Goal: Task Accomplishment & Management: Complete application form

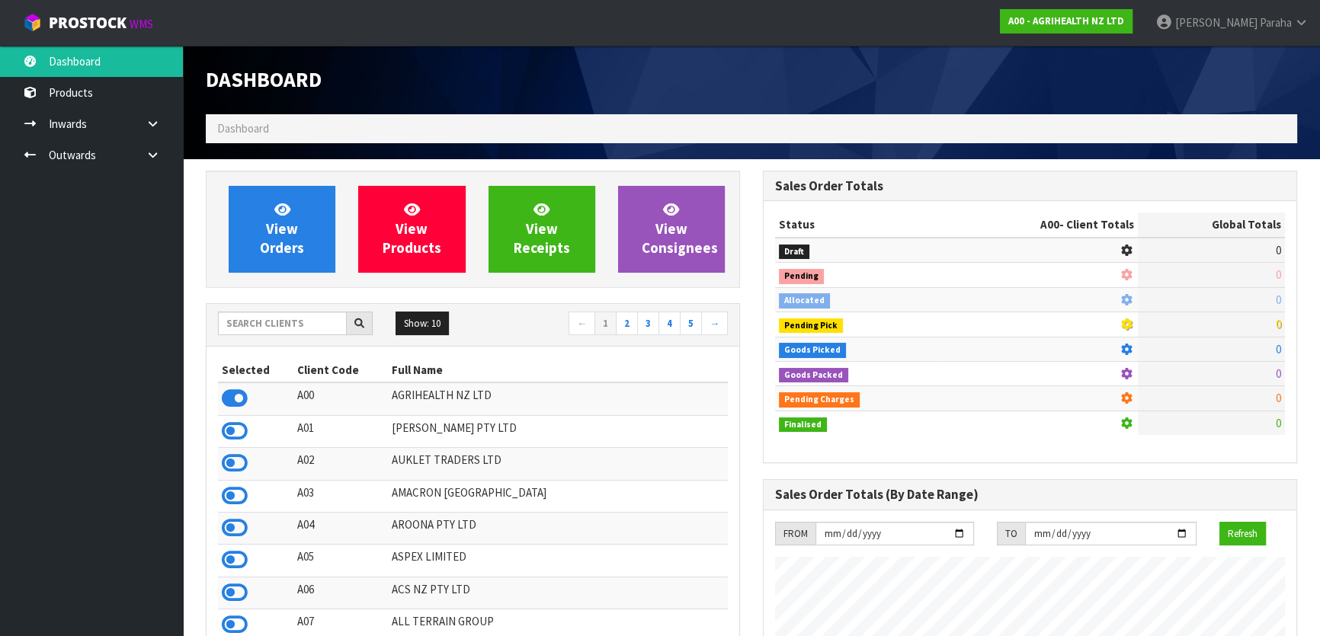
scroll to position [1152, 556]
click at [263, 314] on input "text" at bounding box center [282, 324] width 129 height 24
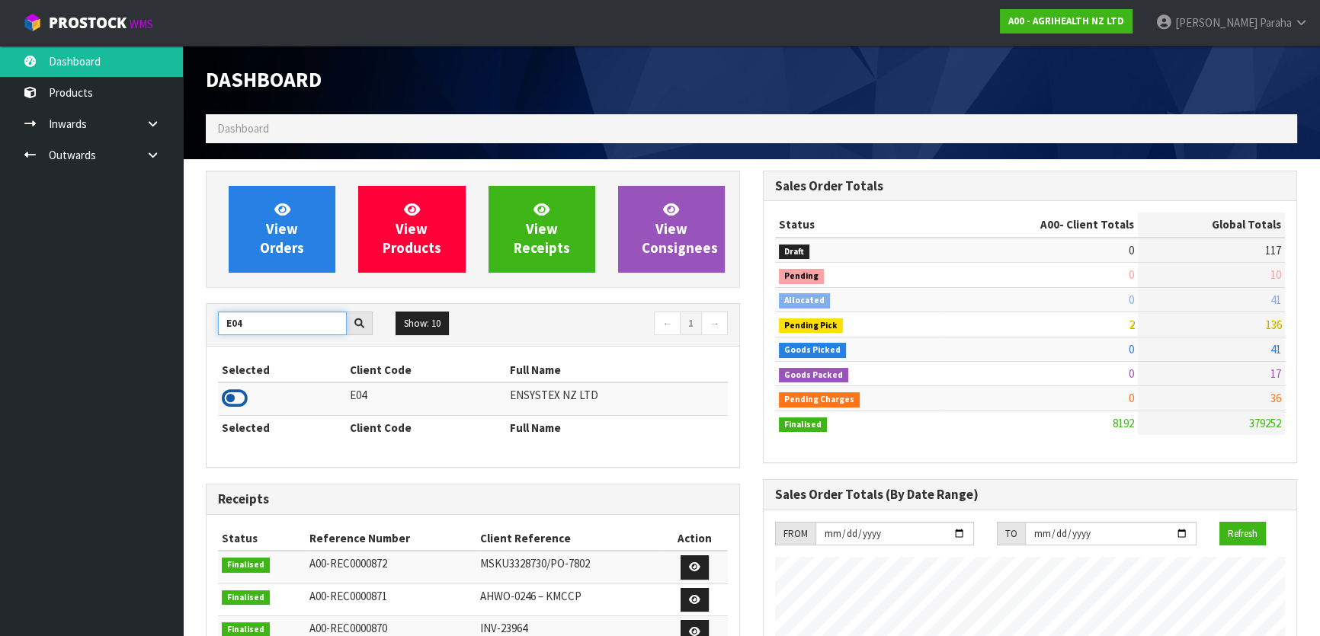
type input "E04"
click at [239, 402] on icon at bounding box center [235, 398] width 26 height 23
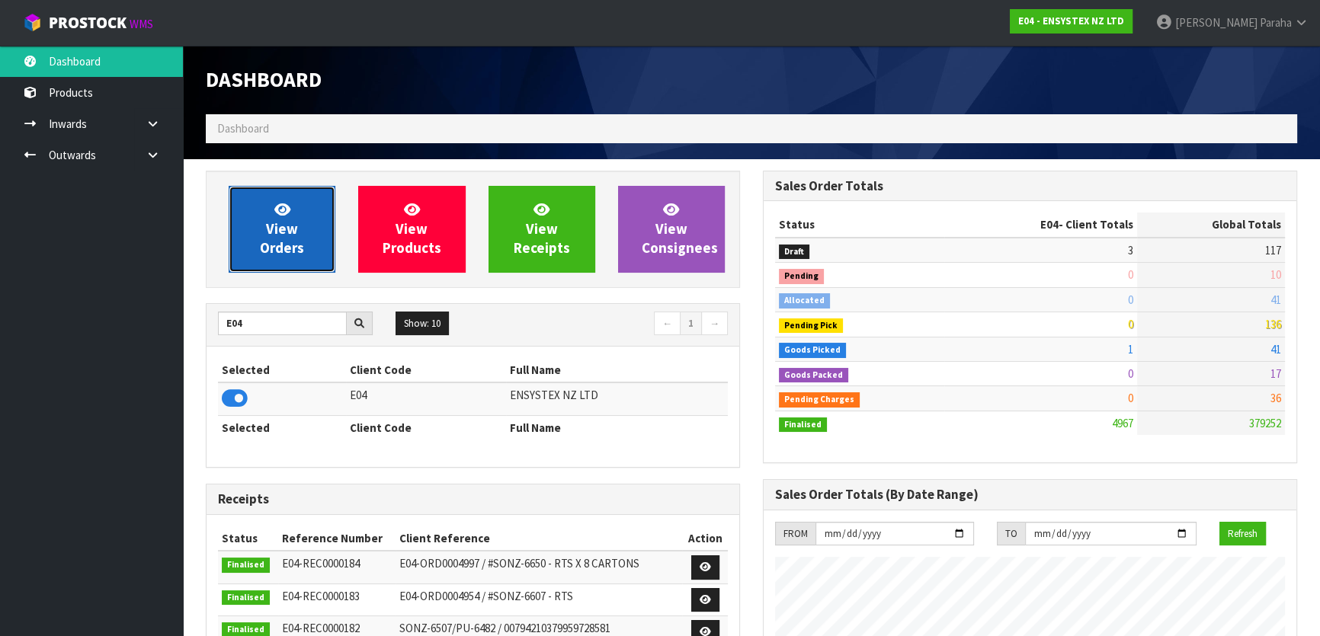
click at [290, 229] on span "View Orders" at bounding box center [282, 228] width 44 height 57
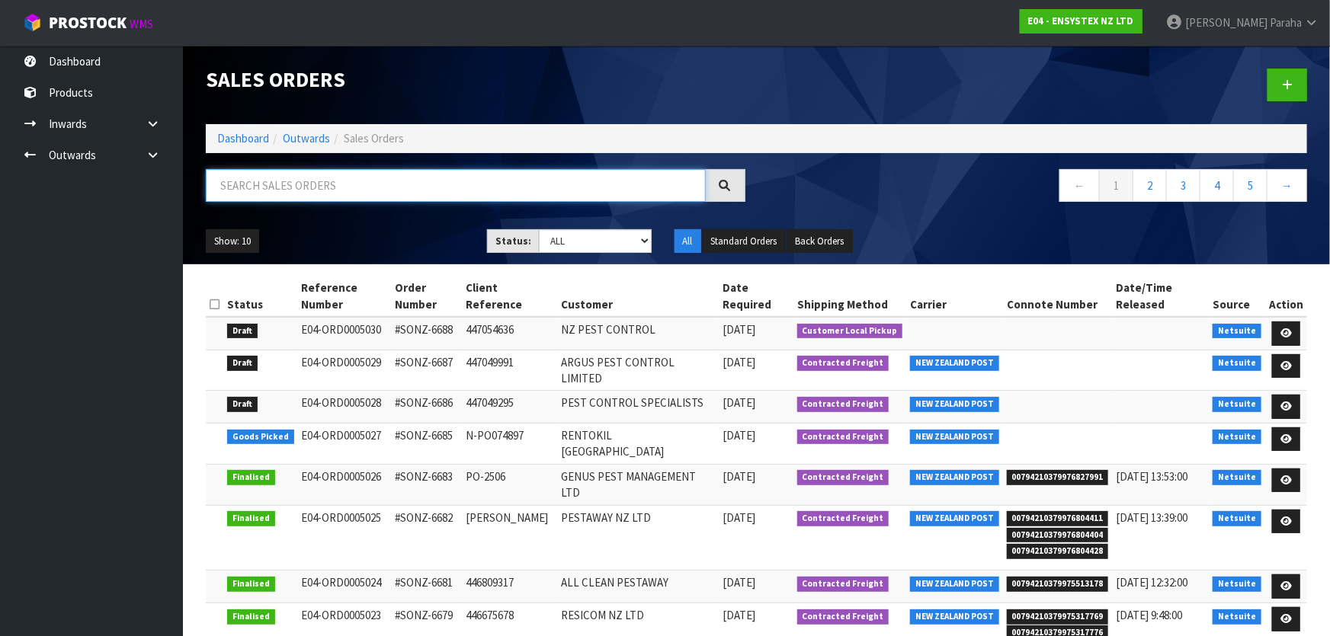
click at [293, 178] on input "text" at bounding box center [456, 185] width 500 height 33
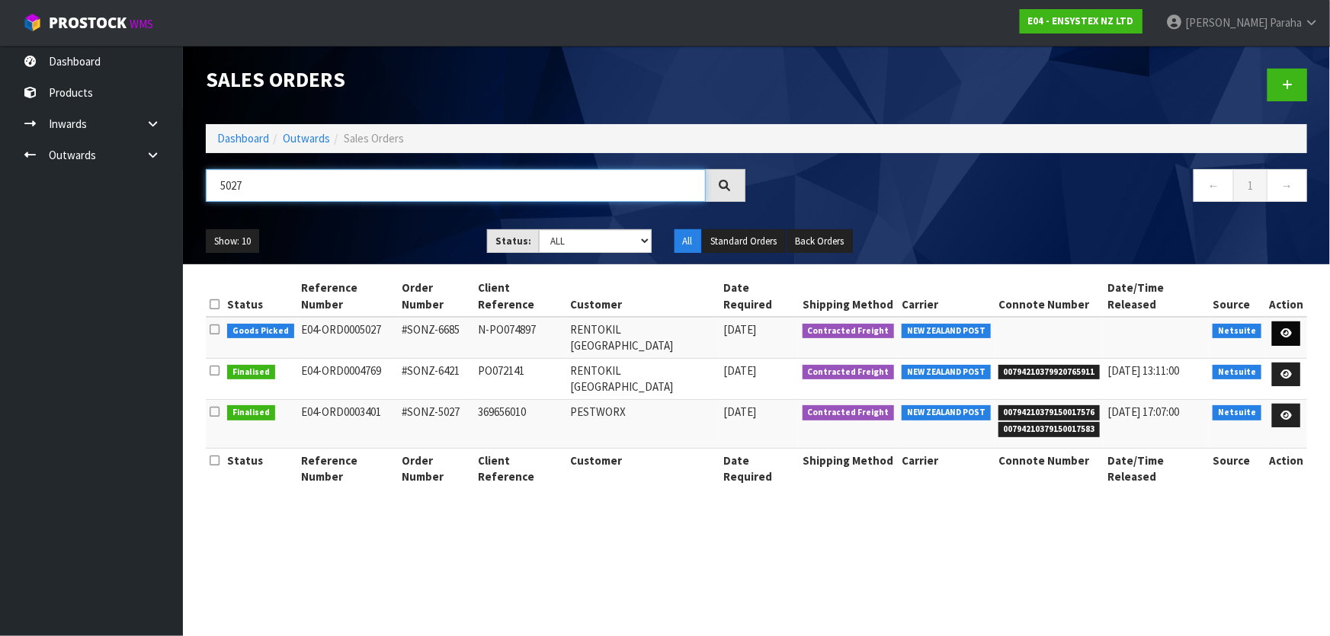
type input "5027"
click at [1290, 329] on icon at bounding box center [1285, 334] width 11 height 10
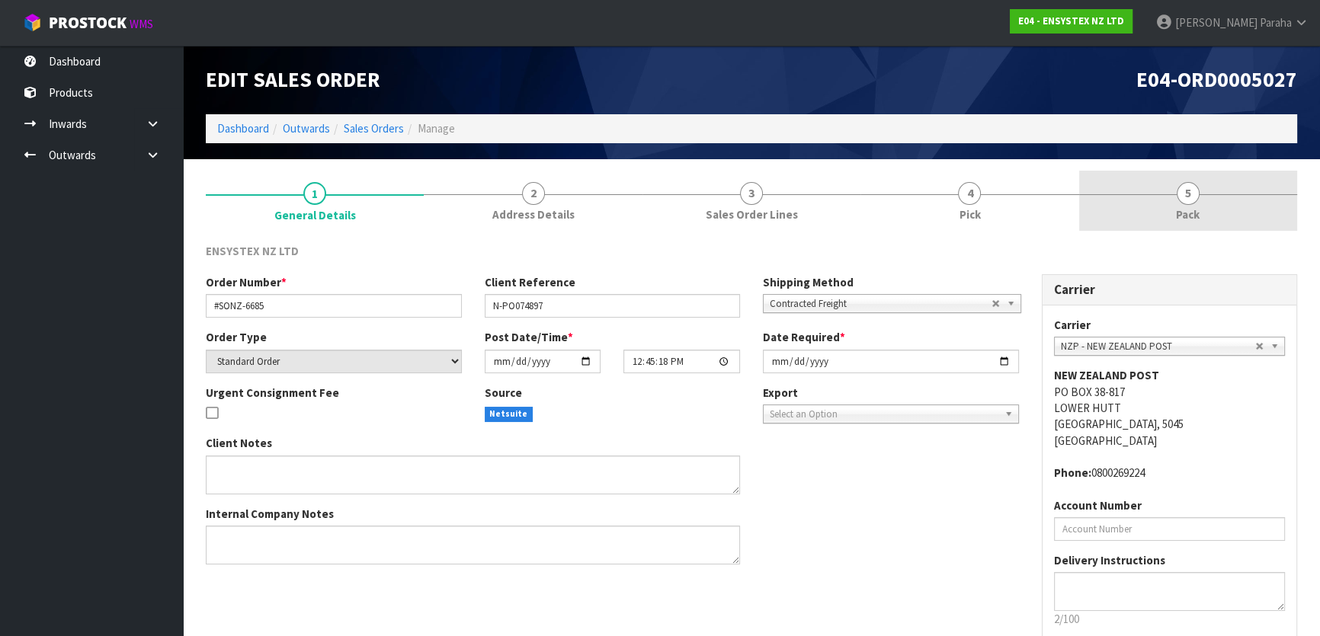
click at [1194, 191] on span "5" at bounding box center [1188, 193] width 23 height 23
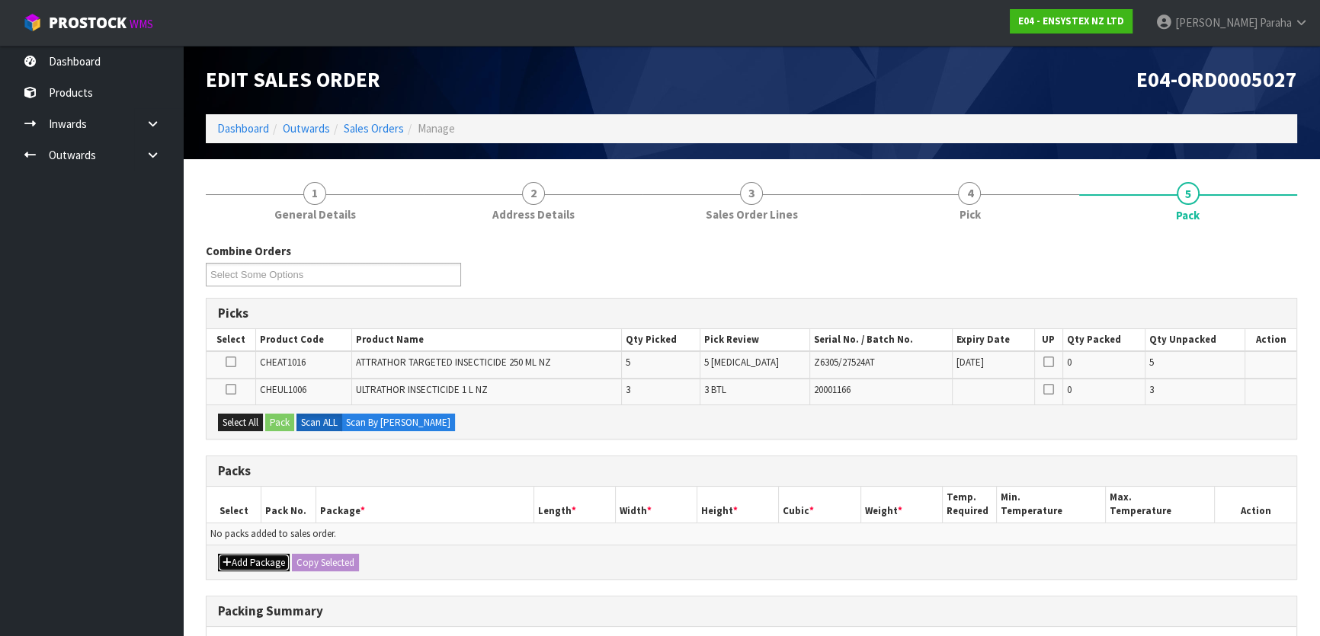
click at [247, 557] on button "Add Package" at bounding box center [254, 563] width 72 height 18
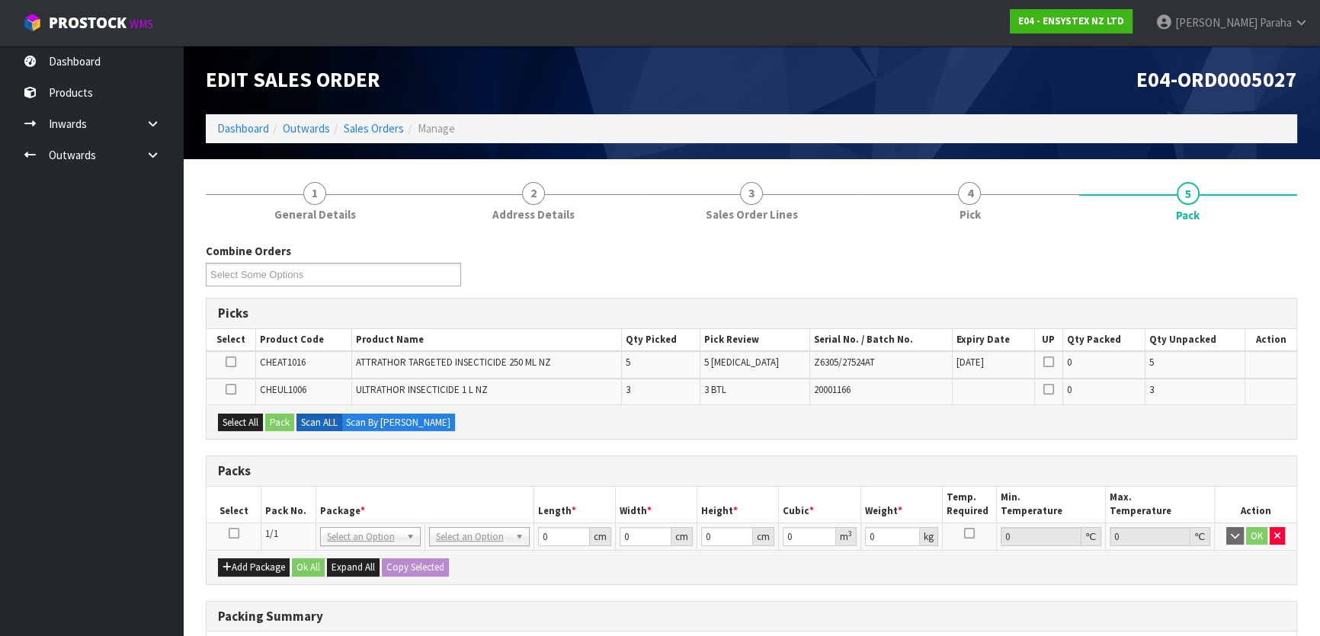
click at [231, 534] on icon at bounding box center [234, 534] width 11 height 1
click at [246, 423] on button "Select All" at bounding box center [240, 423] width 45 height 18
click at [284, 421] on button "Pack" at bounding box center [279, 423] width 29 height 18
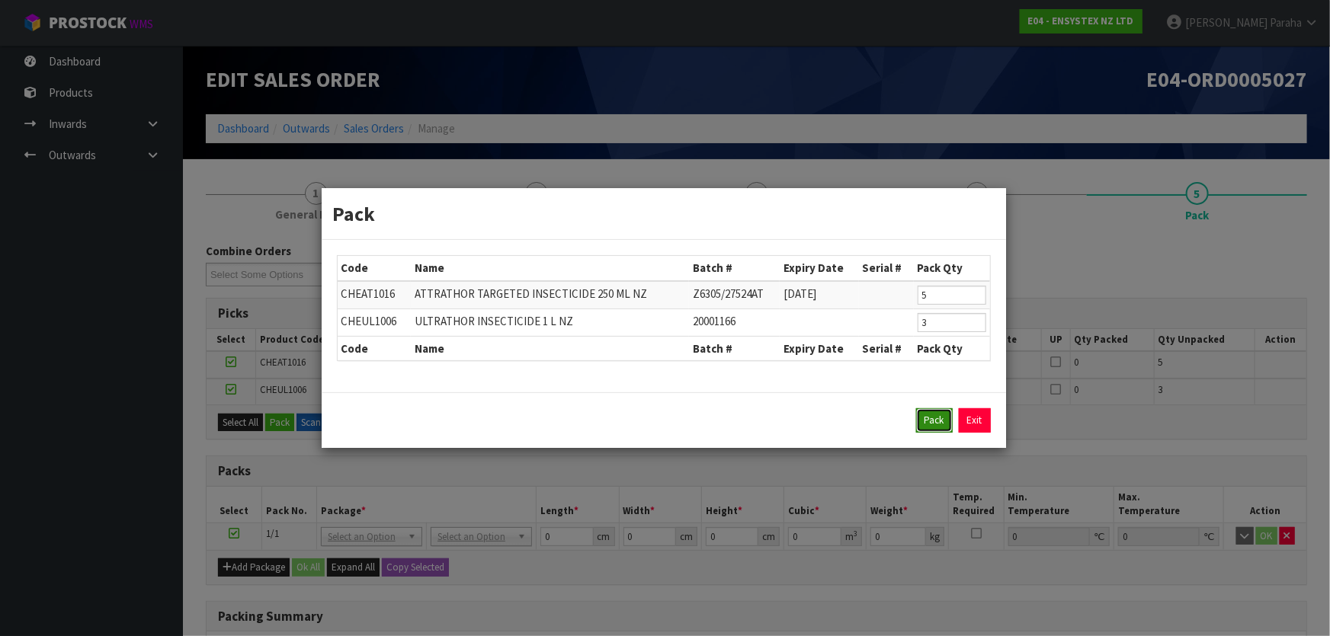
click at [936, 421] on button "Pack" at bounding box center [934, 421] width 37 height 24
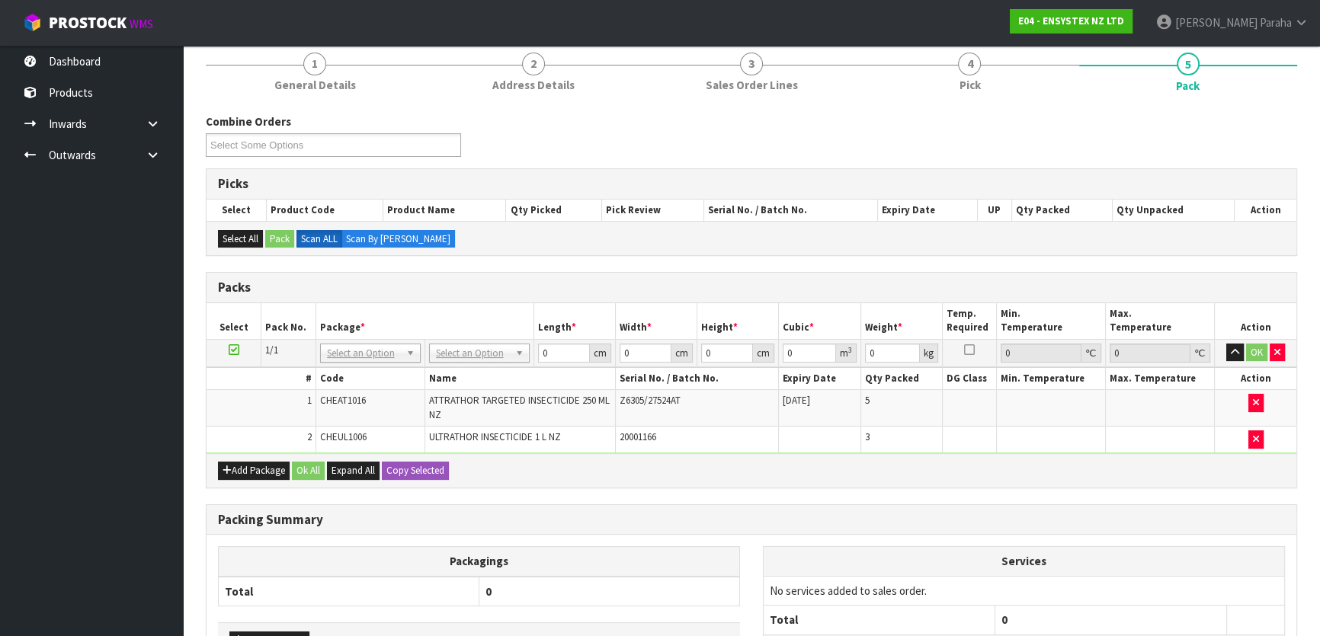
scroll to position [138, 0]
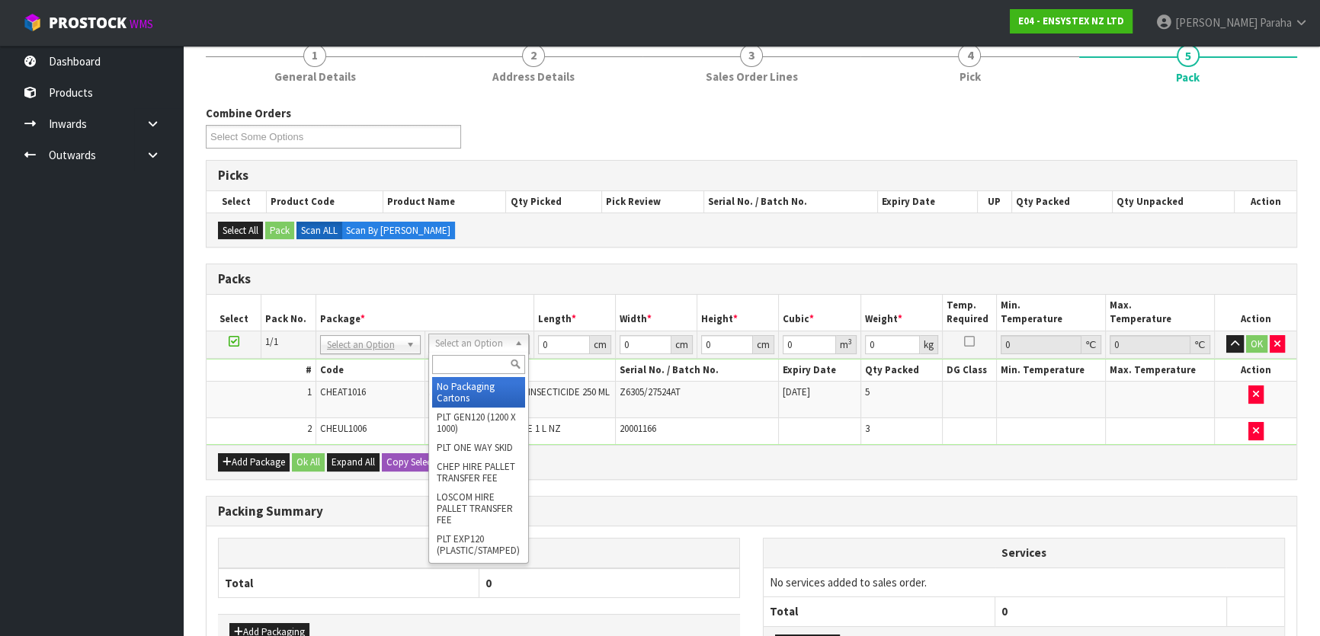
click at [491, 370] on input "text" at bounding box center [478, 364] width 93 height 19
type input "OC"
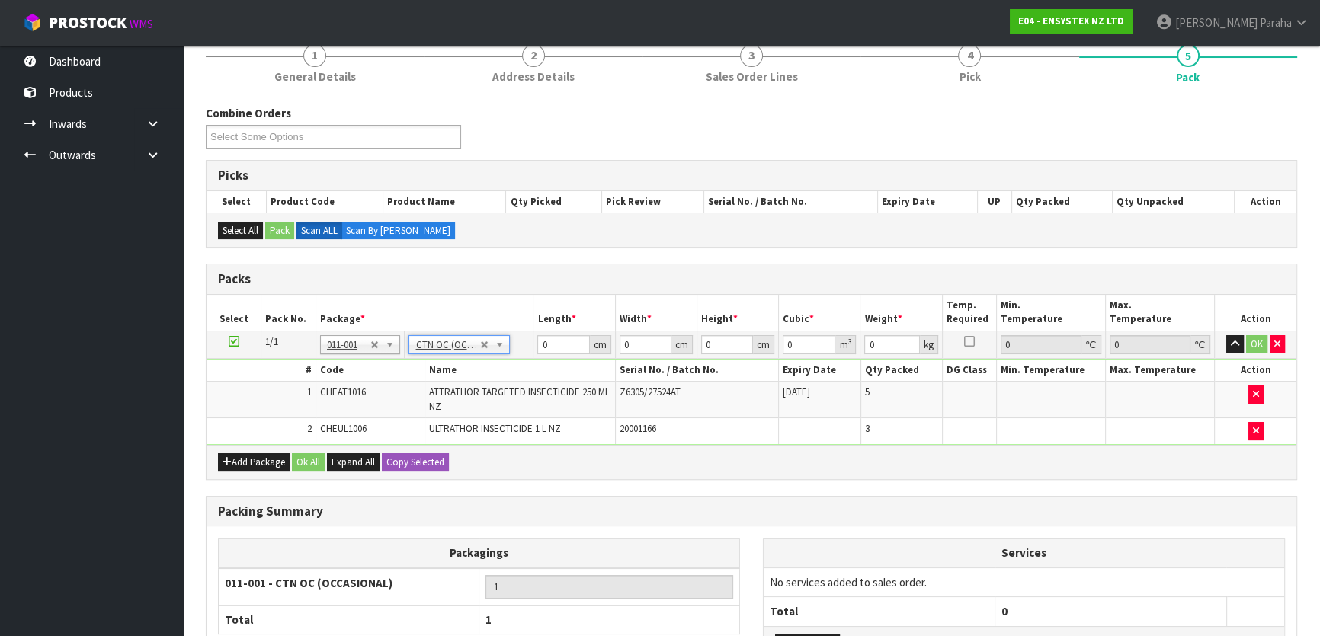
type input "5.65"
click at [550, 340] on input "0" at bounding box center [563, 344] width 52 height 19
type input "28"
type input "23"
type input "2"
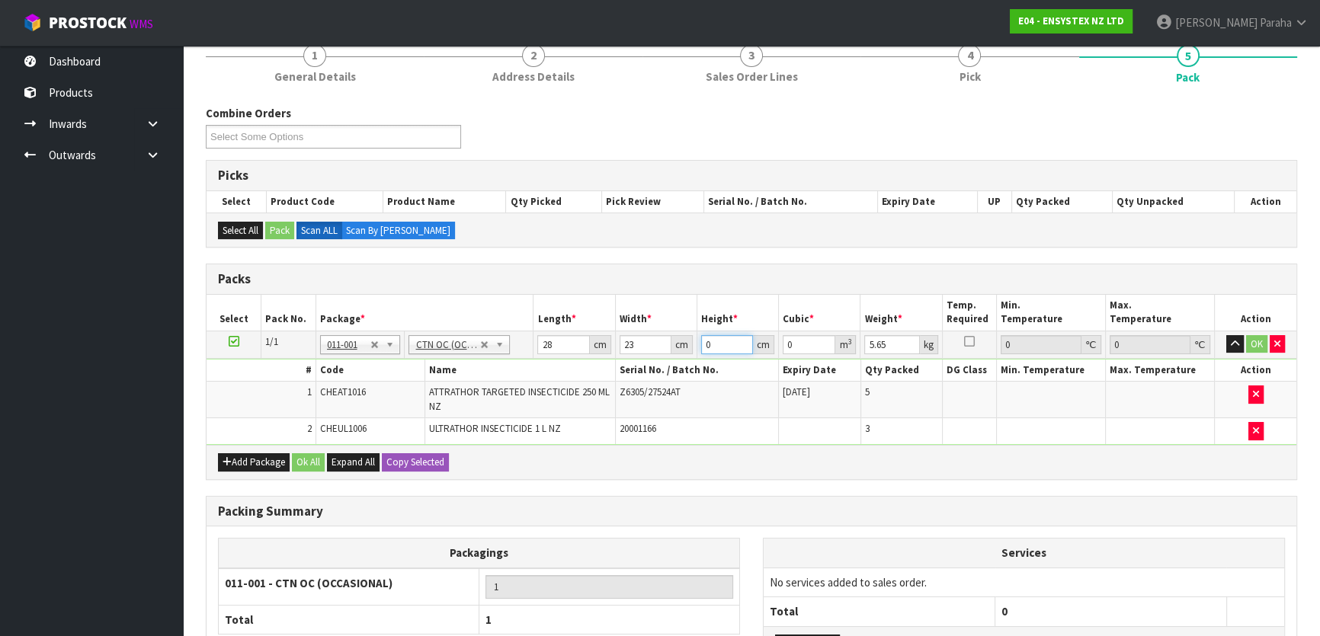
type input "0.001288"
type input "28"
type input "0.018032"
type input "28"
type input "6"
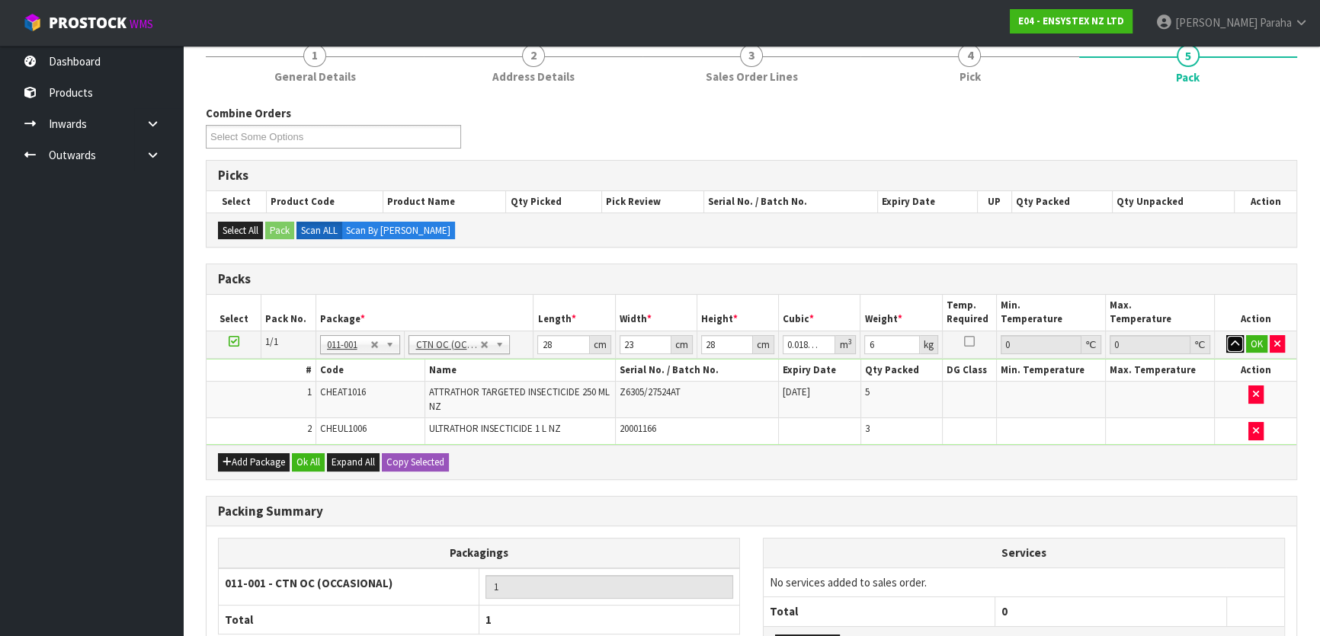
click at [1226, 335] on button "button" at bounding box center [1235, 344] width 18 height 18
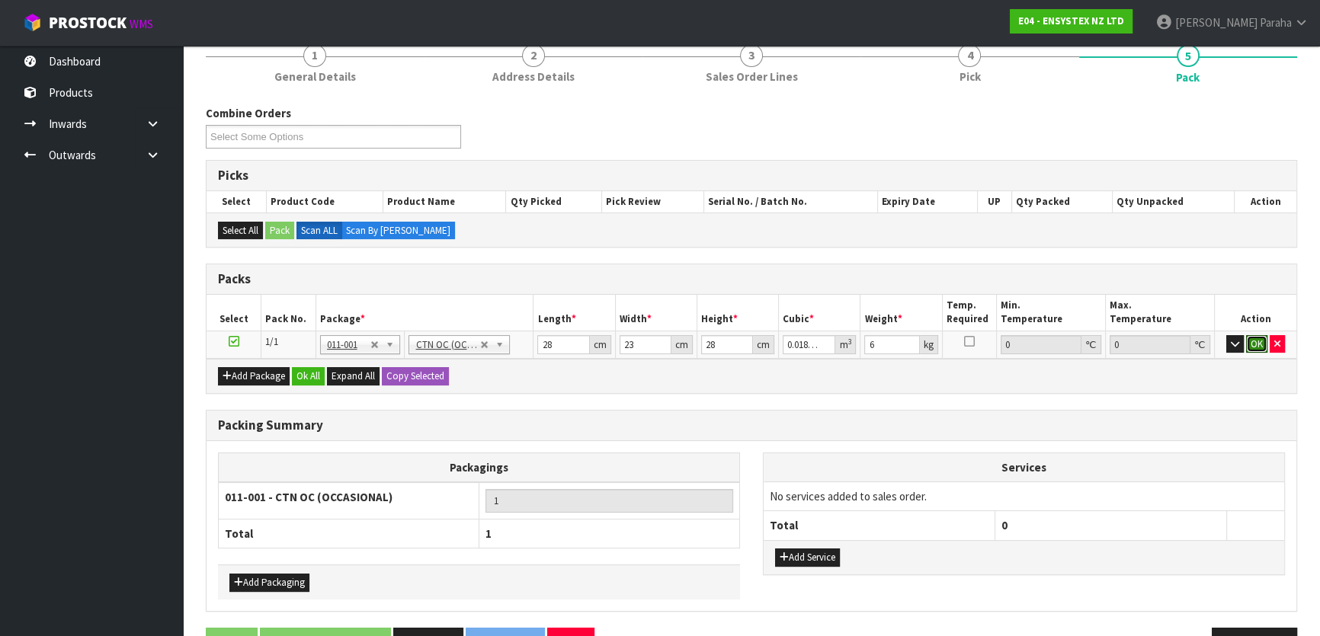
click button "OK" at bounding box center [1256, 344] width 21 height 18
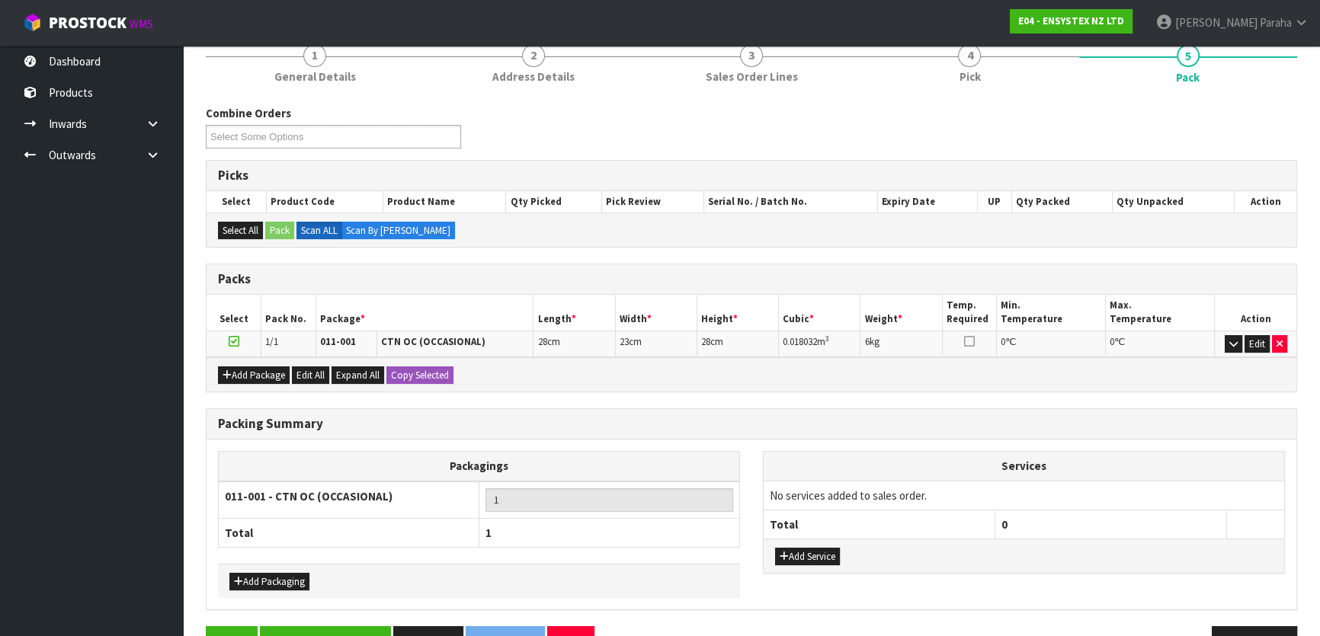
scroll to position [180, 0]
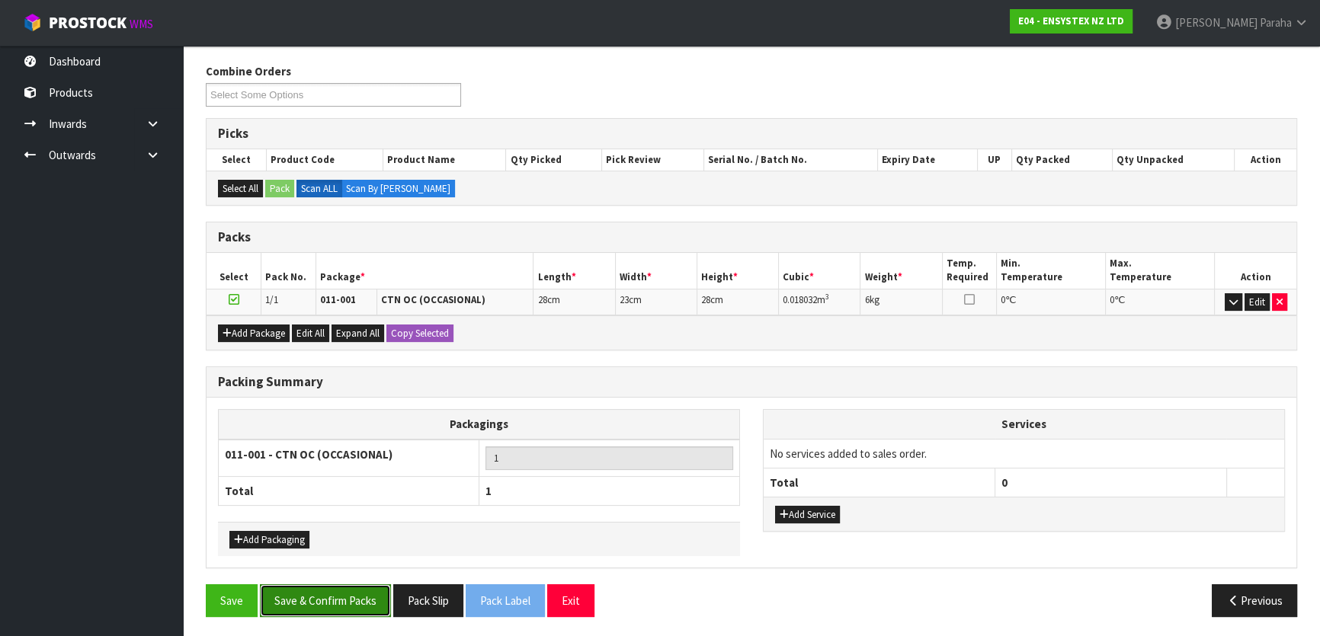
click at [329, 604] on button "Save & Confirm Packs" at bounding box center [325, 601] width 131 height 33
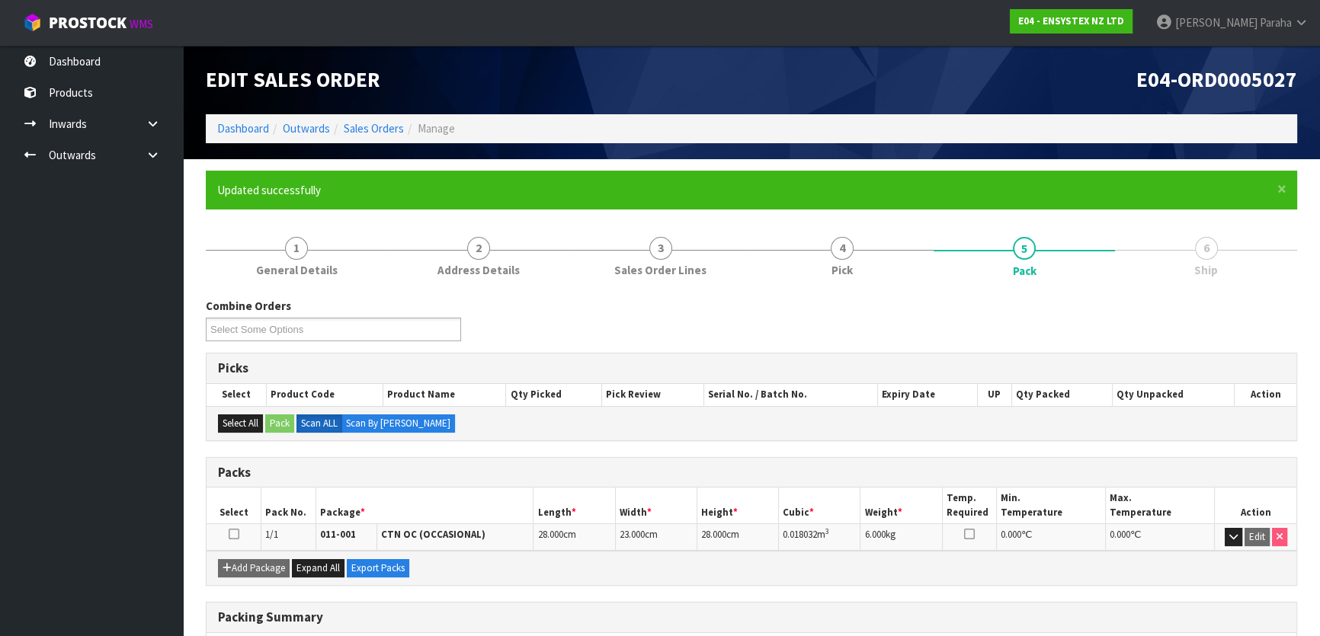
scroll to position [201, 0]
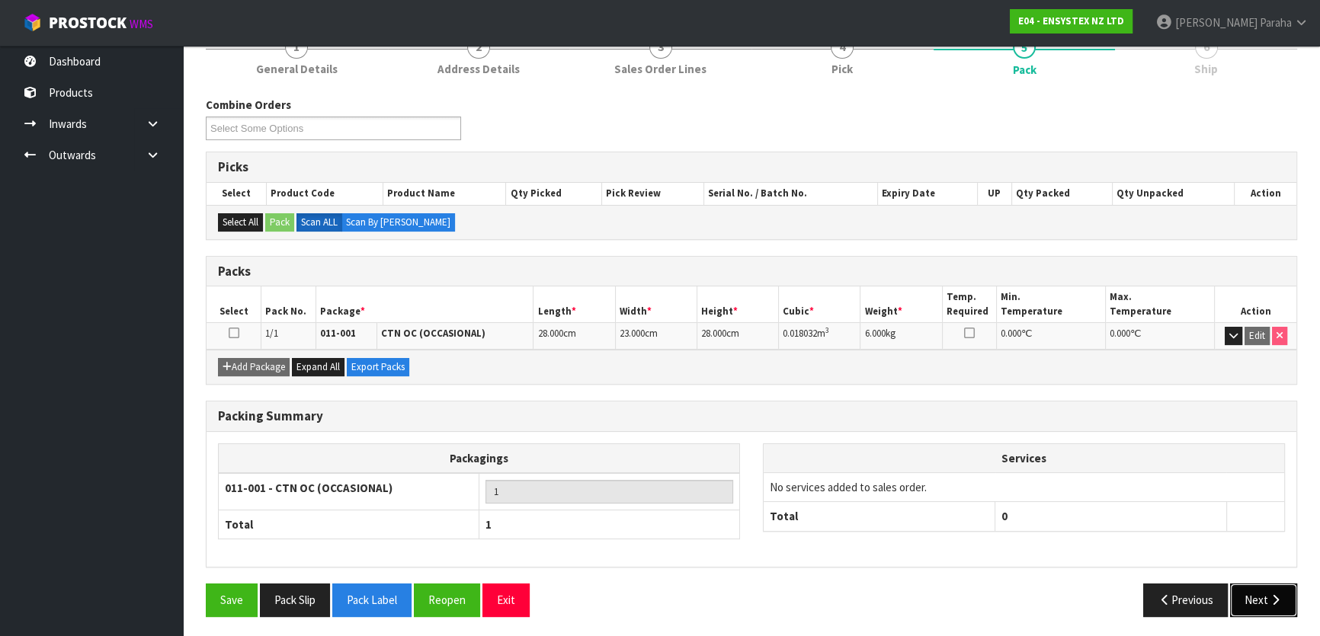
click at [1263, 588] on button "Next" at bounding box center [1263, 600] width 67 height 33
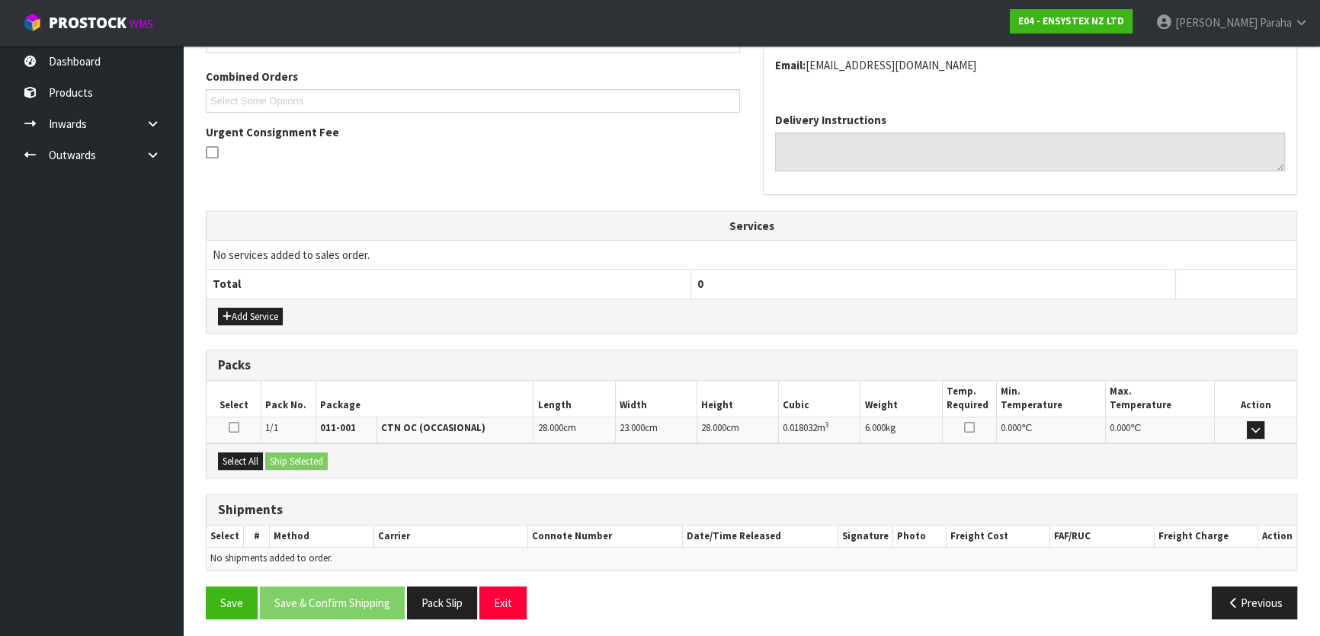
scroll to position [383, 0]
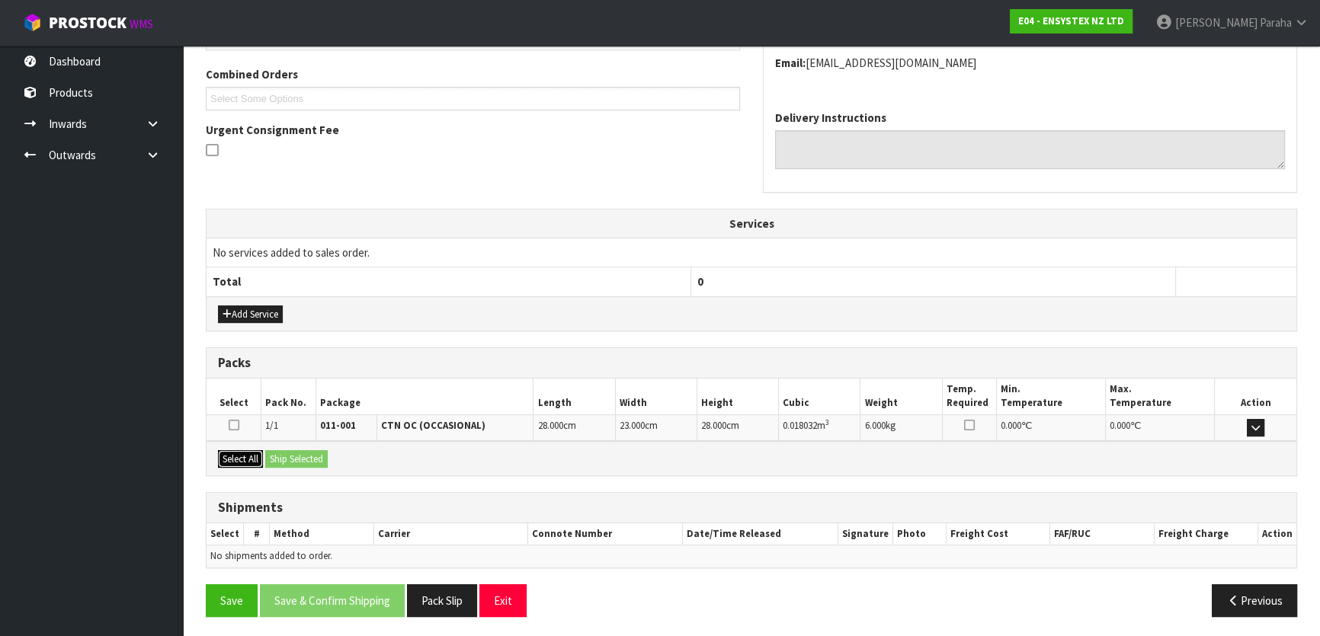
click at [248, 450] on button "Select All" at bounding box center [240, 459] width 45 height 18
click at [293, 456] on button "Ship Selected" at bounding box center [296, 459] width 62 height 18
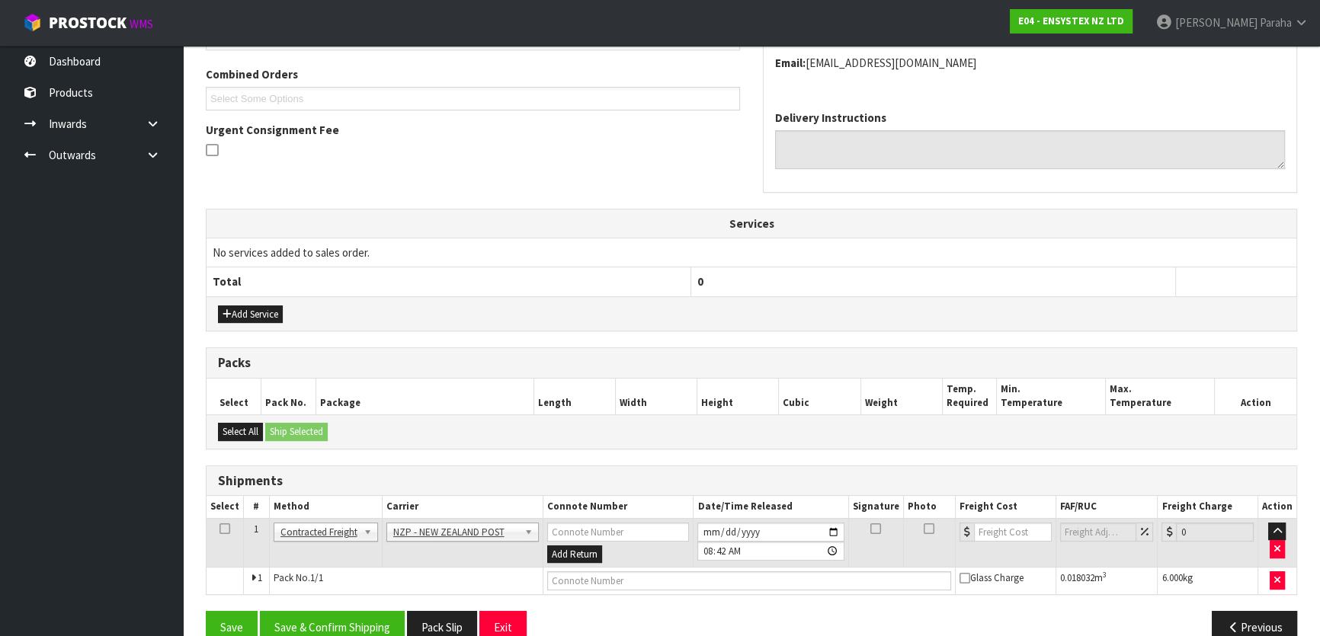
scroll to position [412, 0]
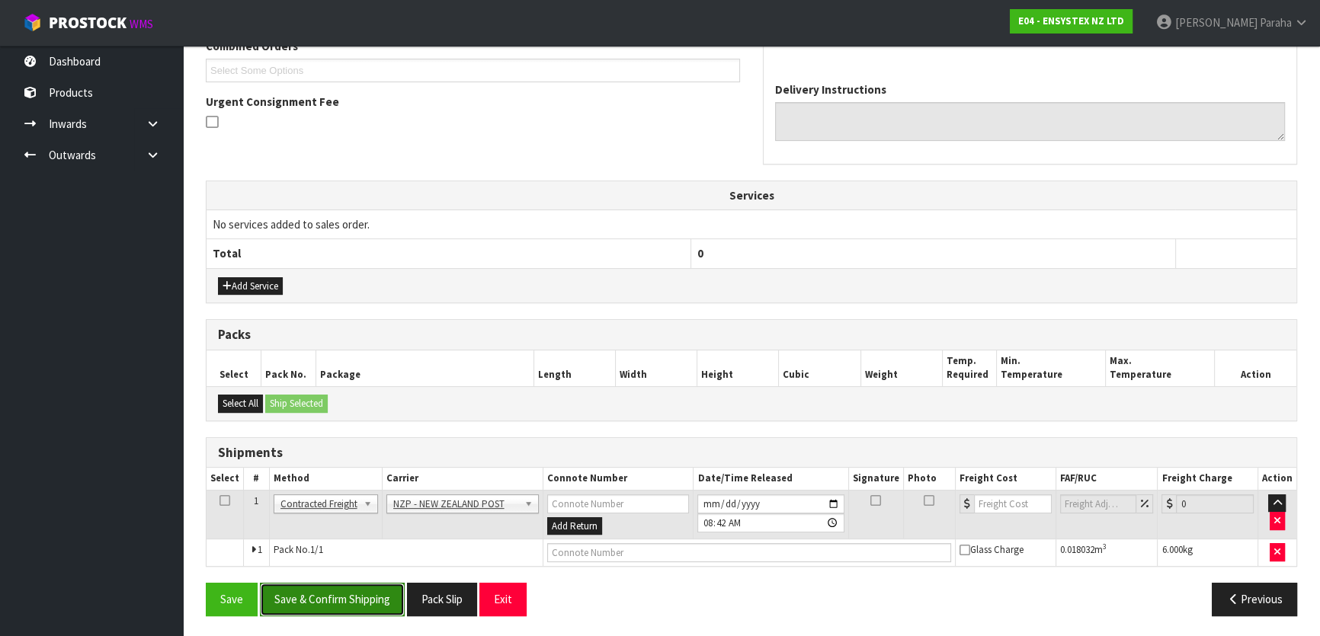
click at [384, 597] on button "Save & Confirm Shipping" at bounding box center [332, 599] width 145 height 33
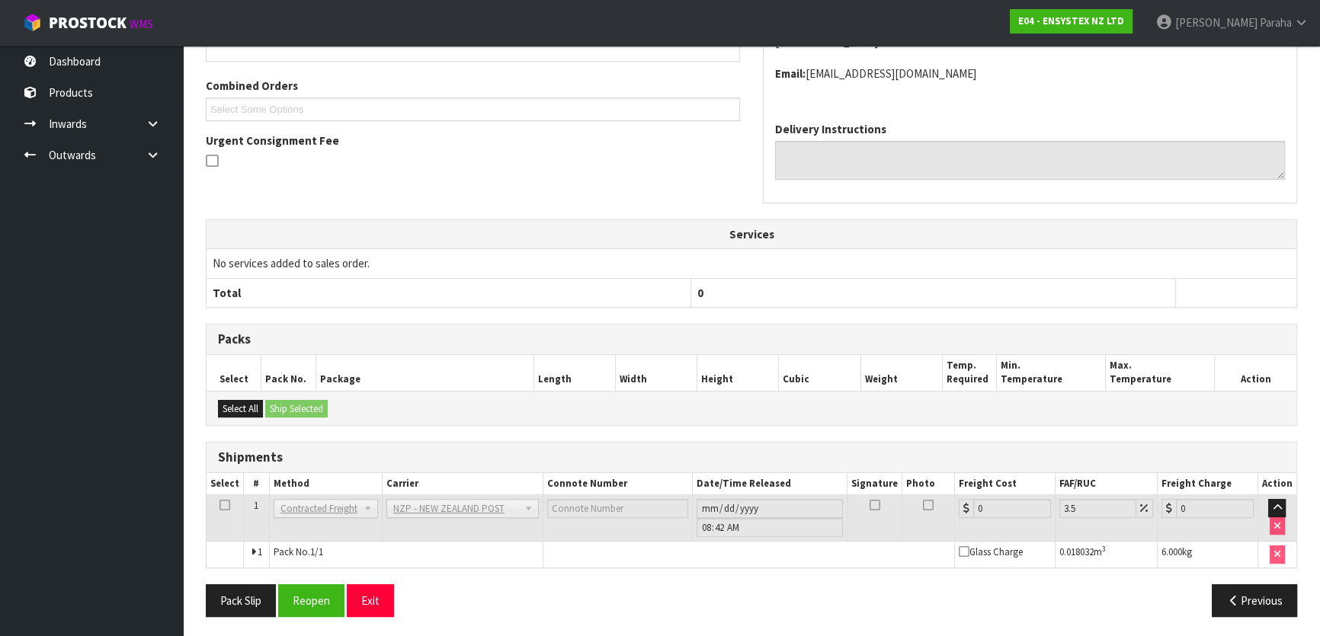
scroll to position [389, 0]
click at [306, 599] on button "Reopen" at bounding box center [311, 600] width 66 height 33
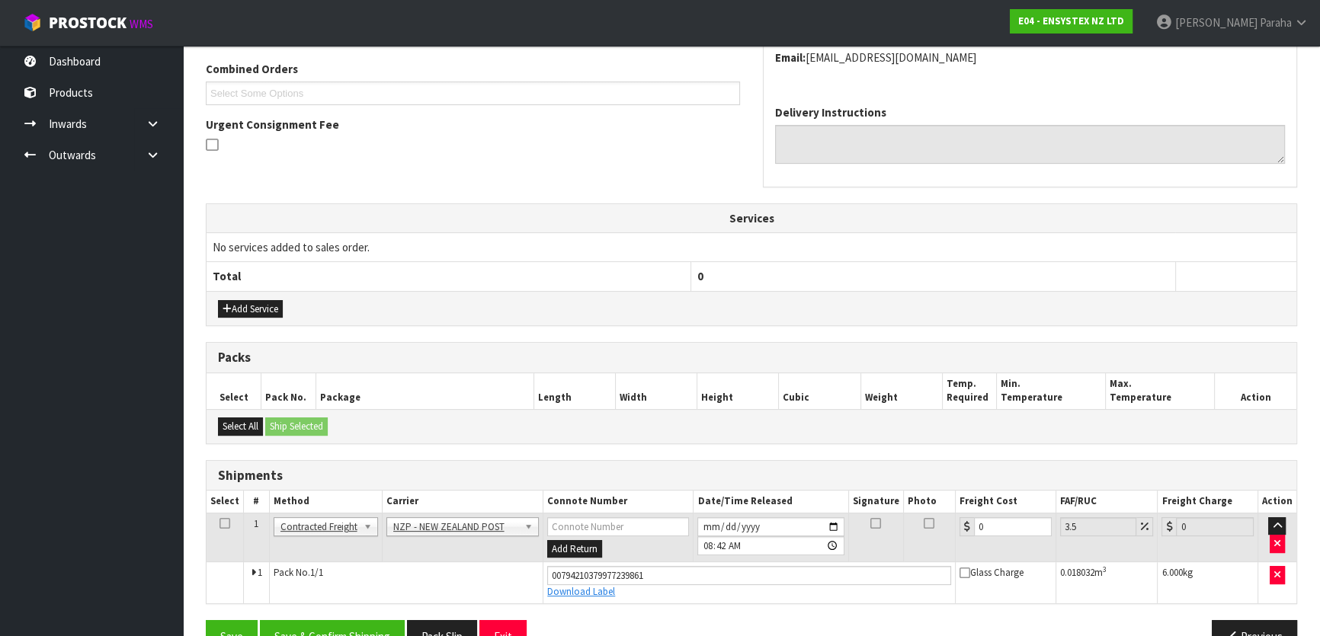
scroll to position [425, 0]
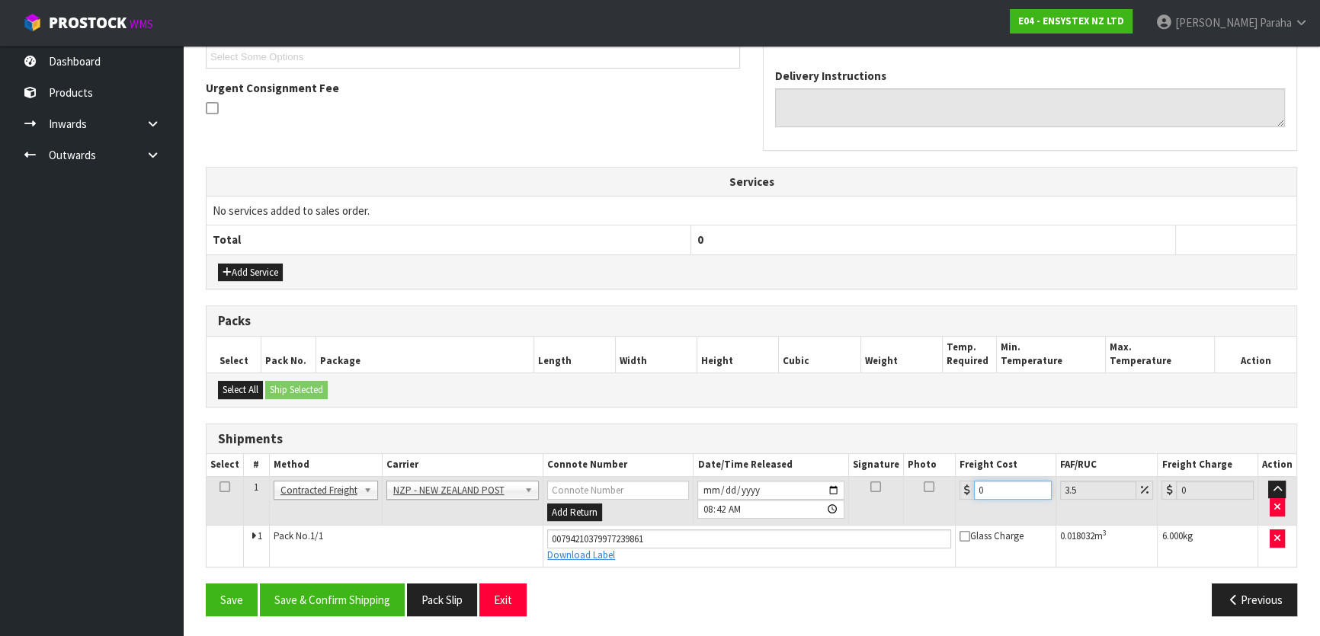
drag, startPoint x: 989, startPoint y: 489, endPoint x: 994, endPoint y: 476, distance: 13.0
click at [991, 487] on input "0" at bounding box center [1013, 490] width 78 height 19
type input "6"
type input "6.21"
type input "6.8"
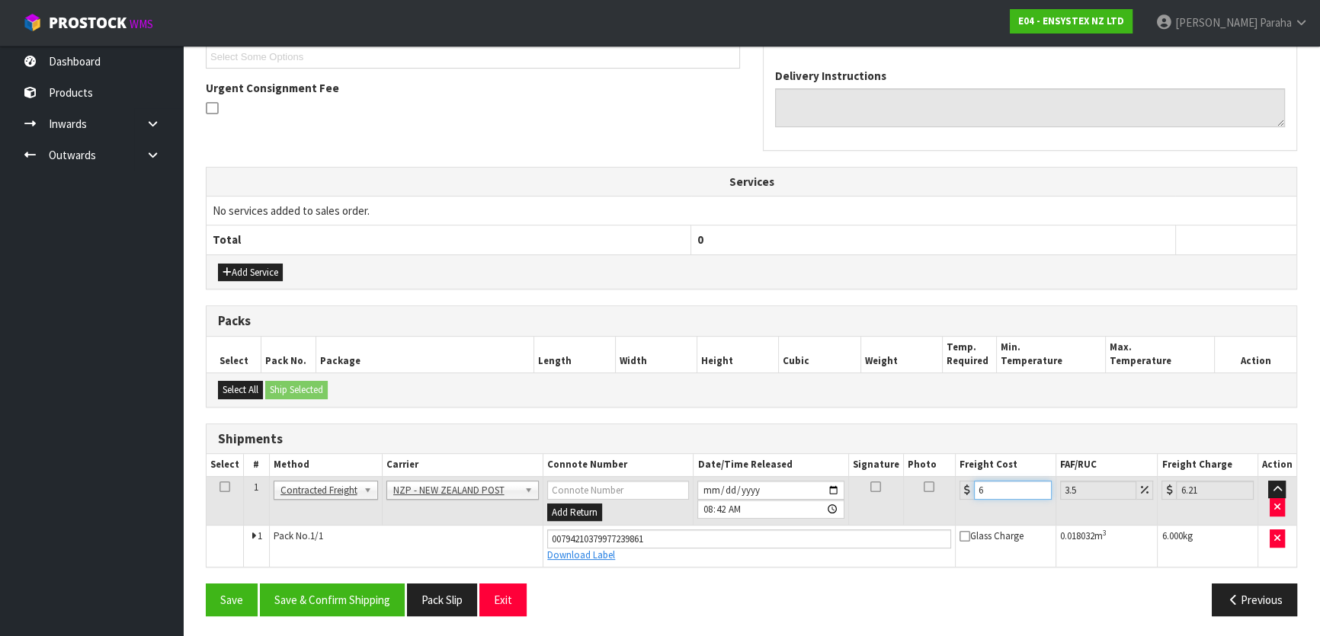
type input "7.04"
type input "6.86"
type input "7.1"
type input "6.86"
click at [365, 599] on button "Save & Confirm Shipping" at bounding box center [332, 600] width 145 height 33
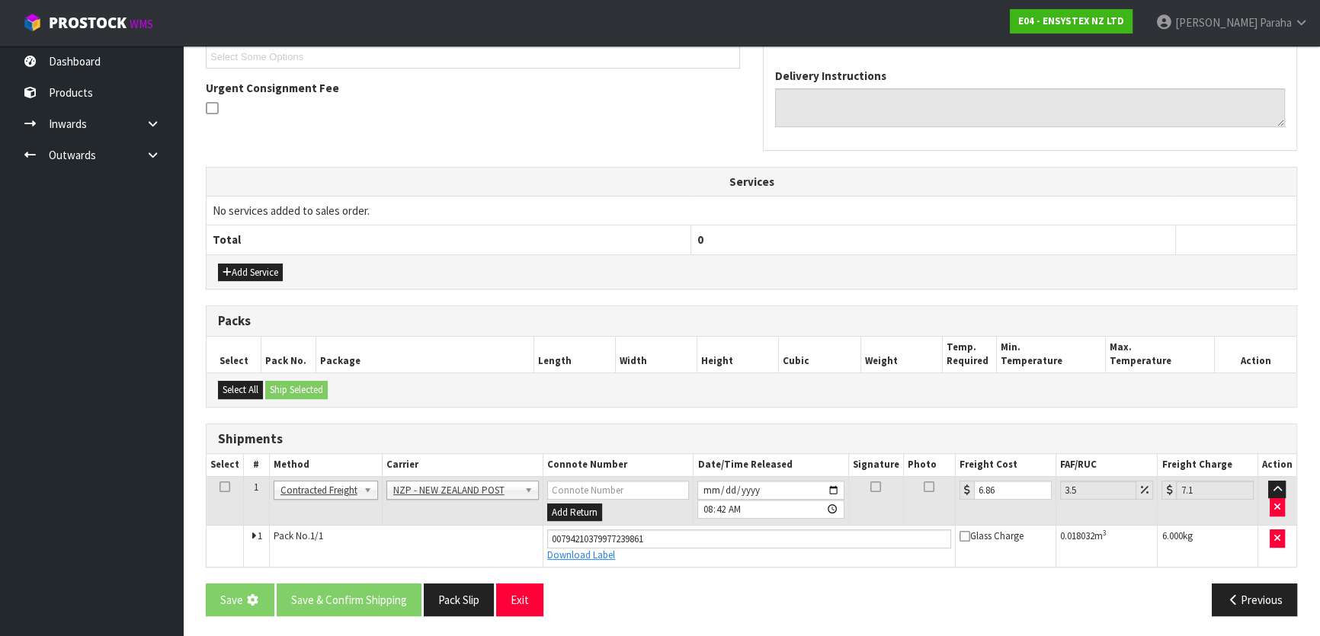
scroll to position [0, 0]
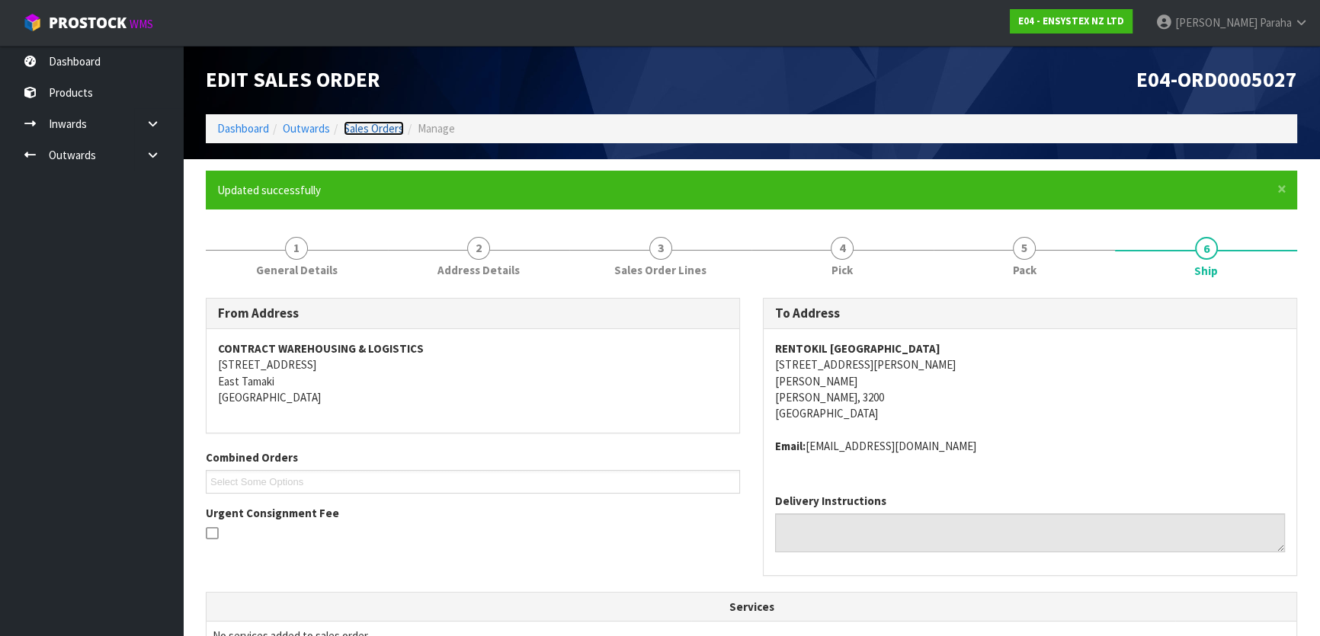
click at [373, 133] on link "Sales Orders" at bounding box center [374, 128] width 60 height 14
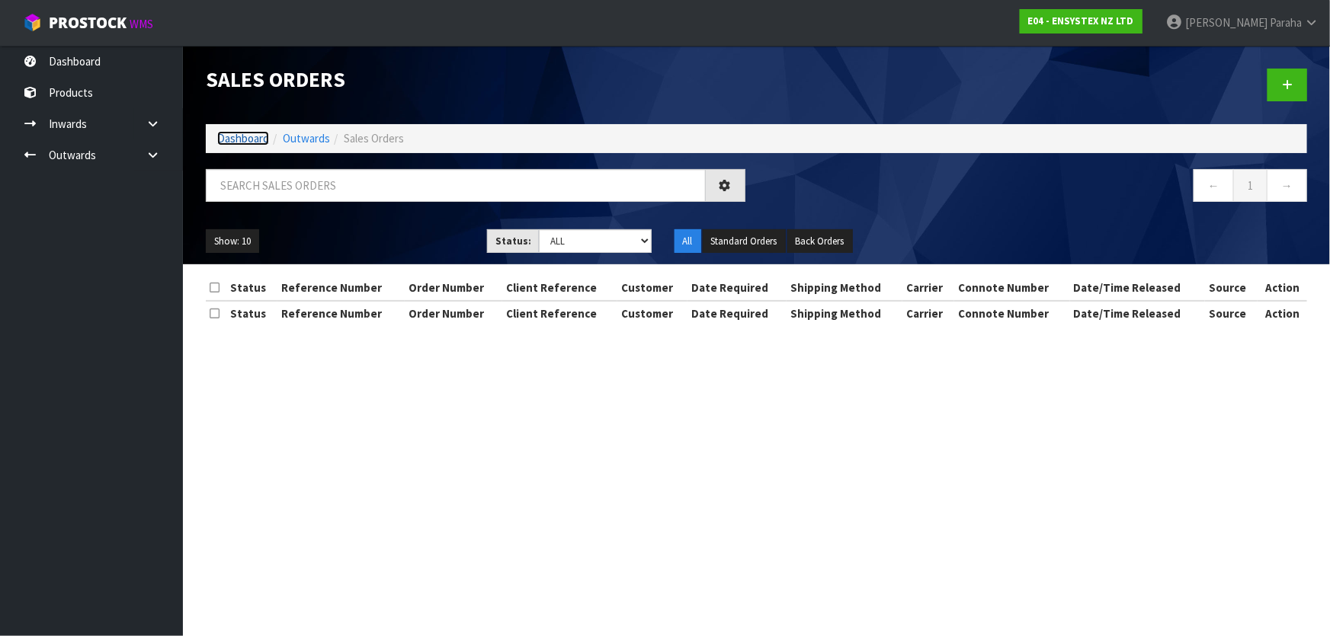
click at [242, 137] on link "Dashboard" at bounding box center [243, 138] width 52 height 14
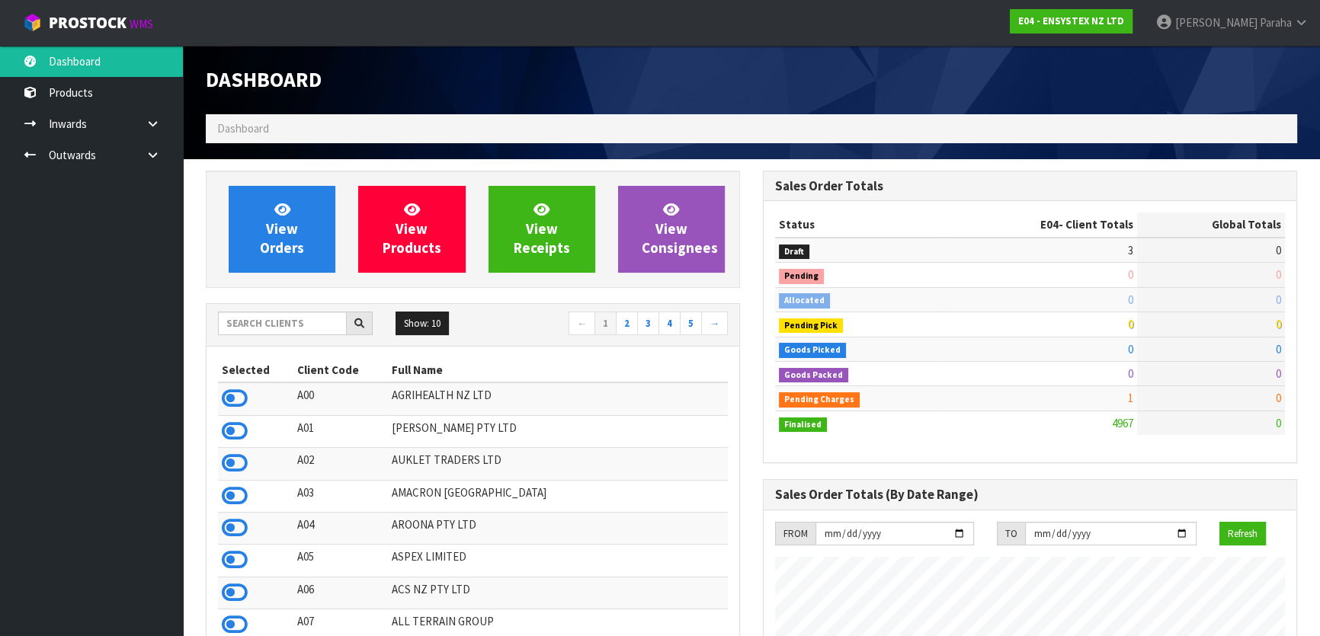
scroll to position [1152, 556]
click at [274, 321] on input "text" at bounding box center [282, 324] width 129 height 24
click at [260, 319] on input "text" at bounding box center [282, 324] width 129 height 24
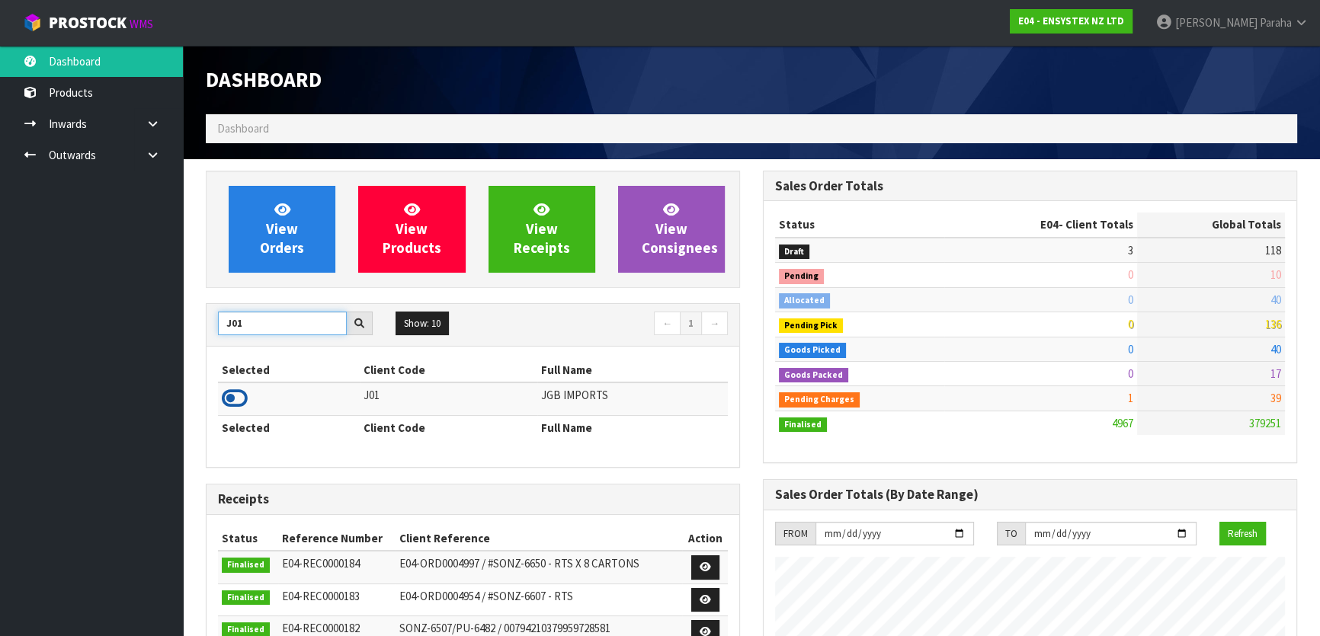
type input "J01"
click at [239, 399] on icon at bounding box center [235, 398] width 26 height 23
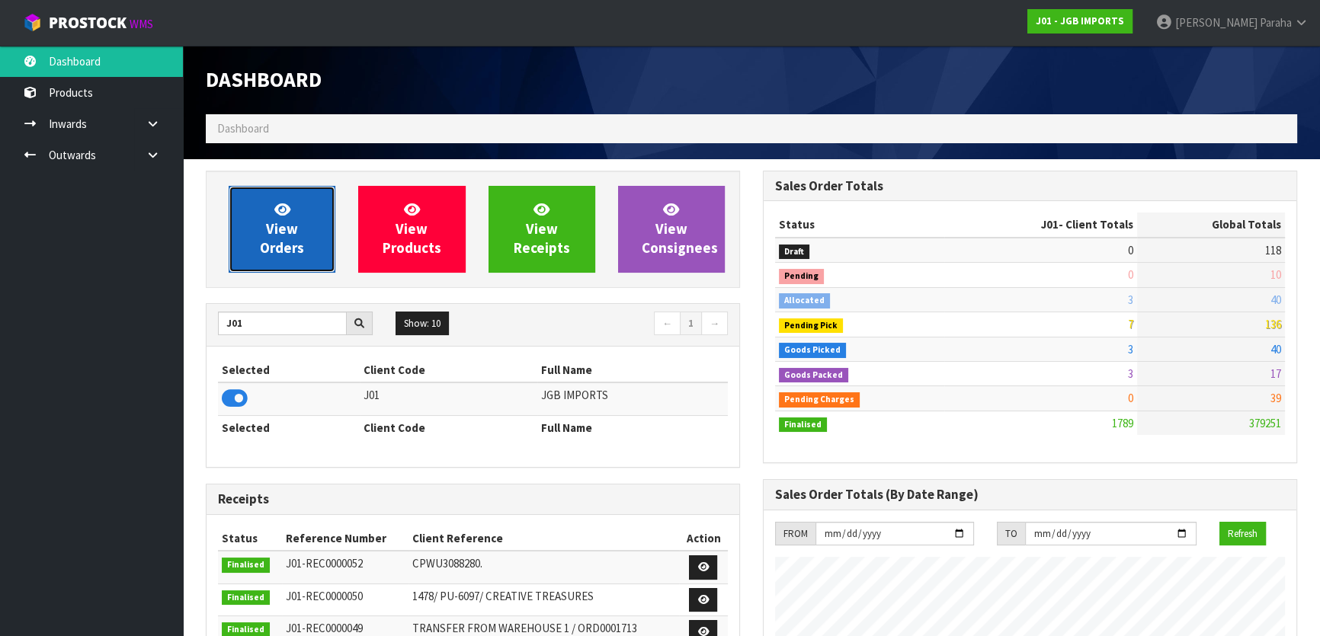
click at [300, 225] on link "View Orders" at bounding box center [282, 229] width 107 height 87
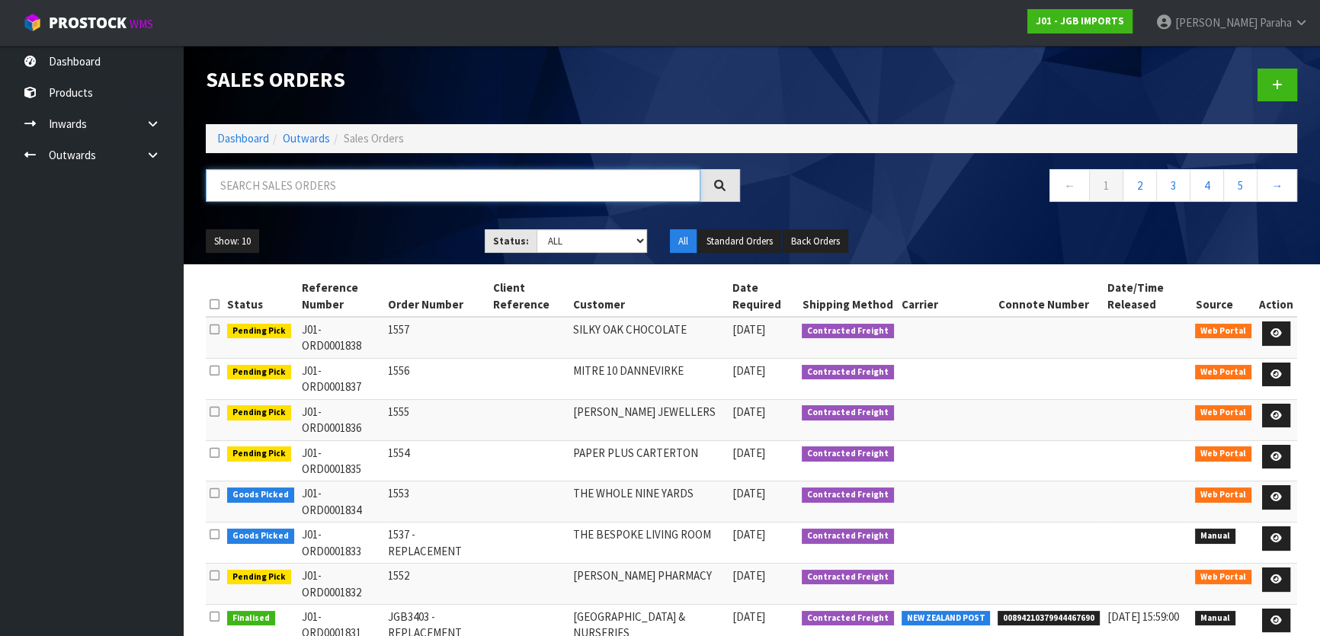
click at [303, 175] on input "text" at bounding box center [453, 185] width 495 height 33
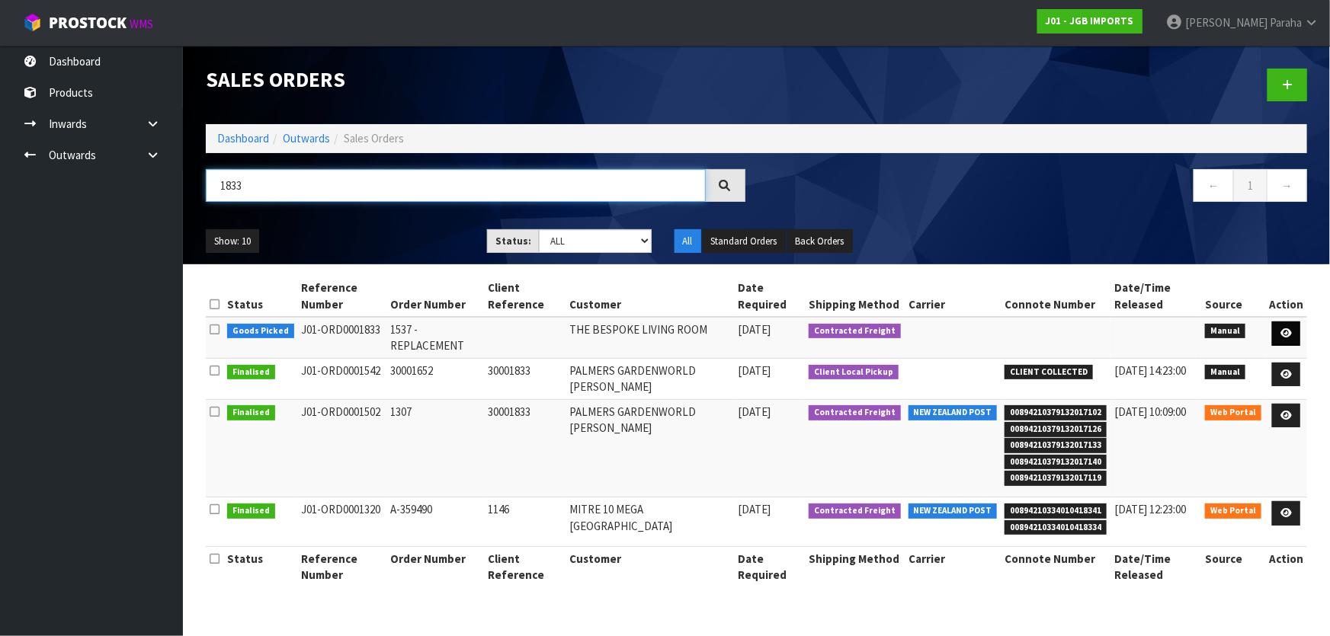
type input "1833"
click at [1289, 335] on icon at bounding box center [1285, 334] width 11 height 10
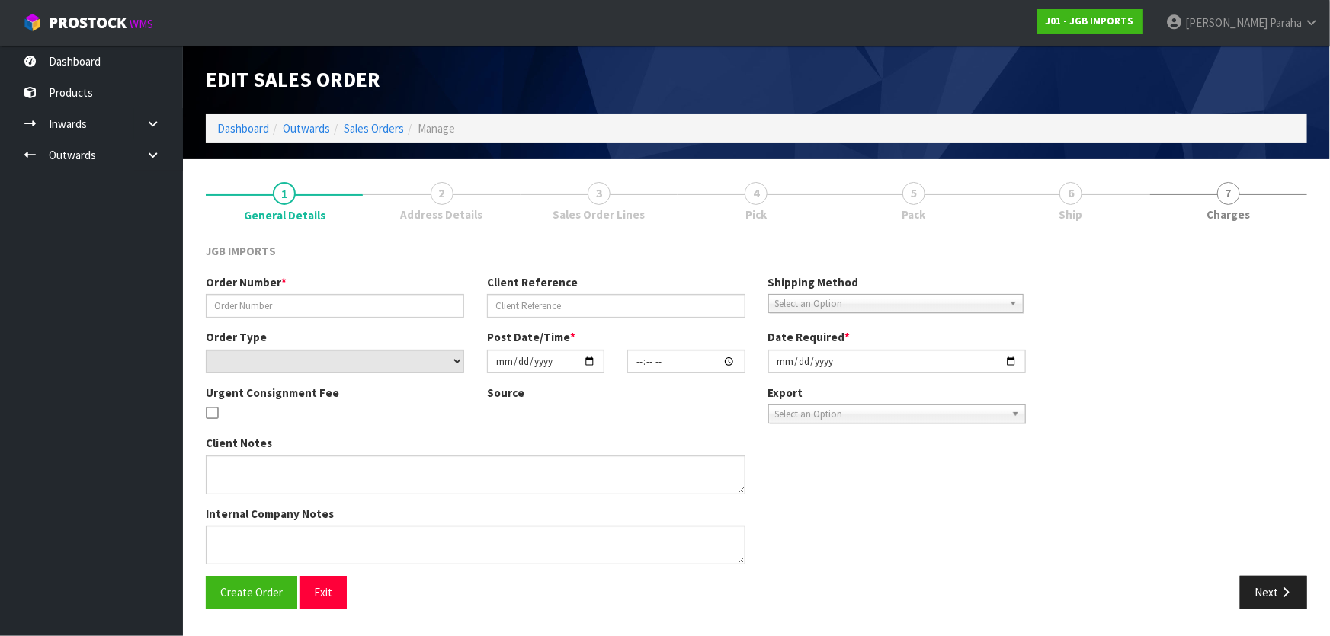
type input "1537 - REPLACEMENT"
select select "number:0"
type input "[DATE]"
type input "08:16:00.000"
type input "[DATE]"
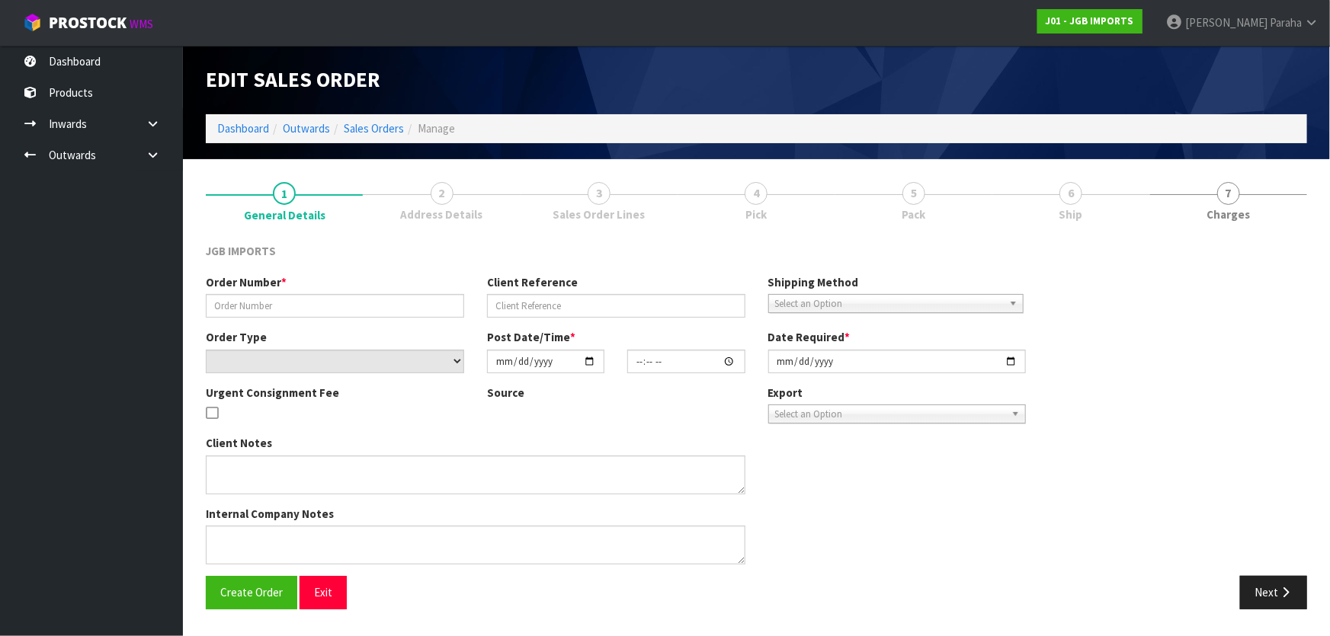
type textarea "REPLACE JGB3101 FOC"
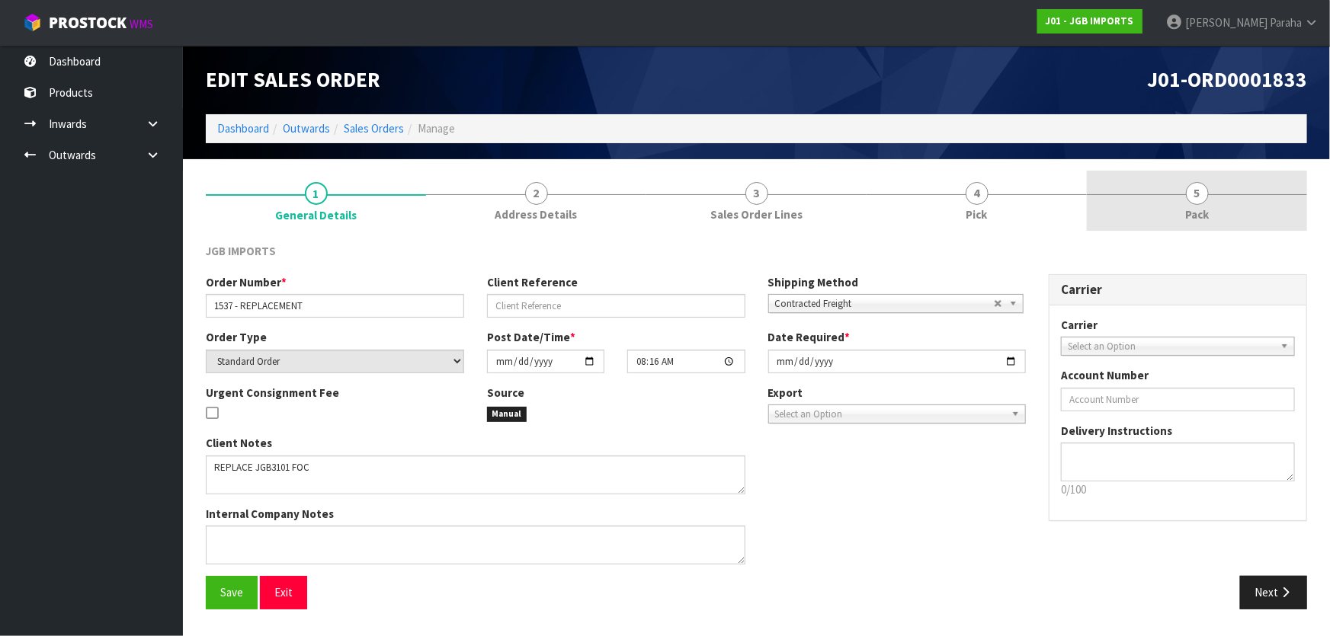
click at [1196, 195] on span "5" at bounding box center [1197, 193] width 23 height 23
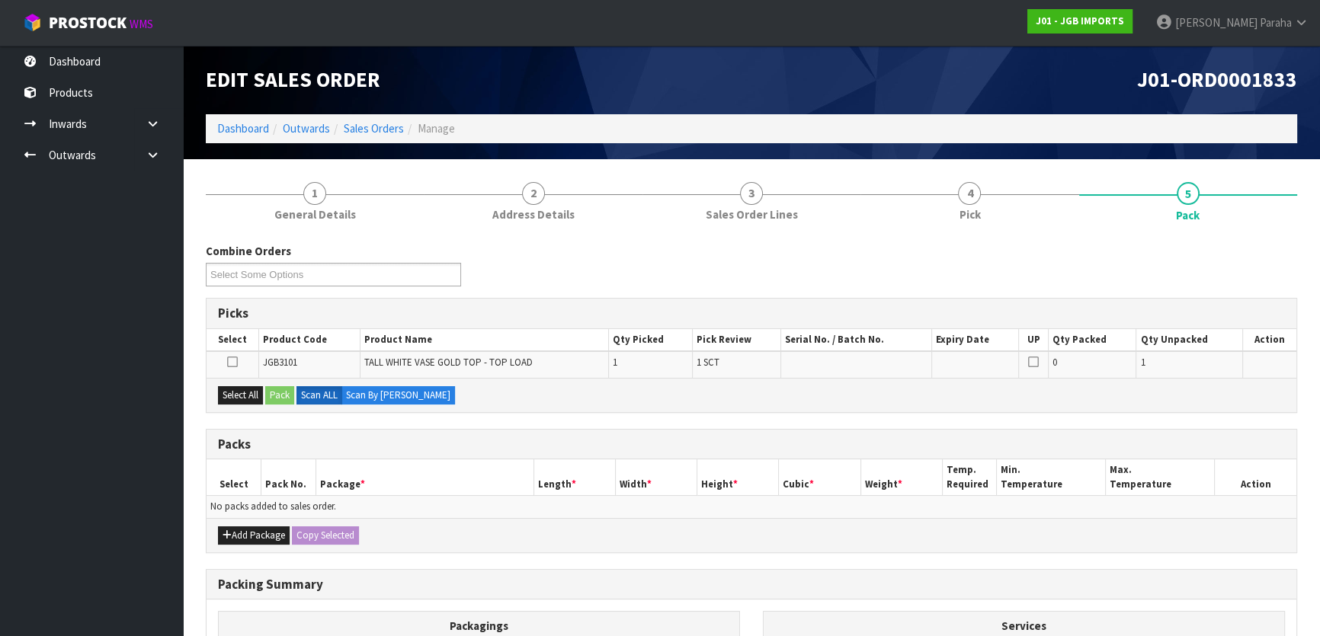
click at [246, 384] on div "Select All Pack Scan ALL Scan By [PERSON_NAME]" at bounding box center [752, 395] width 1090 height 34
click at [248, 394] on button "Select All" at bounding box center [240, 395] width 45 height 18
click at [275, 390] on button "Pack" at bounding box center [279, 395] width 29 height 18
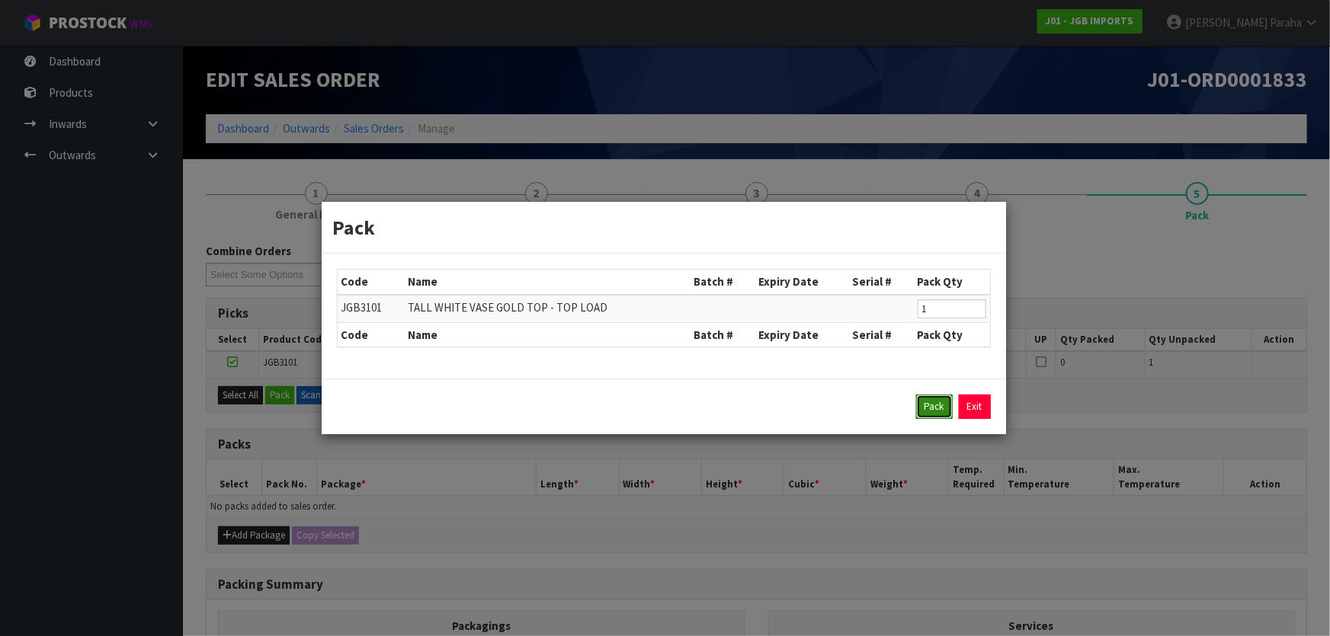
click at [926, 404] on button "Pack" at bounding box center [934, 407] width 37 height 24
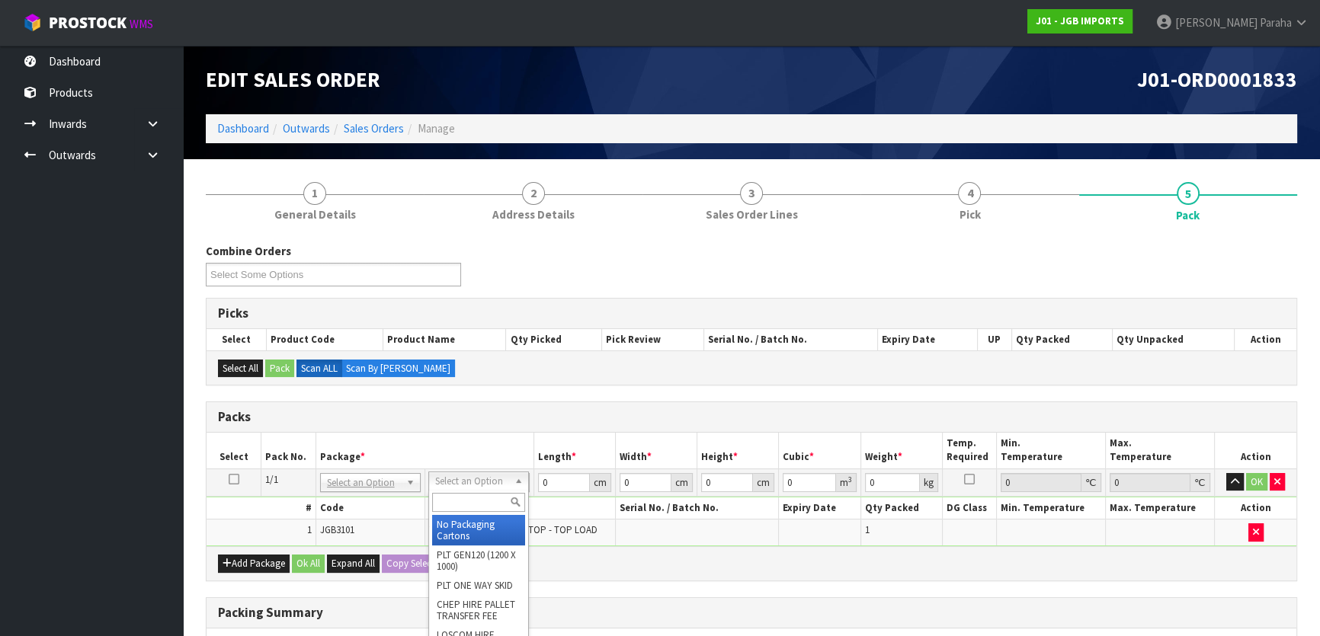
drag, startPoint x: 505, startPoint y: 481, endPoint x: 499, endPoint y: 498, distance: 18.6
click at [495, 500] on input "text" at bounding box center [478, 502] width 93 height 19
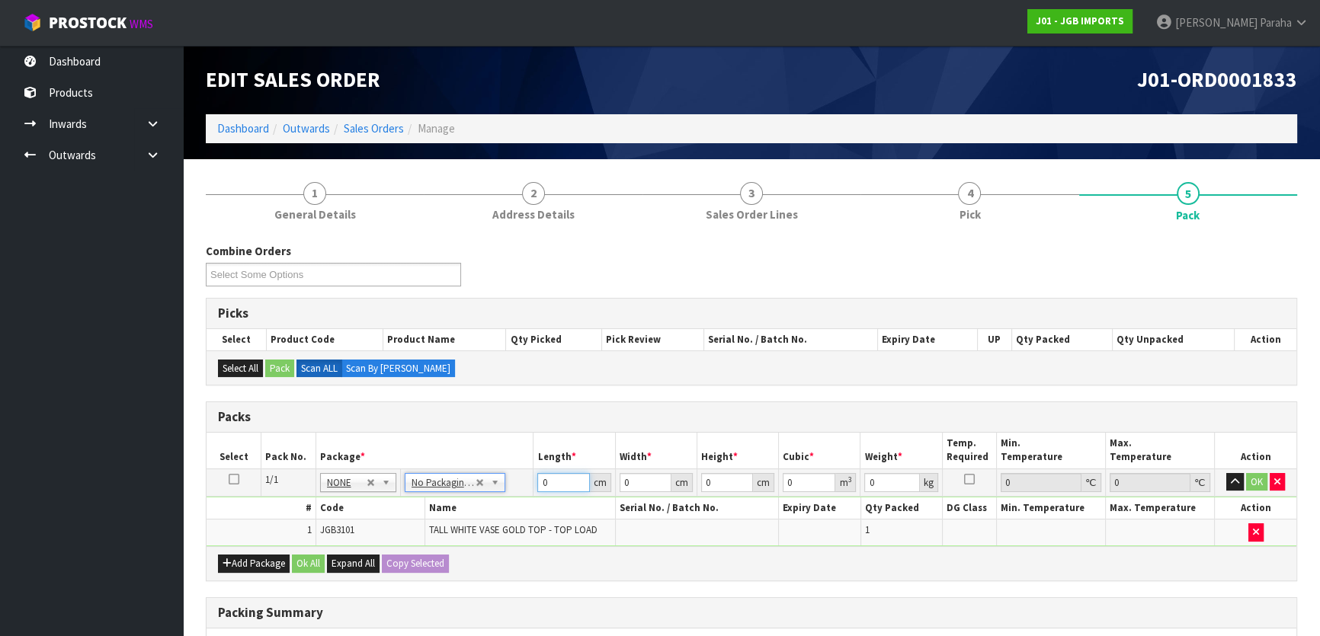
click at [556, 483] on input "0" at bounding box center [563, 482] width 52 height 19
type input "64"
type input "20"
type input "1"
type input "0.00128"
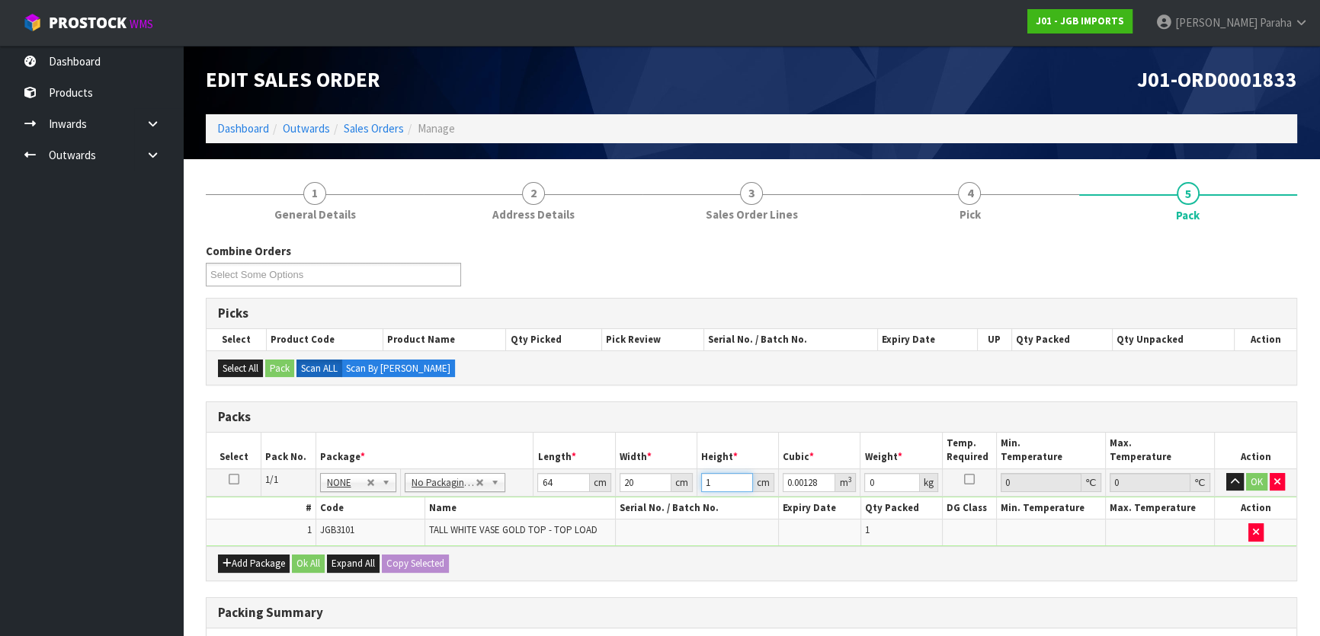
type input "19"
type input "0.02432"
type input "19"
type input "5"
type input "4"
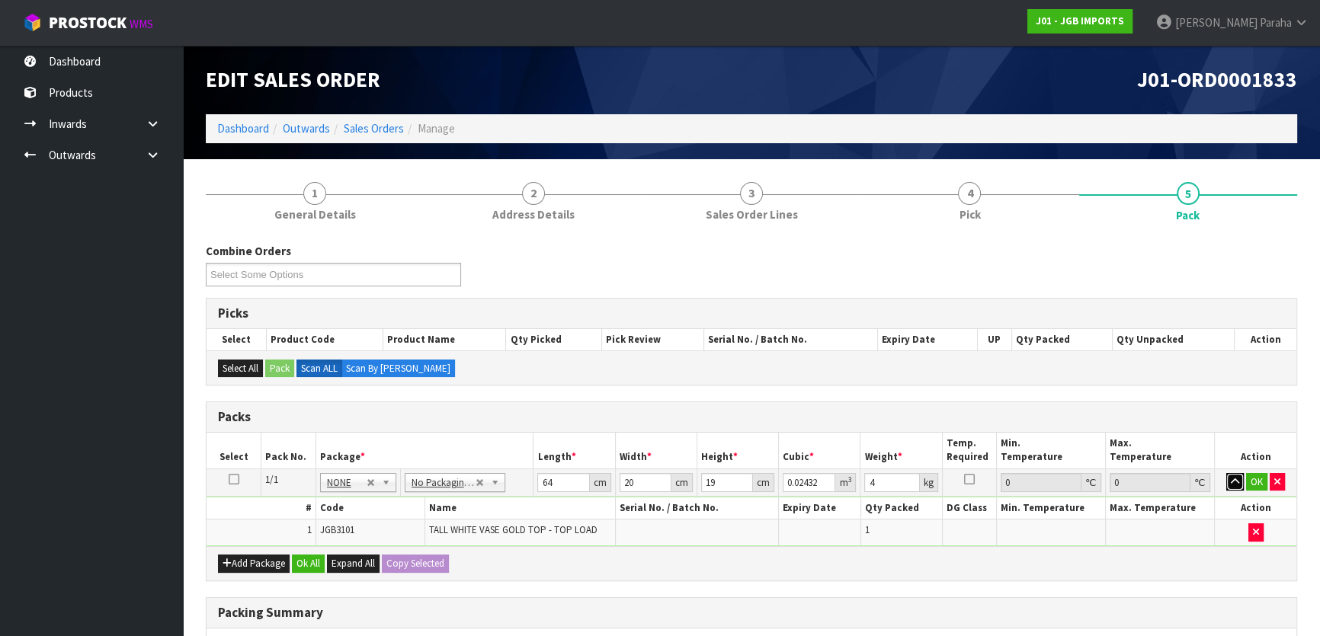
click at [1226, 473] on button "button" at bounding box center [1235, 482] width 18 height 18
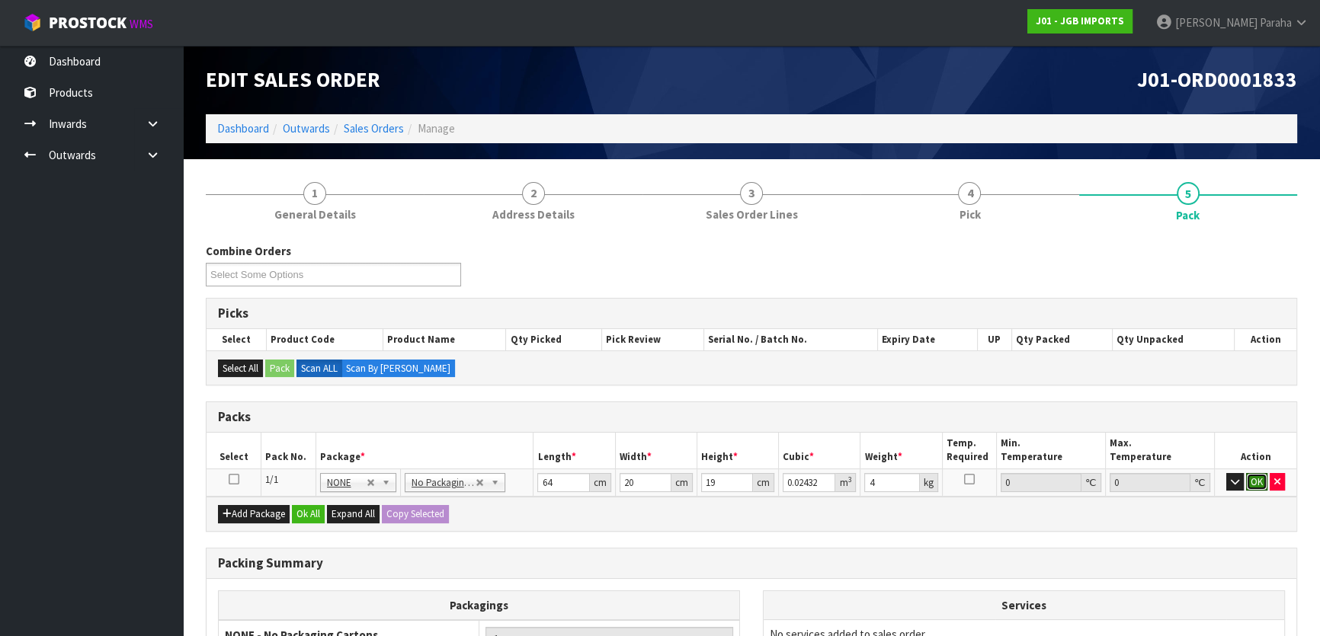
click button "OK" at bounding box center [1256, 482] width 21 height 18
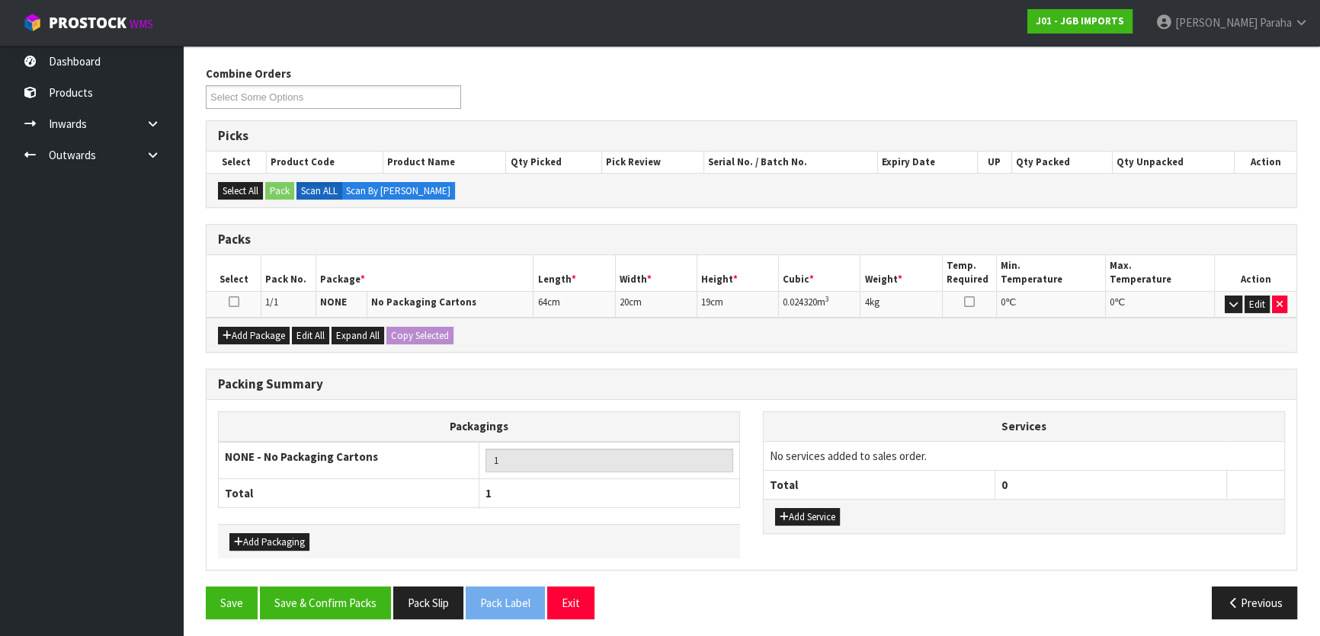
scroll to position [180, 0]
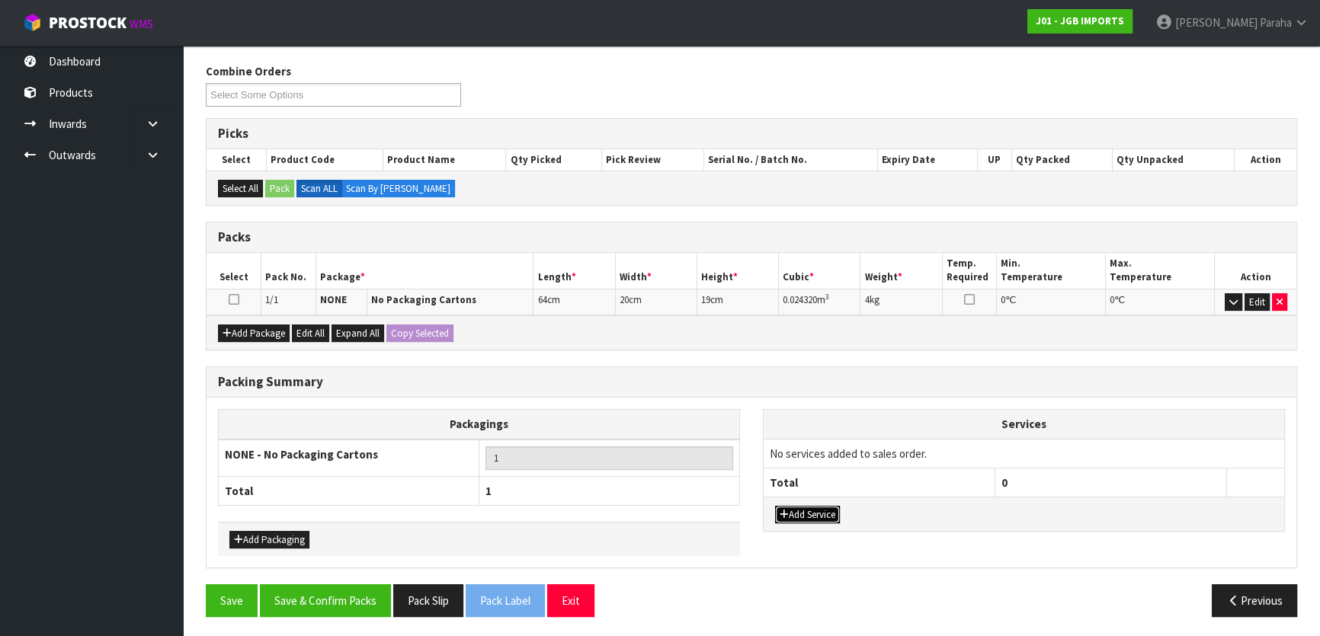
click at [823, 511] on button "Add Service" at bounding box center [807, 515] width 65 height 18
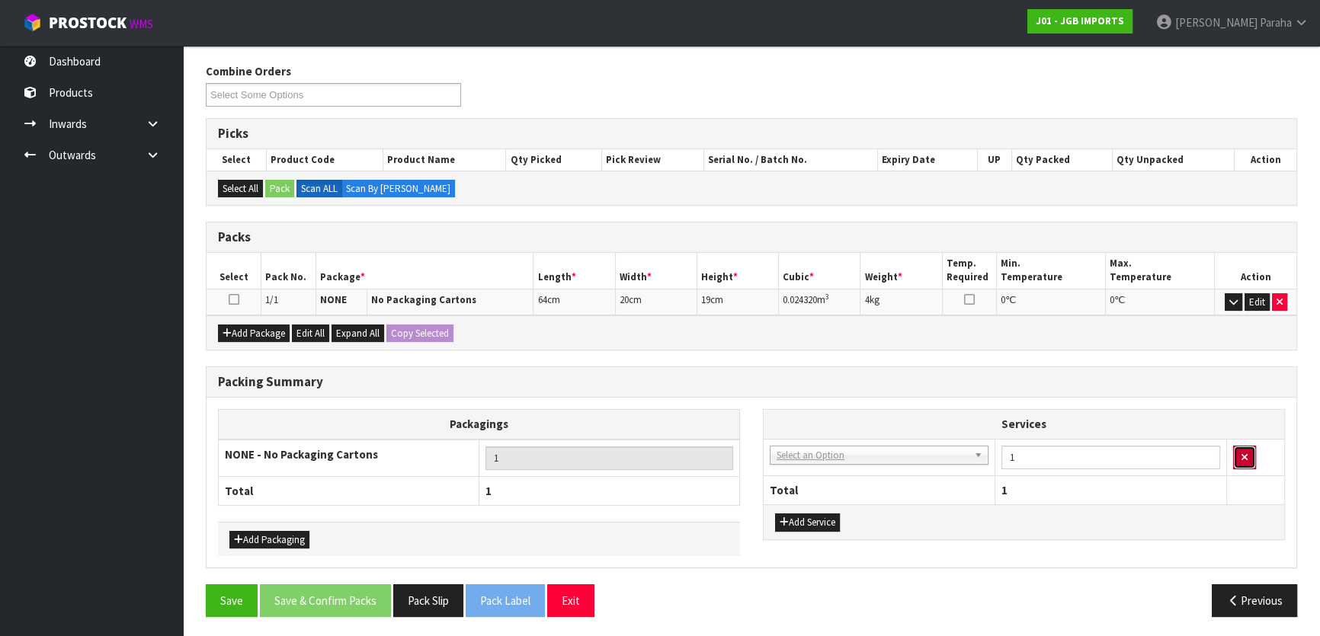
click at [1250, 451] on button "button" at bounding box center [1244, 458] width 23 height 24
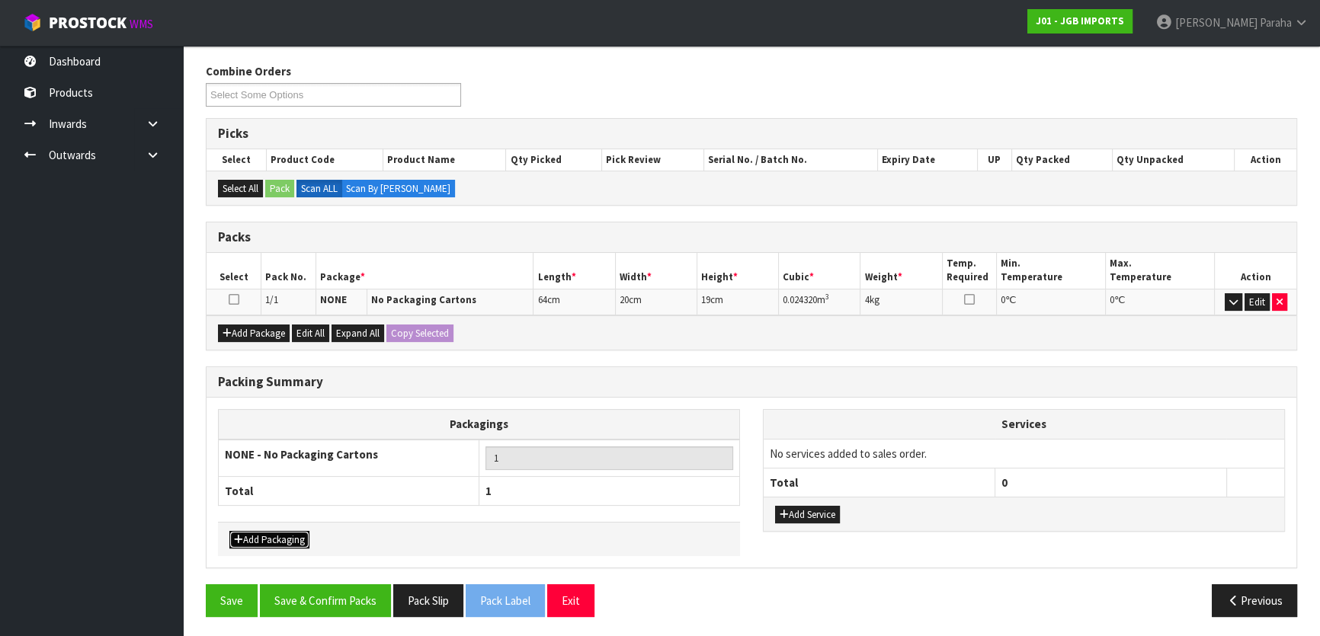
click at [271, 537] on button "Add Packaging" at bounding box center [269, 540] width 80 height 18
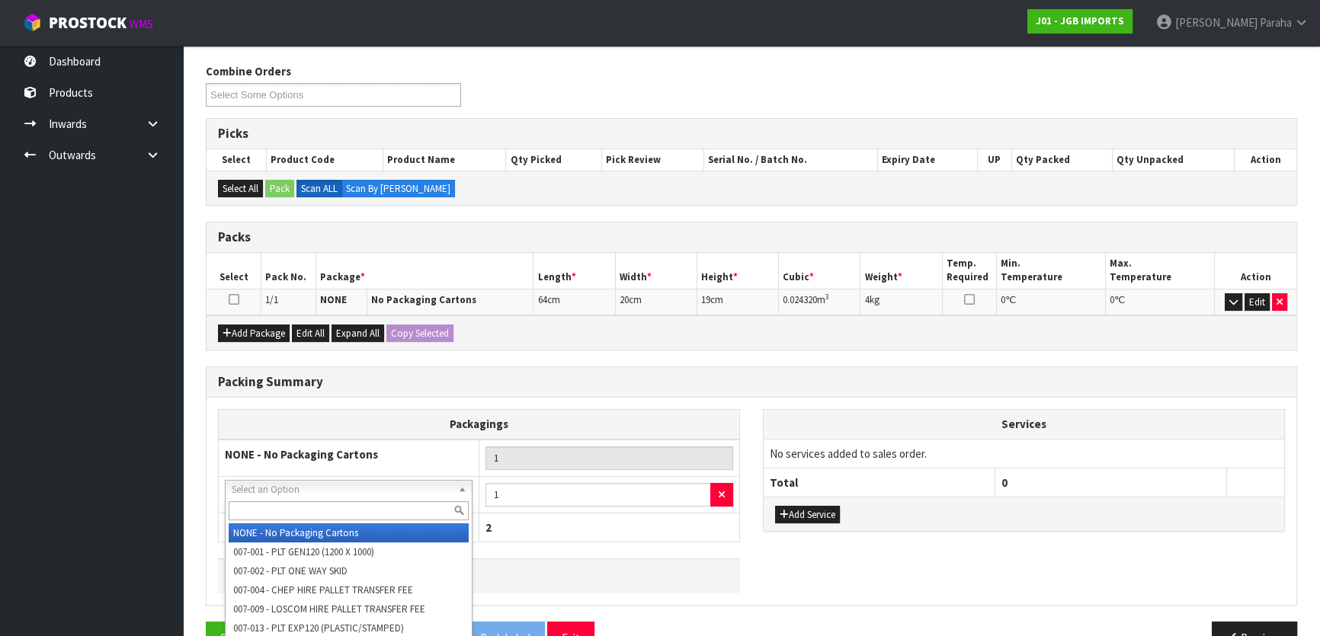
click at [293, 505] on input "text" at bounding box center [349, 511] width 240 height 19
type input "COR"
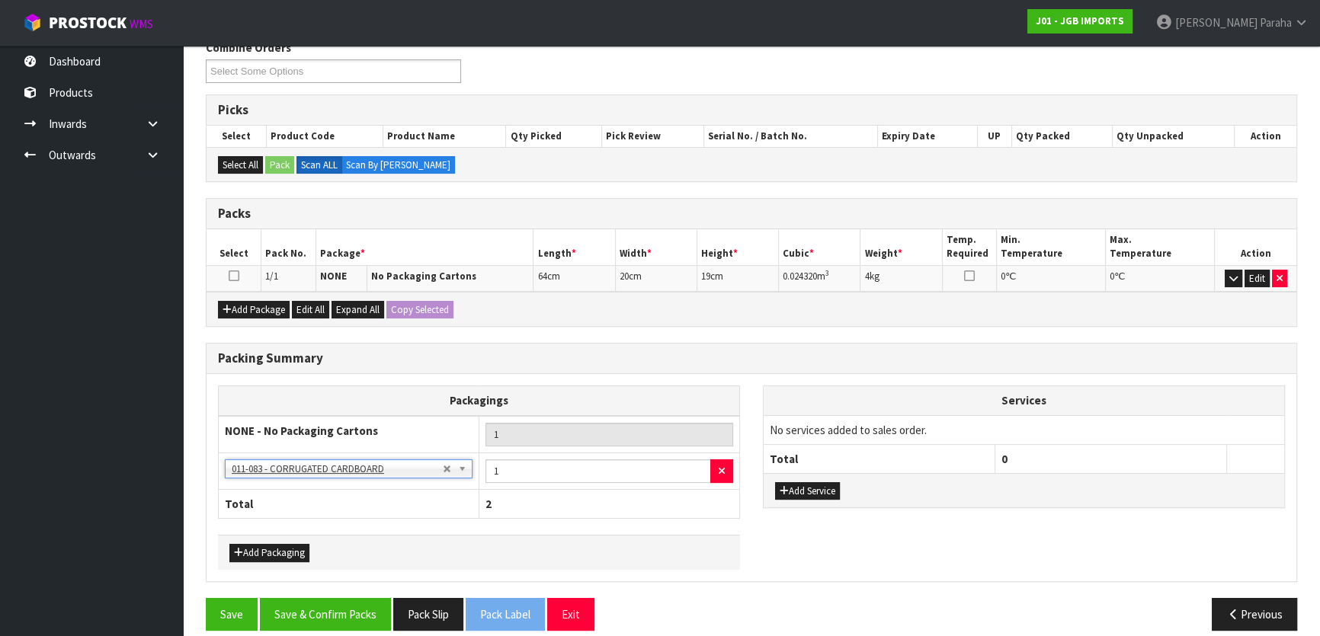
scroll to position [216, 0]
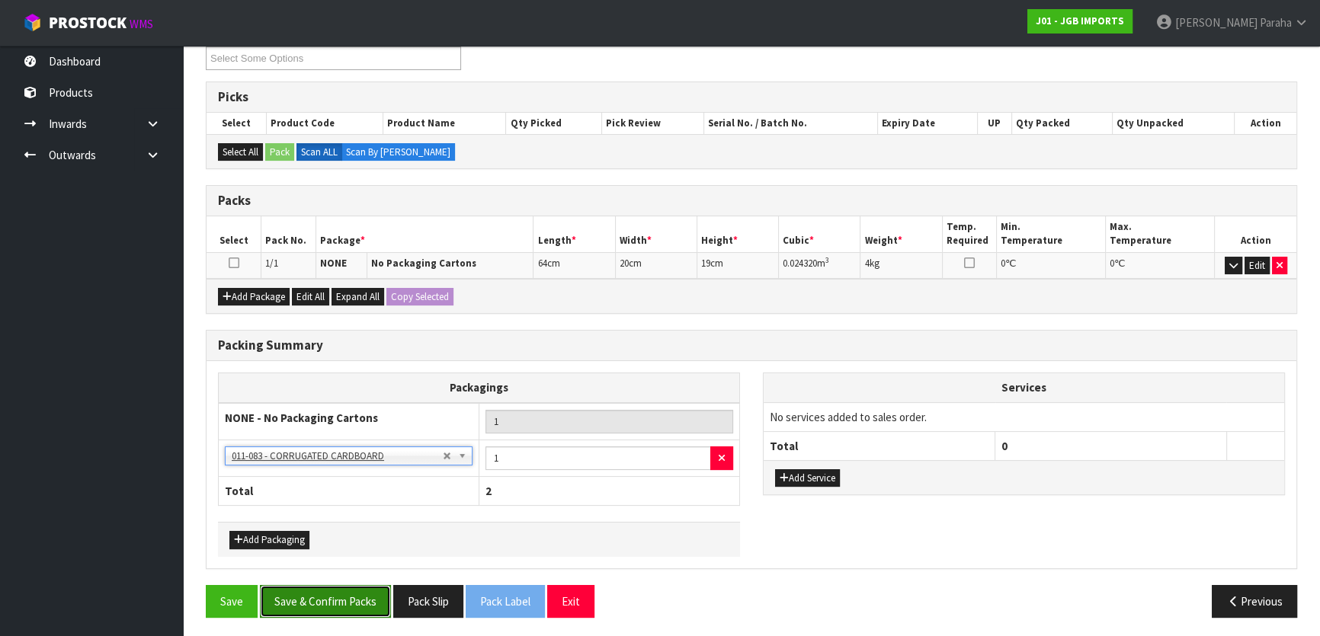
click at [331, 601] on button "Save & Confirm Packs" at bounding box center [325, 601] width 131 height 33
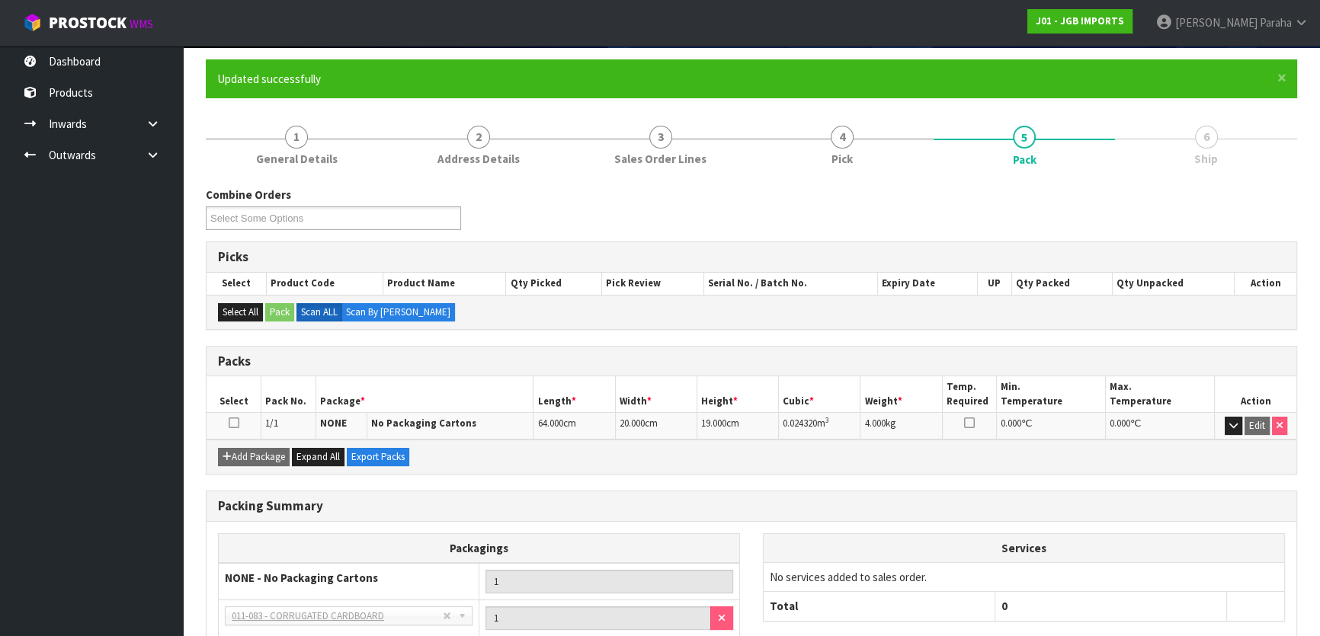
scroll to position [238, 0]
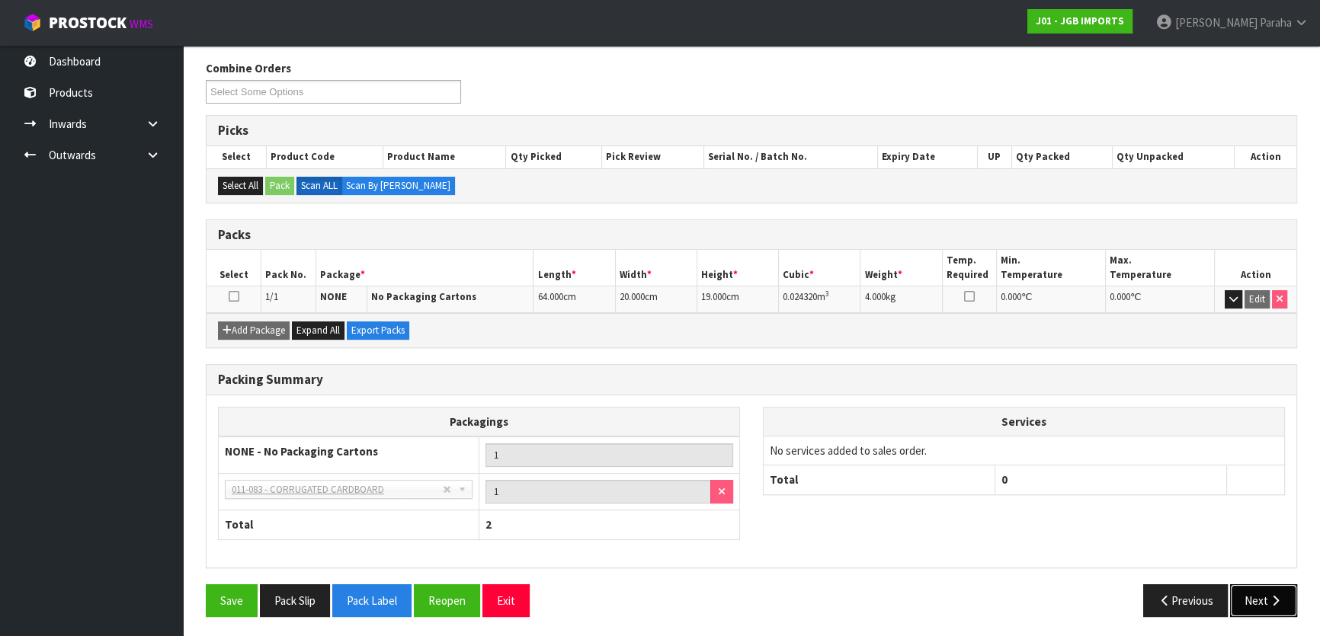
click at [1261, 595] on button "Next" at bounding box center [1263, 601] width 67 height 33
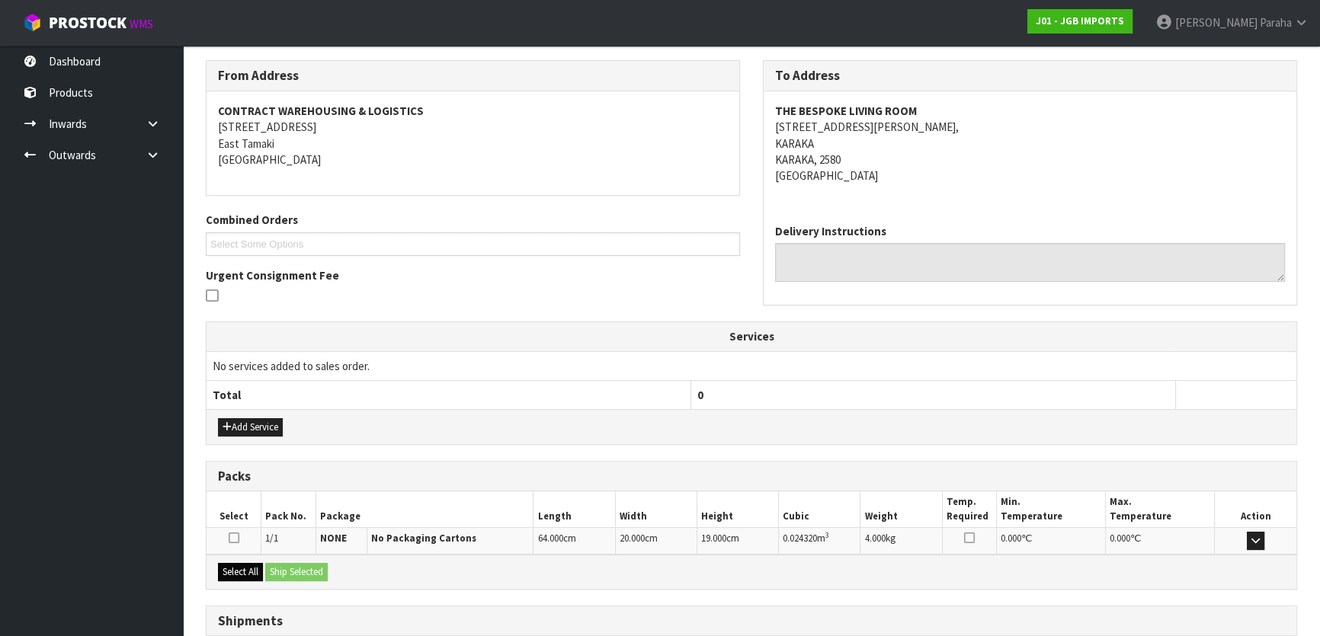
scroll to position [351, 0]
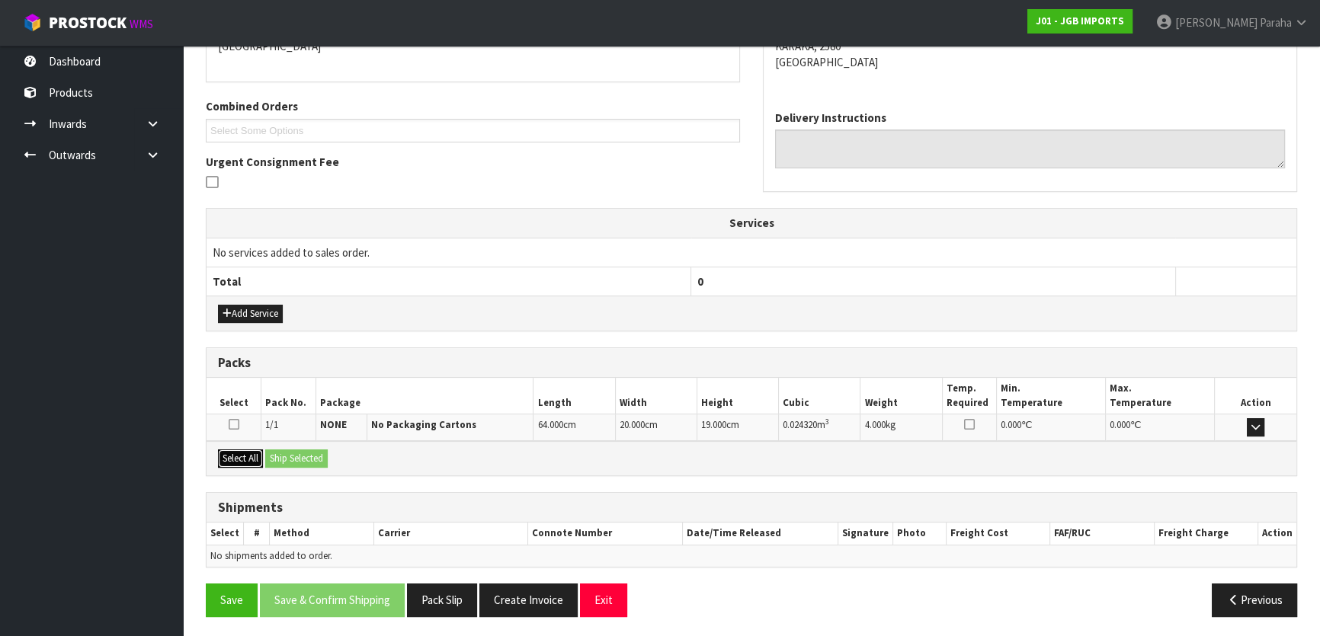
click at [252, 457] on button "Select All" at bounding box center [240, 459] width 45 height 18
click at [297, 454] on button "Ship Selected" at bounding box center [296, 459] width 62 height 18
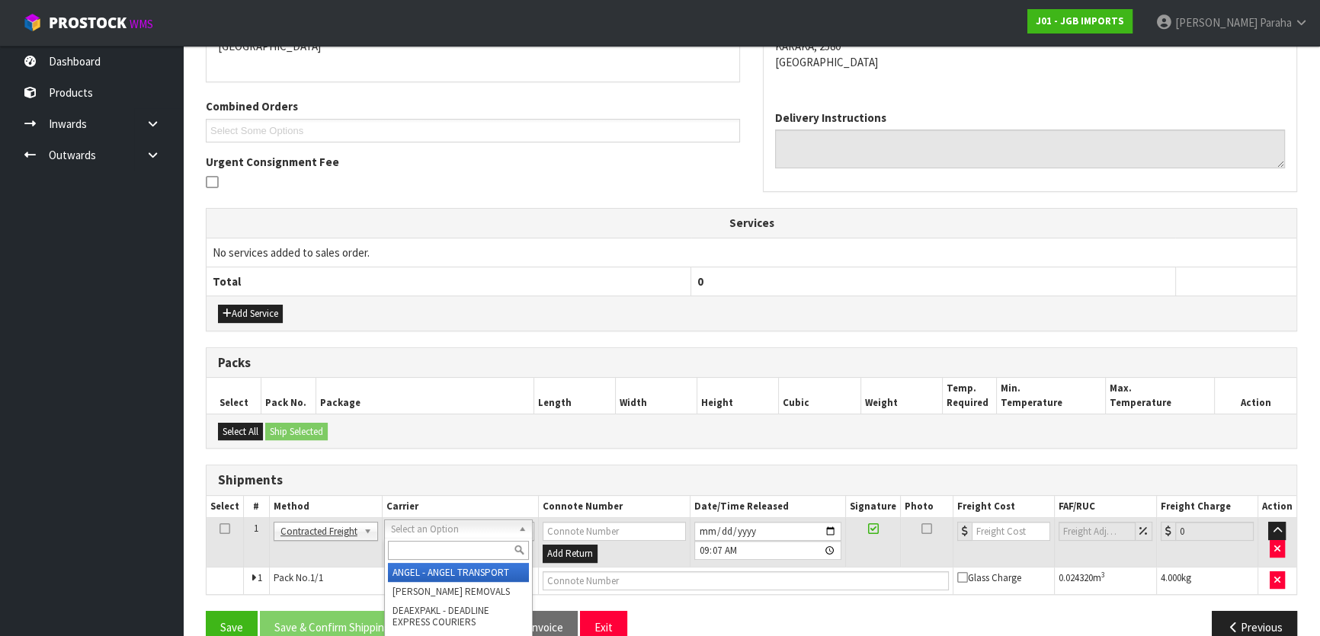
drag, startPoint x: 475, startPoint y: 555, endPoint x: 445, endPoint y: 537, distance: 34.9
click at [476, 550] on input "text" at bounding box center [458, 550] width 141 height 19
type input "NZP"
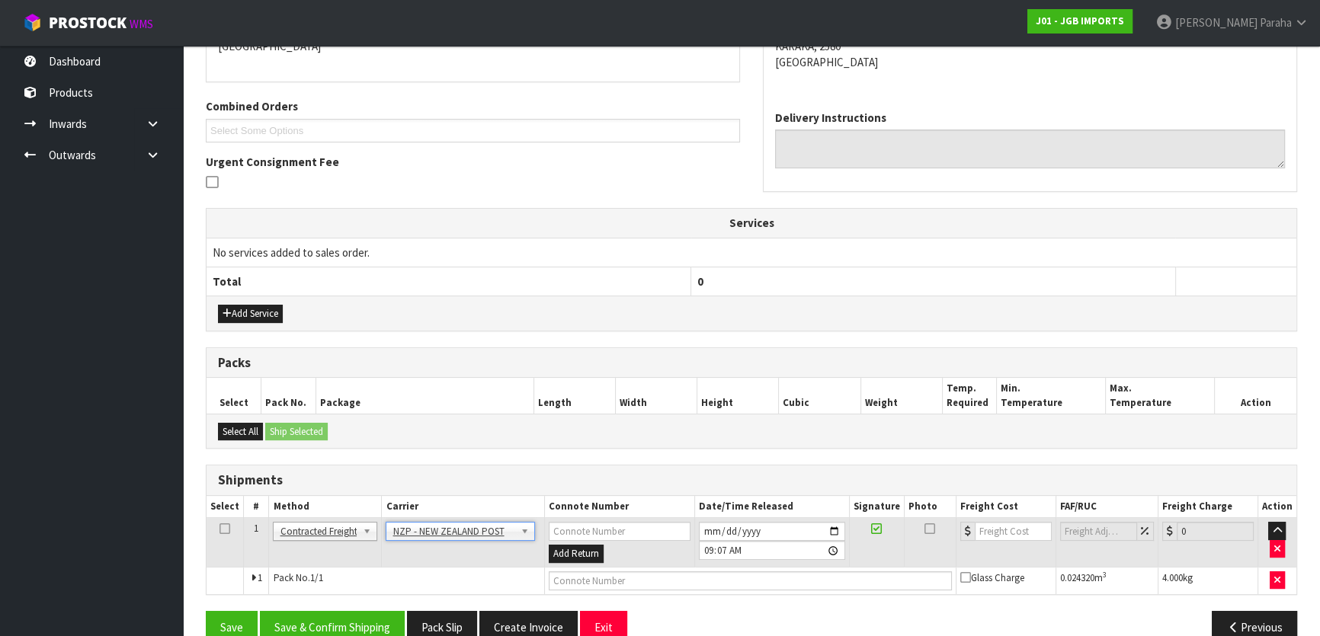
scroll to position [379, 0]
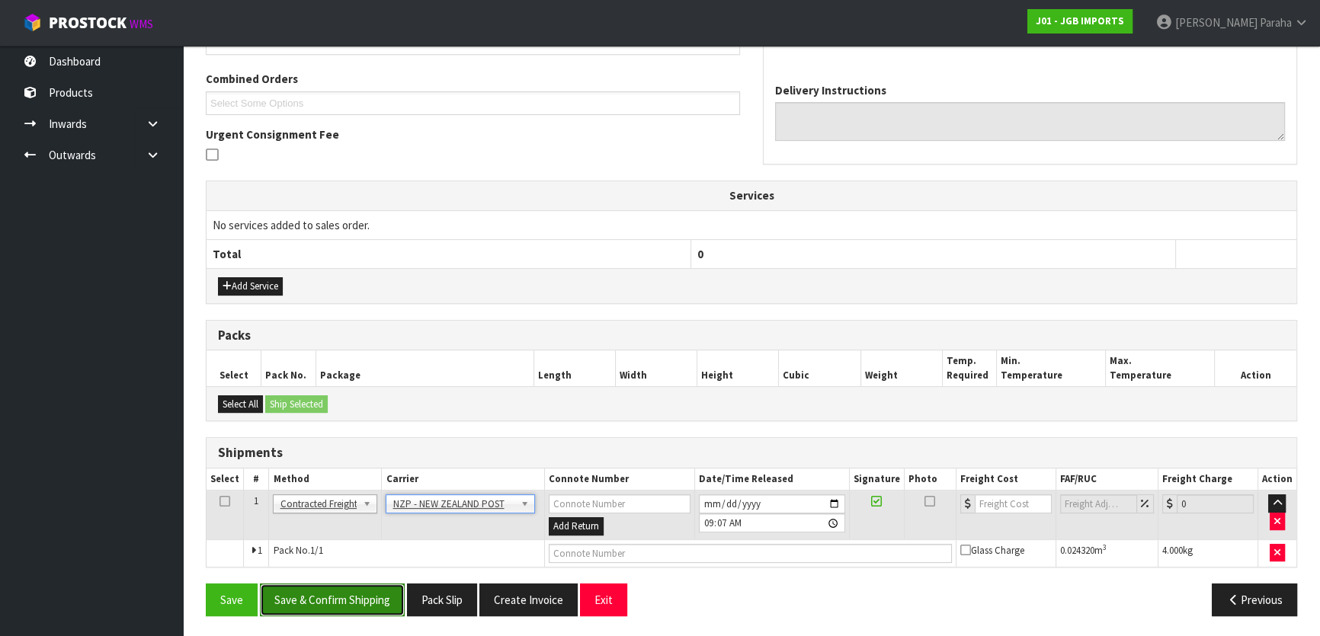
click at [329, 591] on button "Save & Confirm Shipping" at bounding box center [332, 600] width 145 height 33
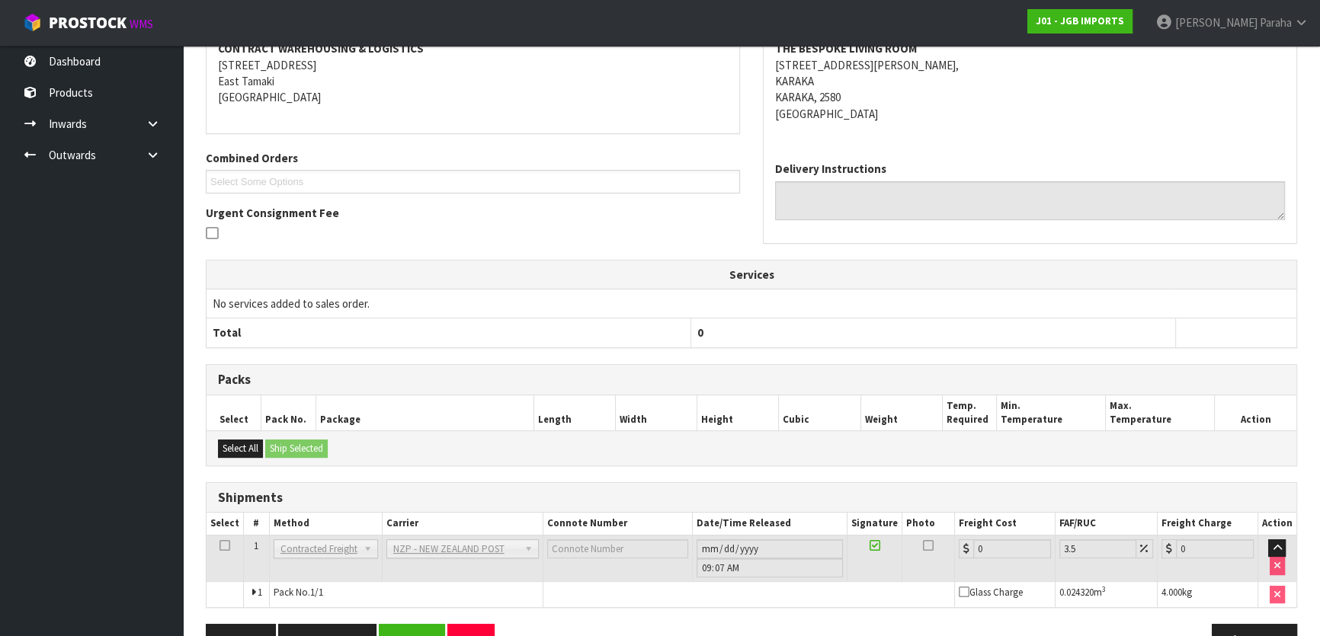
scroll to position [357, 0]
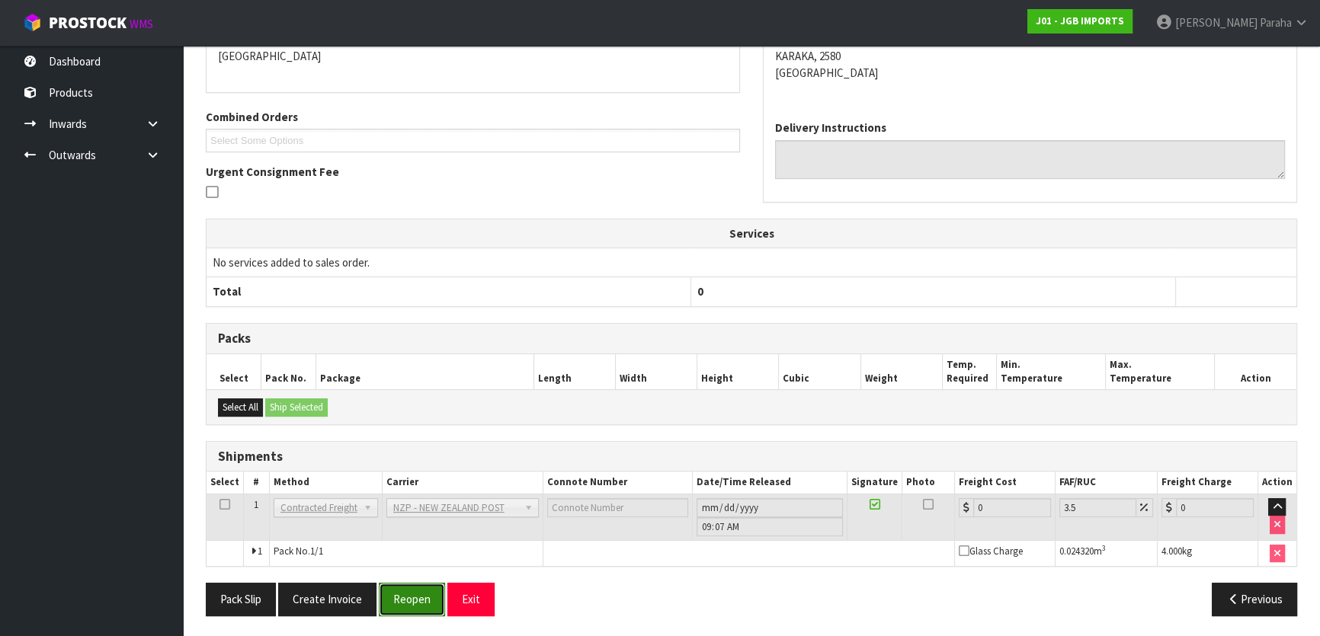
click at [429, 594] on button "Reopen" at bounding box center [412, 599] width 66 height 33
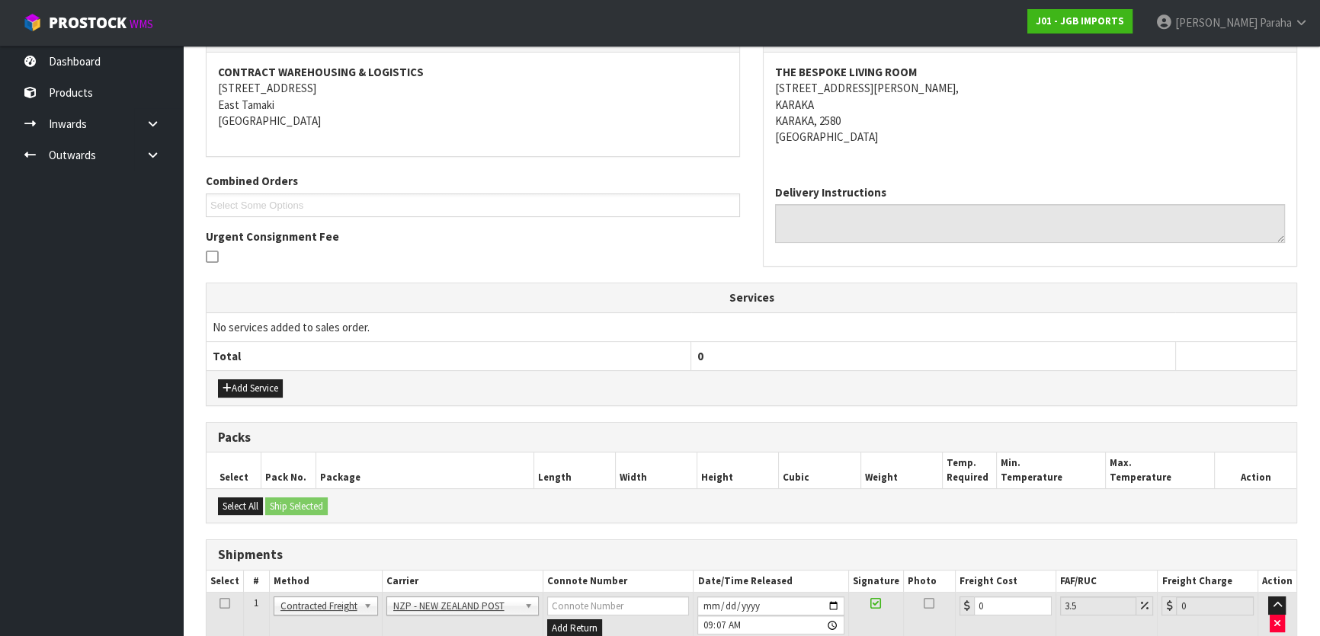
scroll to position [393, 0]
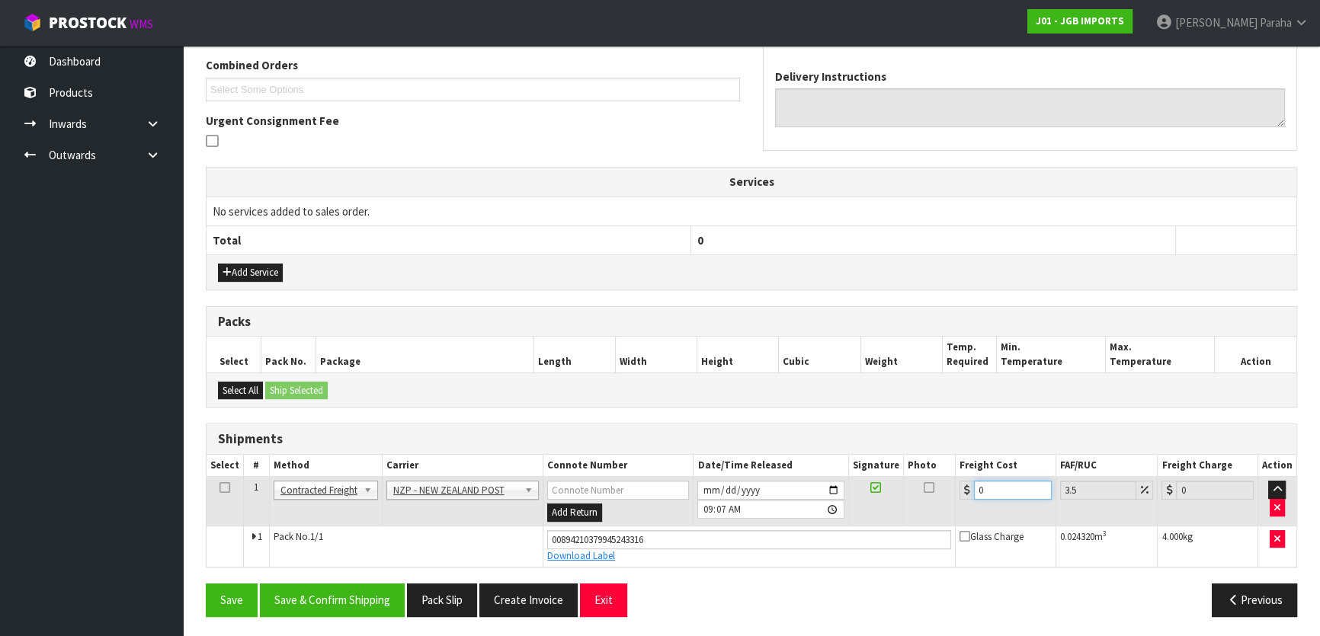
click at [992, 483] on input "0" at bounding box center [1013, 490] width 78 height 19
type input "8"
type input "8.28"
type input "8.9"
type input "9.21"
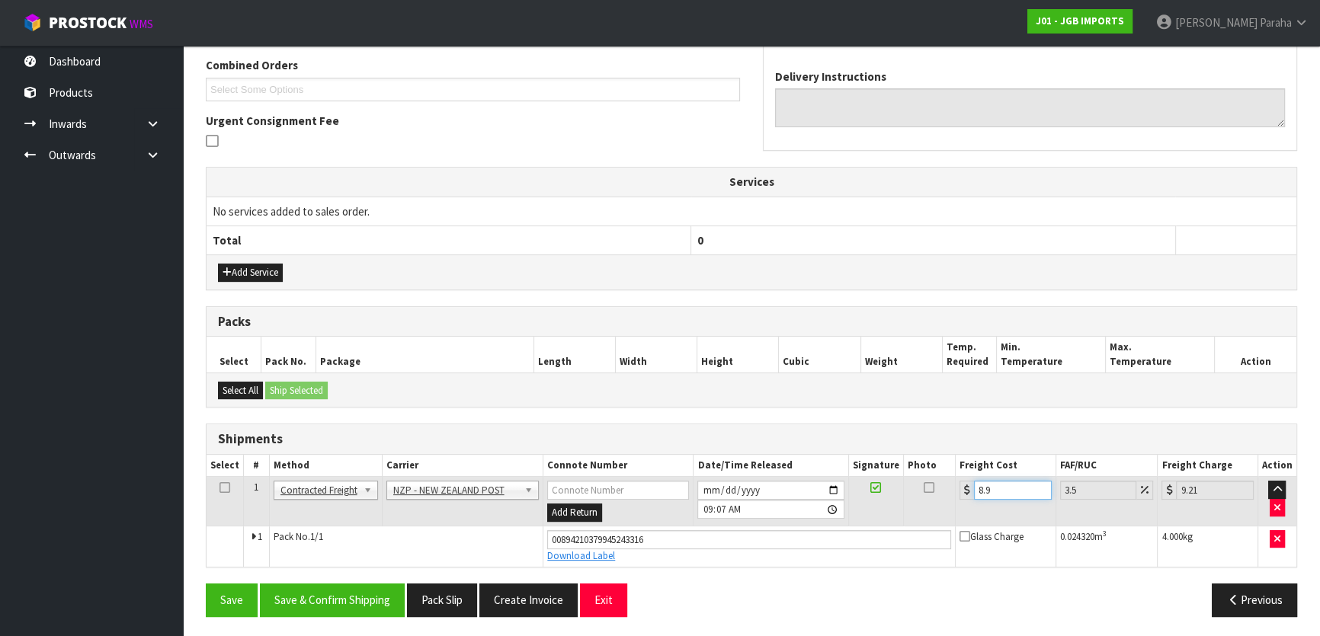
type input "8.92"
type input "9.23"
type input "8.92"
click at [339, 598] on button "Save & Confirm Shipping" at bounding box center [332, 600] width 145 height 33
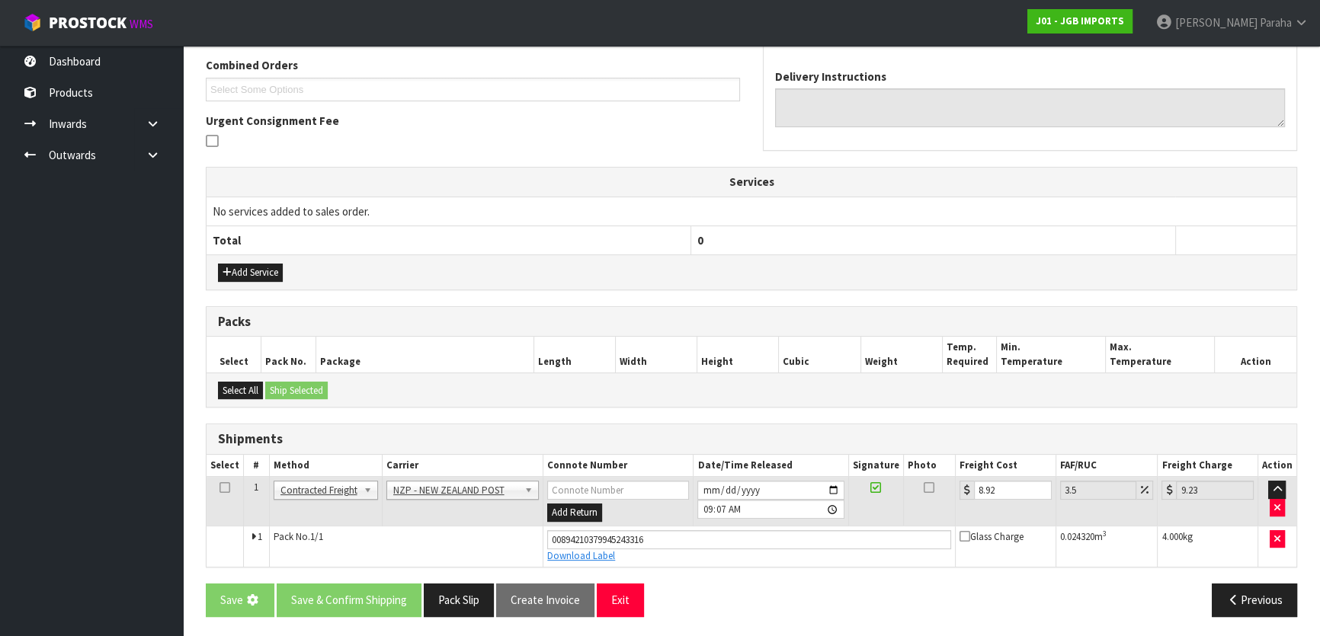
scroll to position [0, 0]
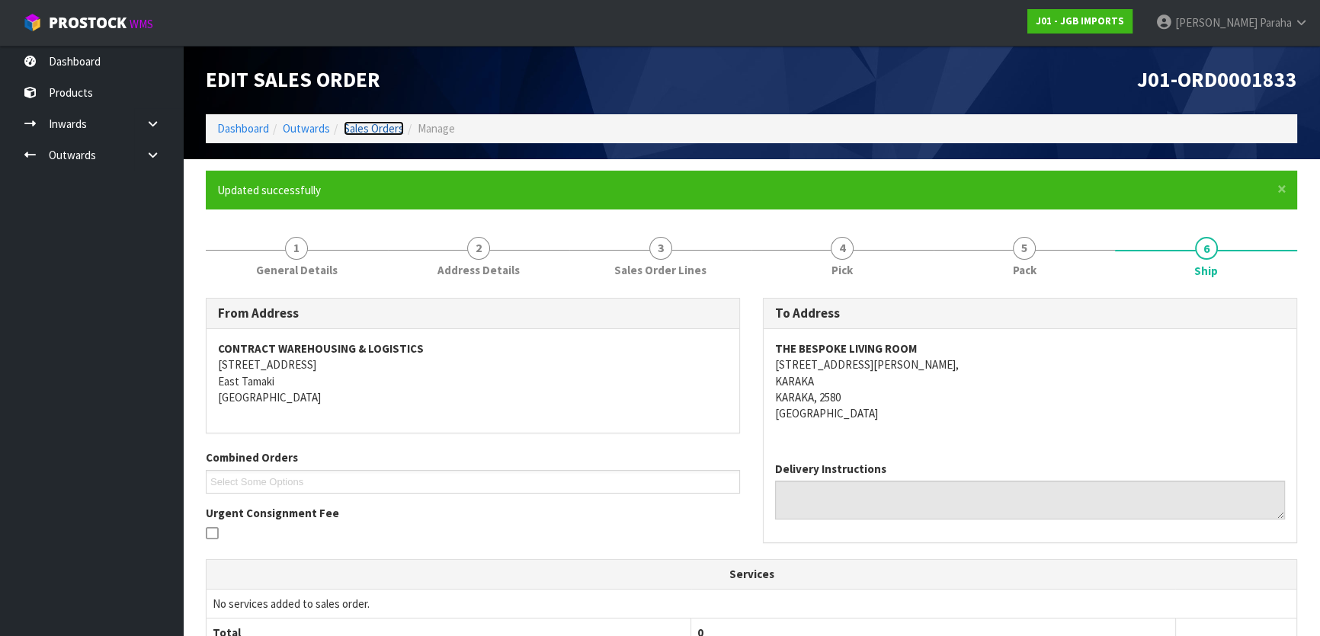
click at [395, 133] on link "Sales Orders" at bounding box center [374, 128] width 60 height 14
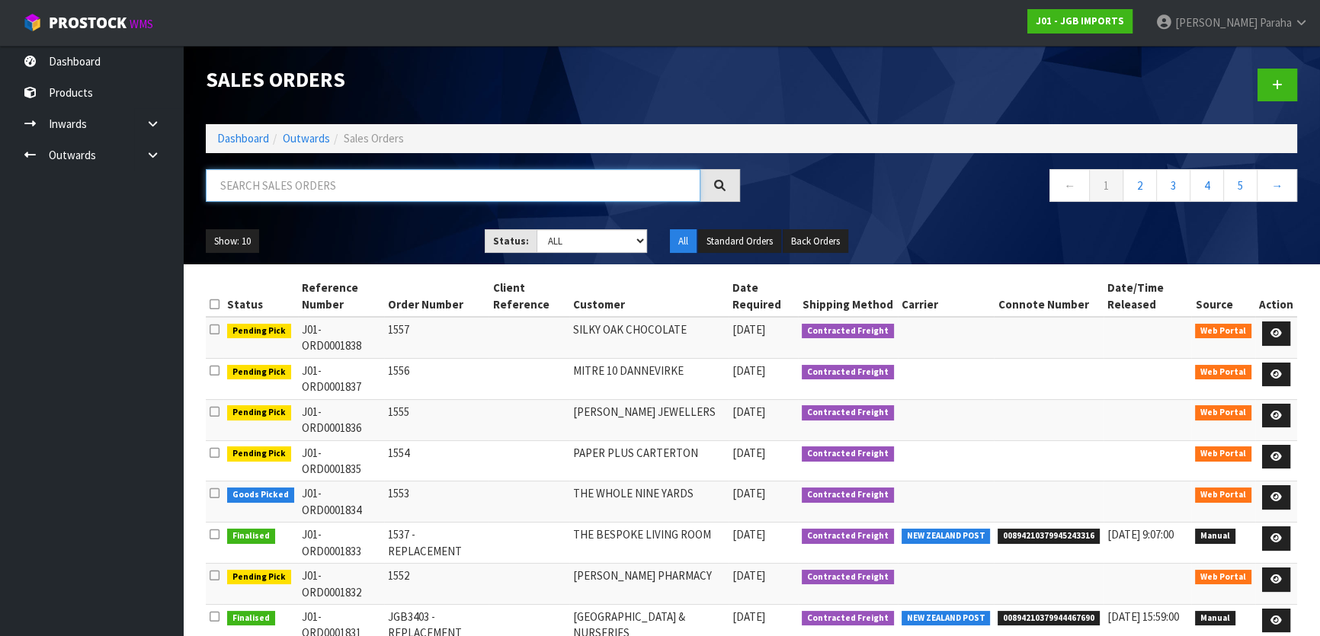
click at [373, 184] on input "text" at bounding box center [453, 185] width 495 height 33
click at [236, 137] on link "Dashboard" at bounding box center [243, 138] width 52 height 14
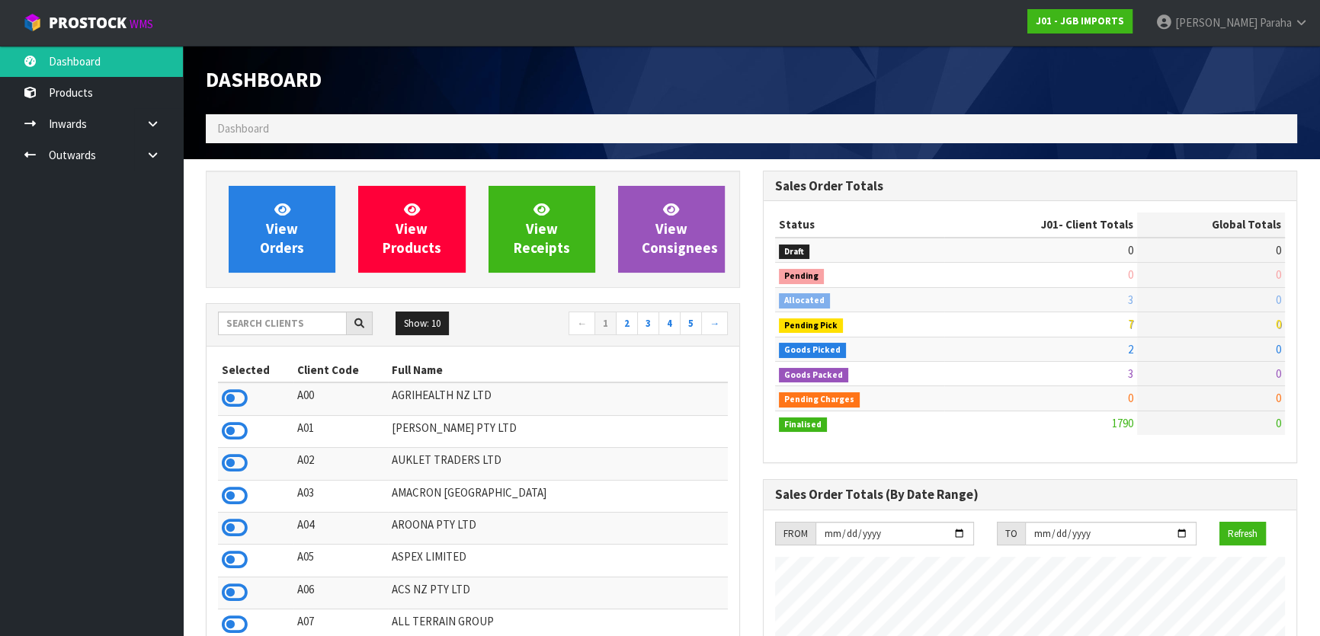
scroll to position [1152, 556]
click at [258, 326] on input "text" at bounding box center [282, 324] width 129 height 24
click at [275, 120] on ol "Dashboard" at bounding box center [751, 128] width 1091 height 28
click at [290, 327] on input "text" at bounding box center [282, 324] width 129 height 24
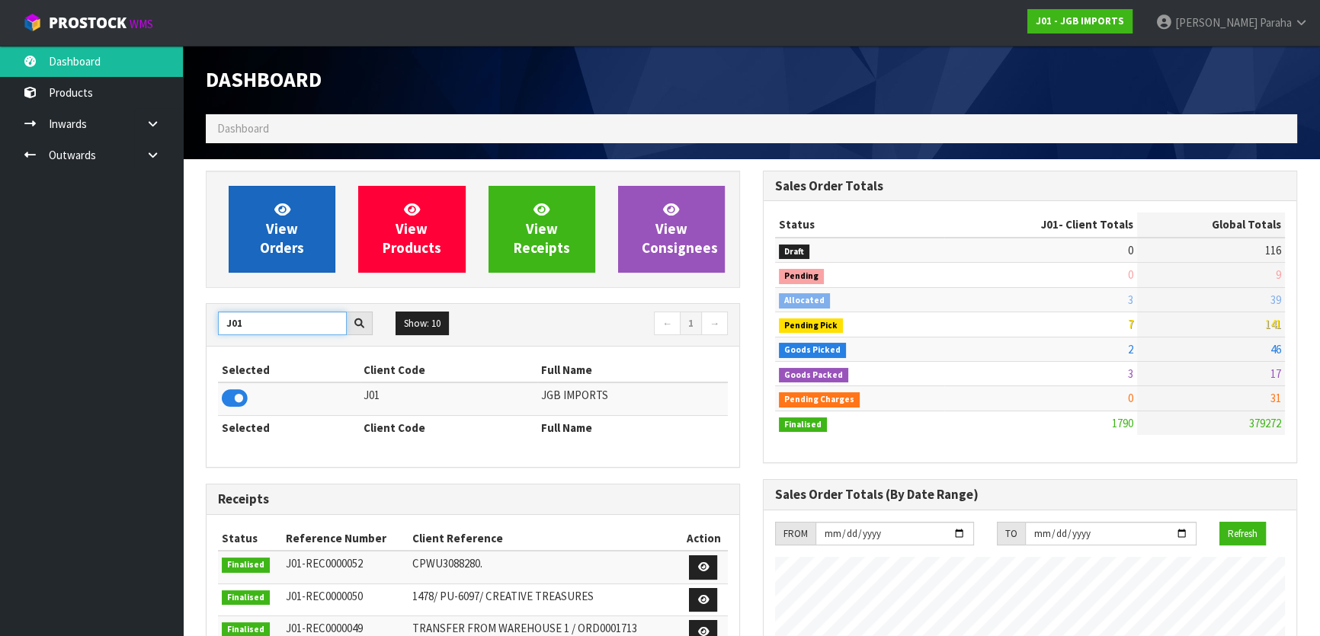
type input "J01"
click at [277, 215] on icon at bounding box center [282, 209] width 16 height 14
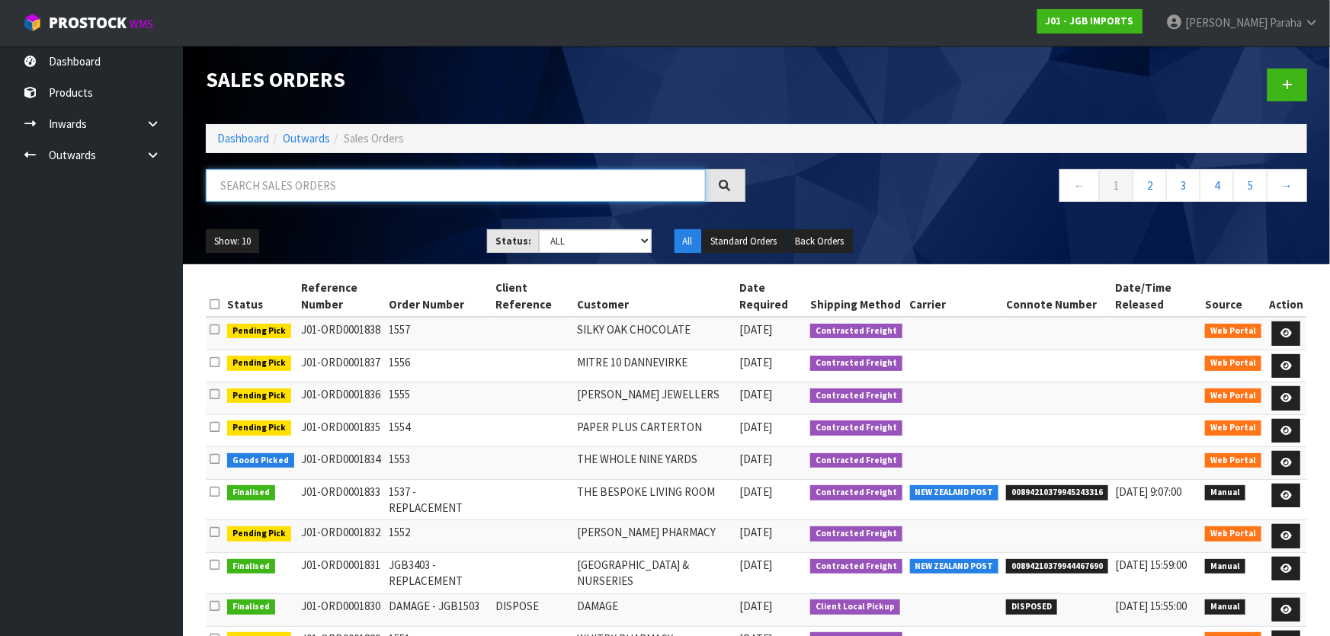
click at [275, 185] on input "text" at bounding box center [456, 185] width 500 height 33
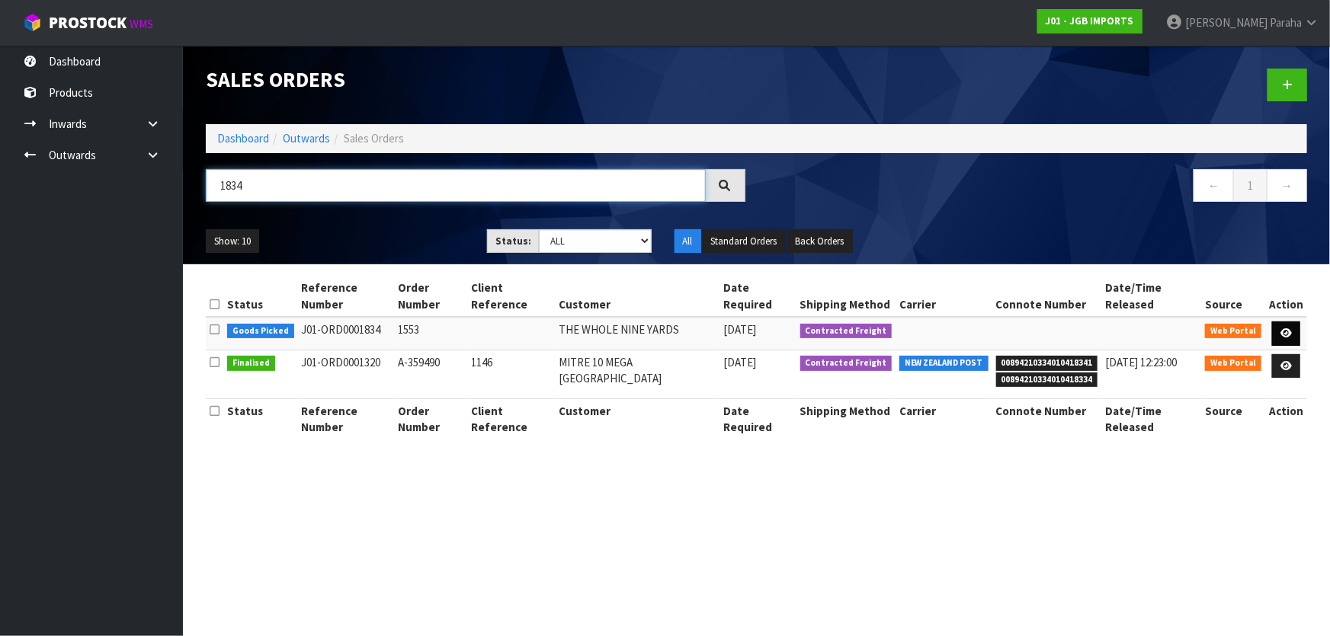
type input "1834"
click at [1291, 329] on icon at bounding box center [1285, 334] width 11 height 10
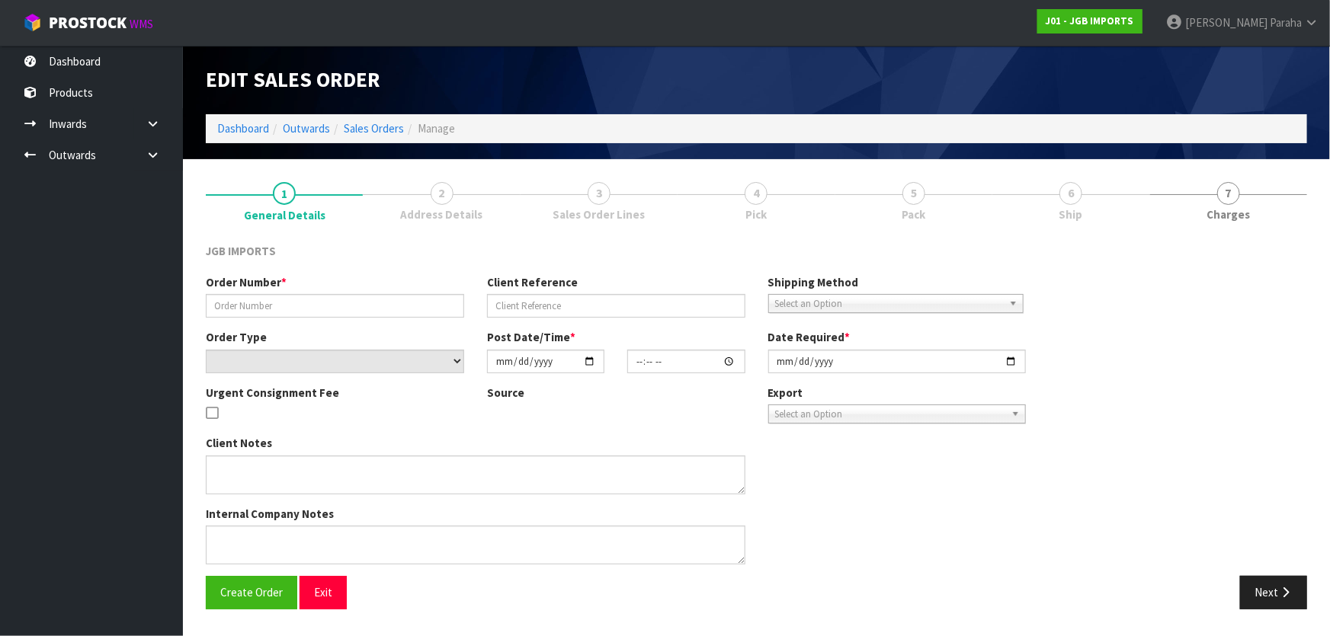
type input "1553"
select select "number:0"
type input "[DATE]"
type input "16:13:00.000"
type input "[DATE]"
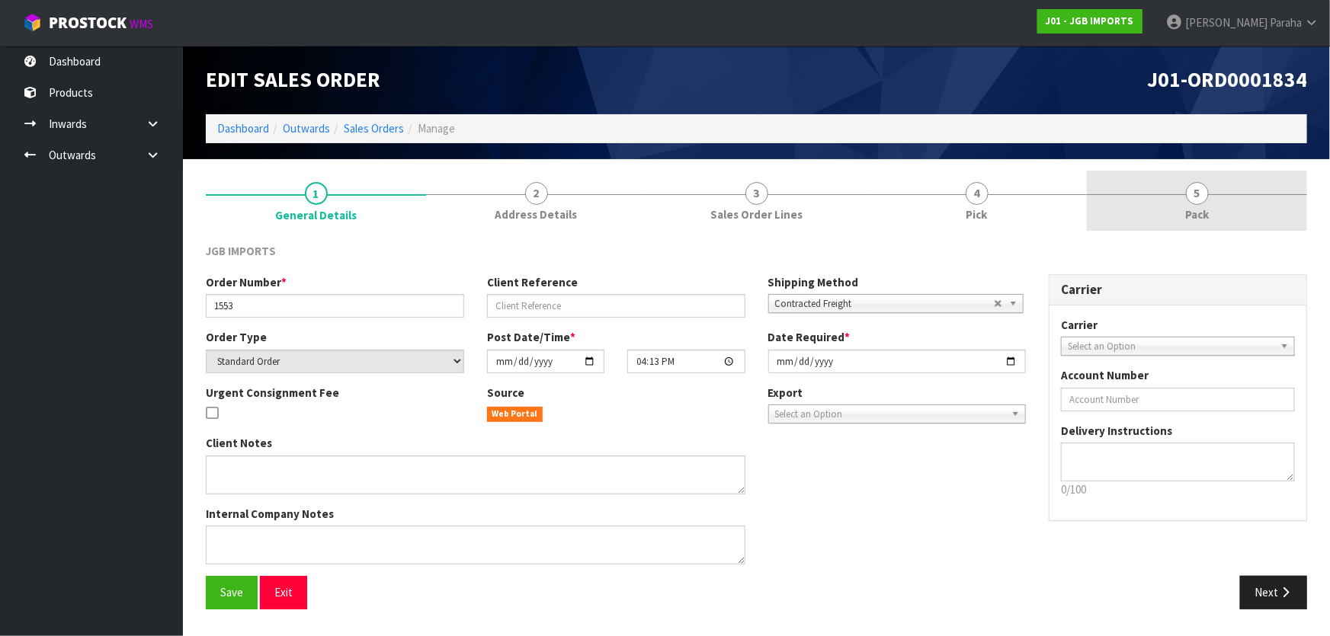
click at [1198, 200] on span "5" at bounding box center [1197, 193] width 23 height 23
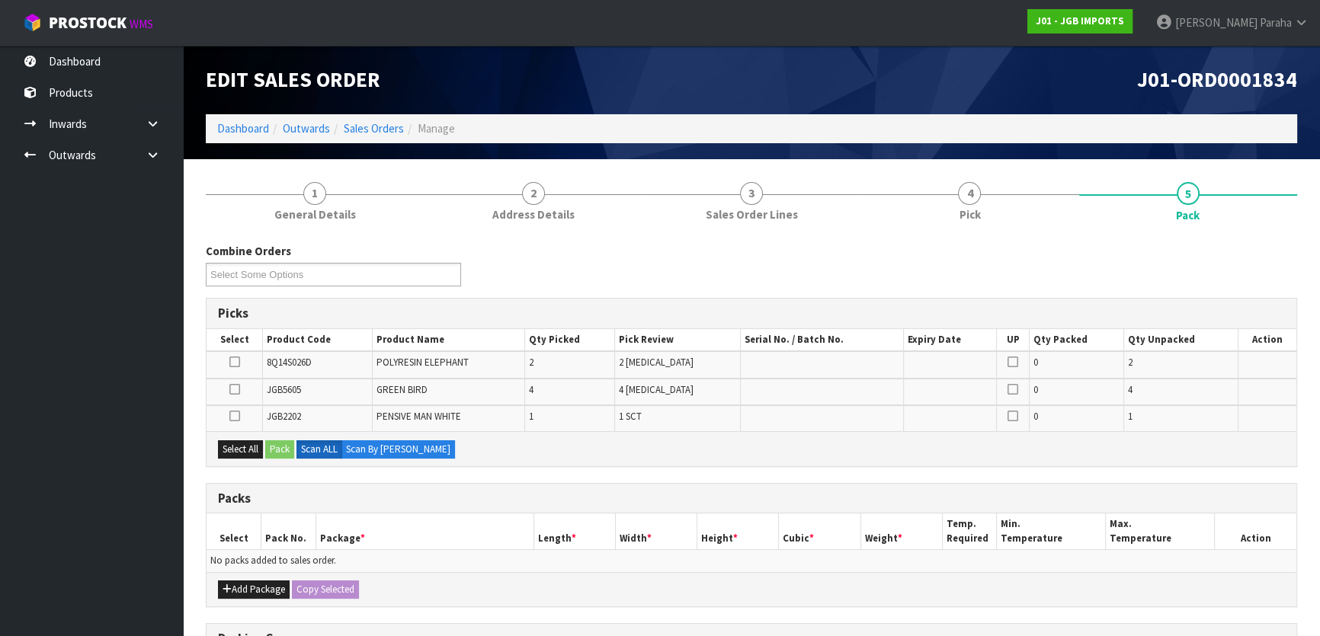
click at [232, 362] on icon at bounding box center [234, 362] width 11 height 1
click at [0, 0] on input "checkbox" at bounding box center [0, 0] width 0 height 0
click at [259, 587] on button "Add Package" at bounding box center [254, 590] width 72 height 18
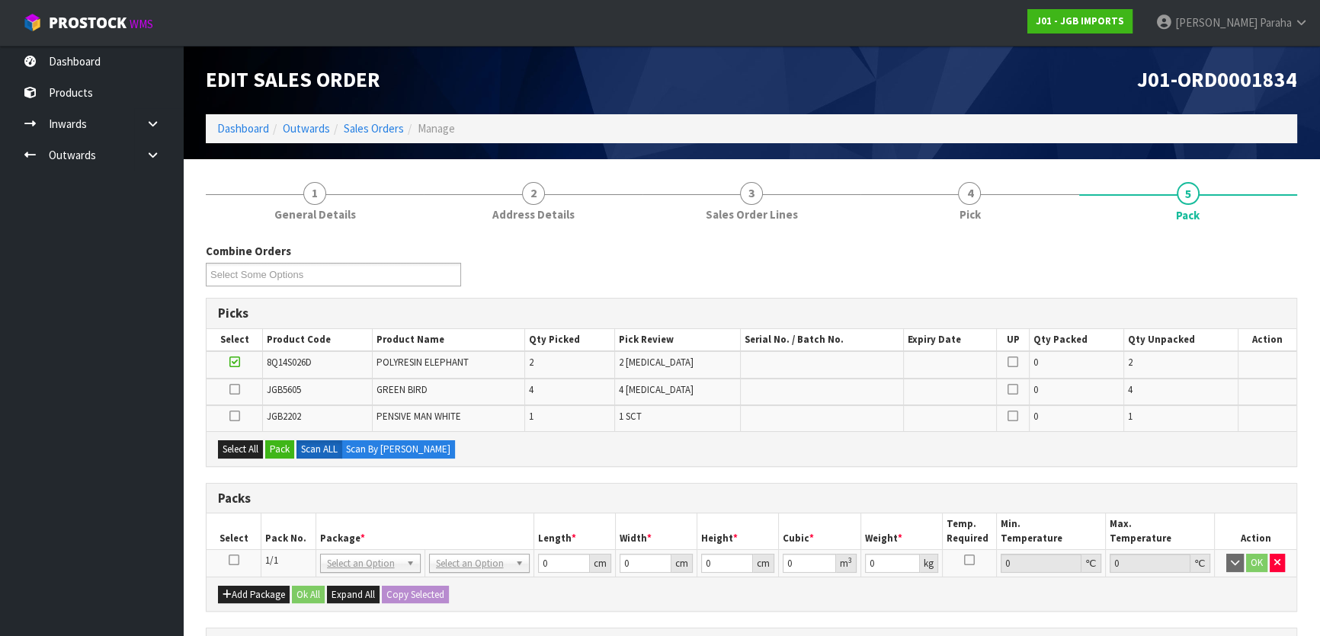
click at [236, 560] on icon at bounding box center [234, 560] width 11 height 1
click at [283, 447] on button "Pack" at bounding box center [279, 450] width 29 height 18
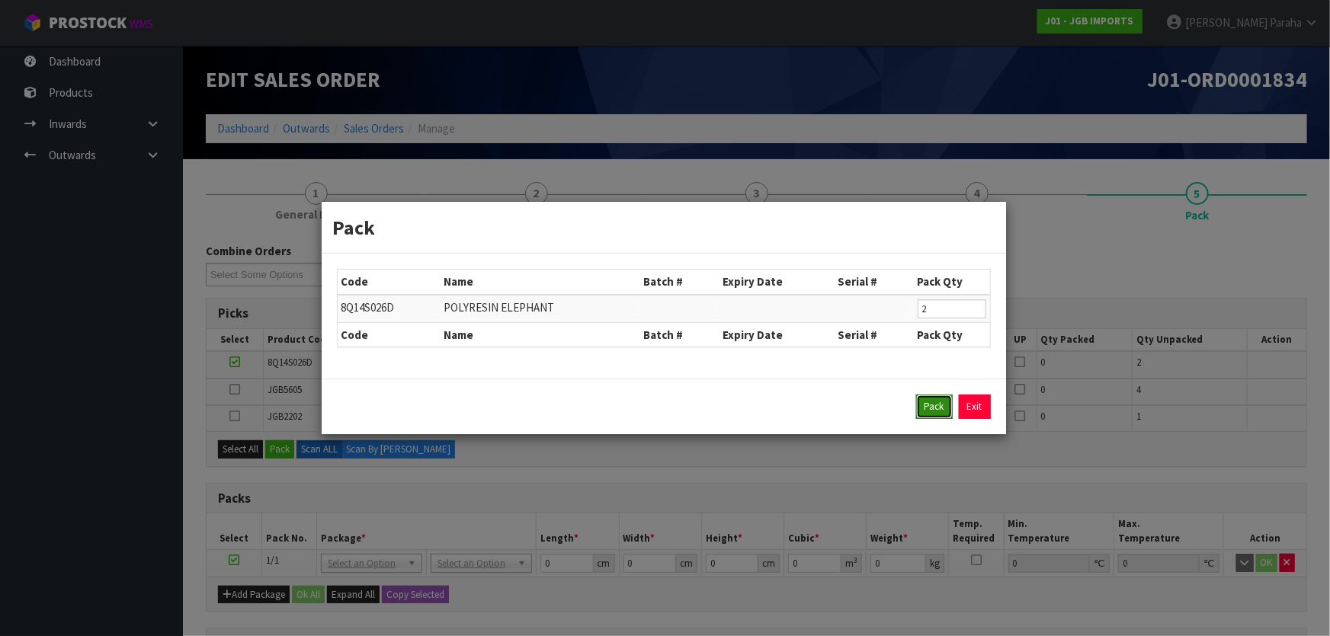
click at [924, 413] on button "Pack" at bounding box center [934, 407] width 37 height 24
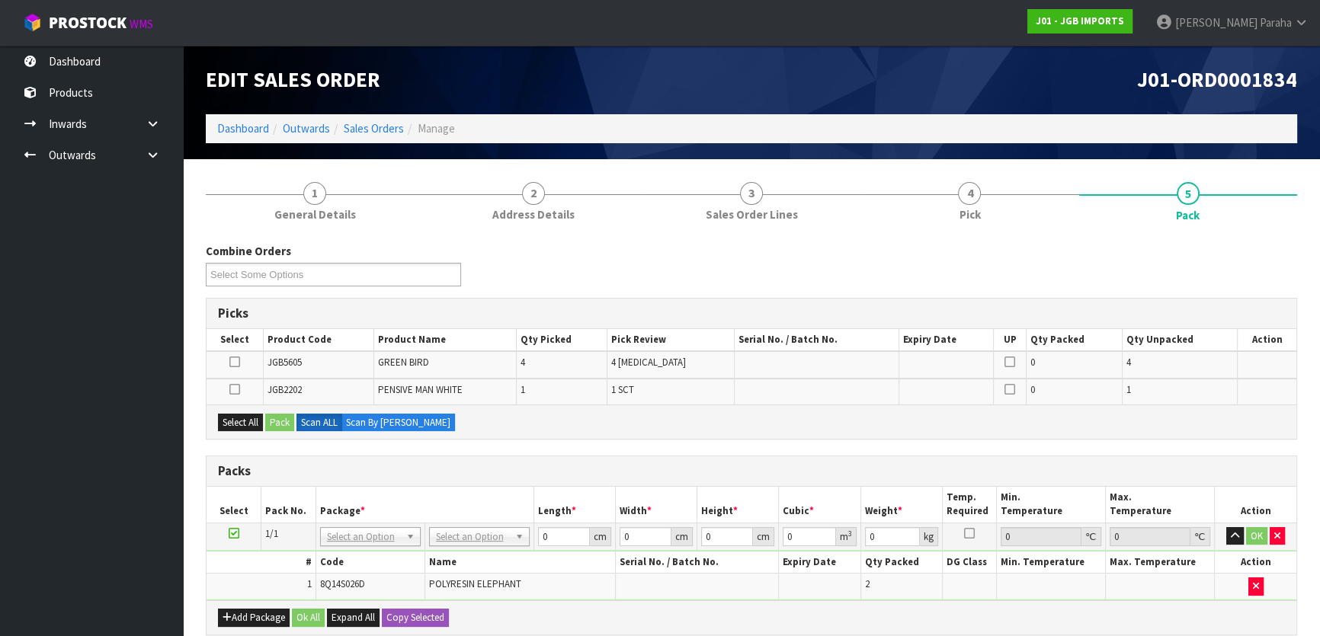
click at [231, 362] on icon at bounding box center [234, 362] width 11 height 1
click at [0, 0] on input "checkbox" at bounding box center [0, 0] width 0 height 0
click at [236, 389] on icon at bounding box center [234, 389] width 11 height 1
click at [0, 0] on input "checkbox" at bounding box center [0, 0] width 0 height 0
click at [279, 425] on button "Pack" at bounding box center [279, 423] width 29 height 18
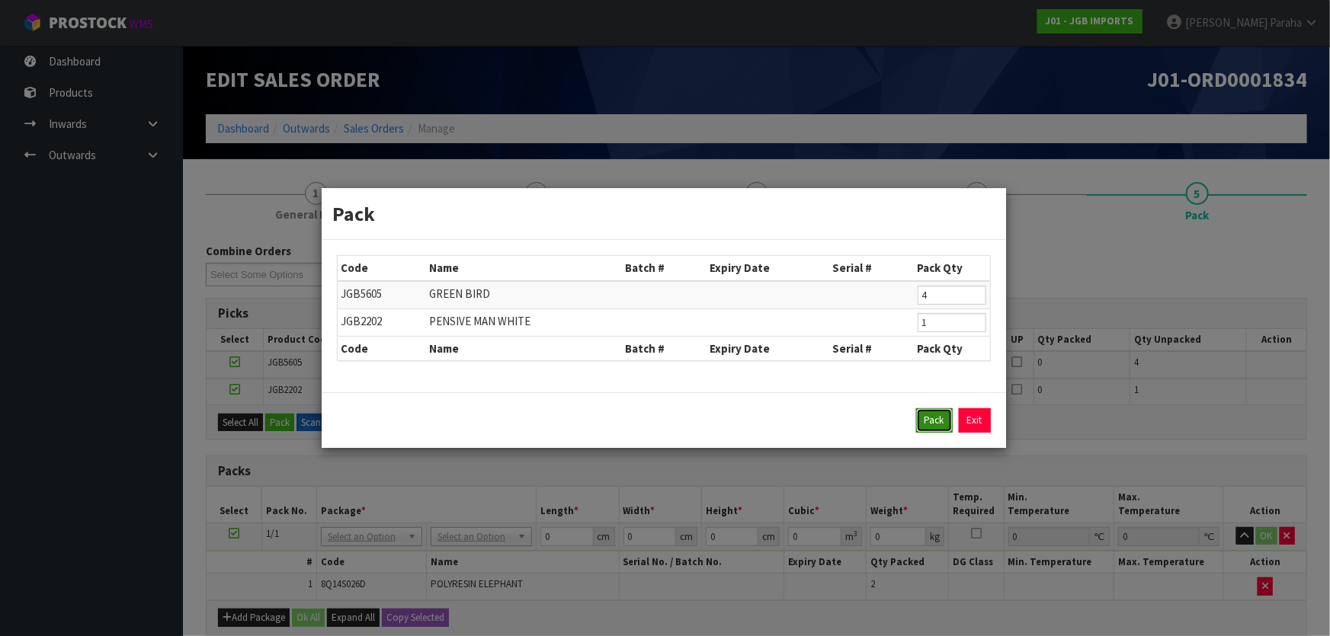
click at [933, 430] on button "Pack" at bounding box center [934, 421] width 37 height 24
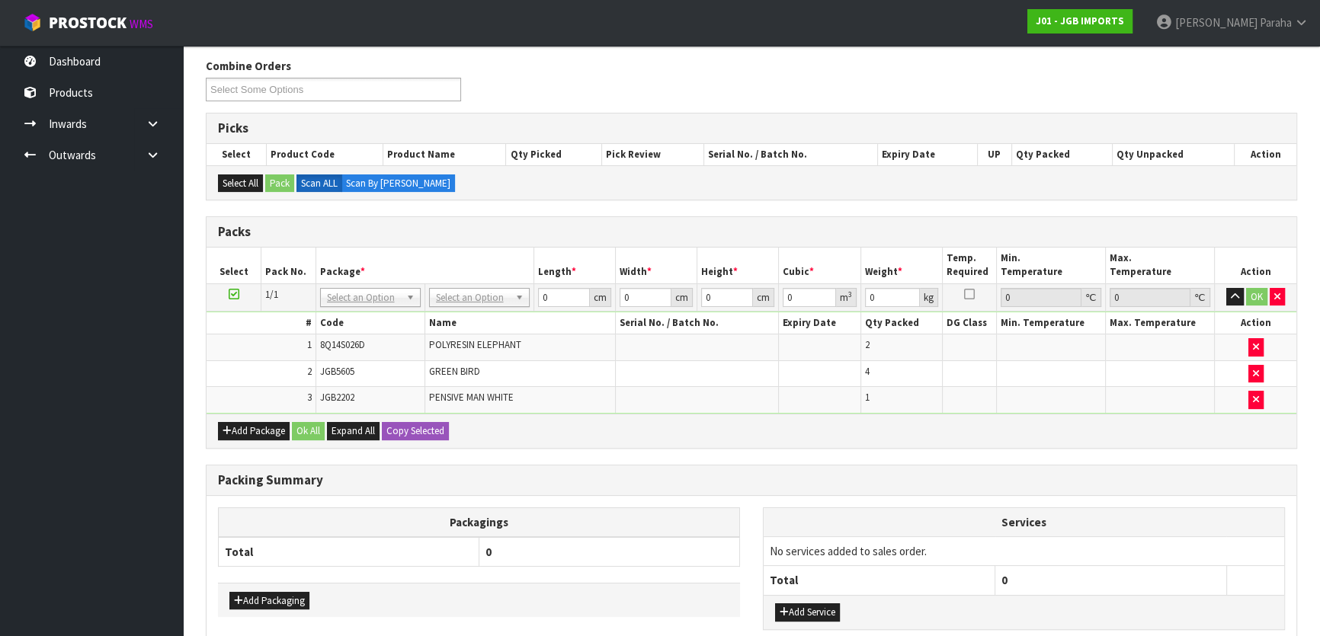
scroll to position [207, 0]
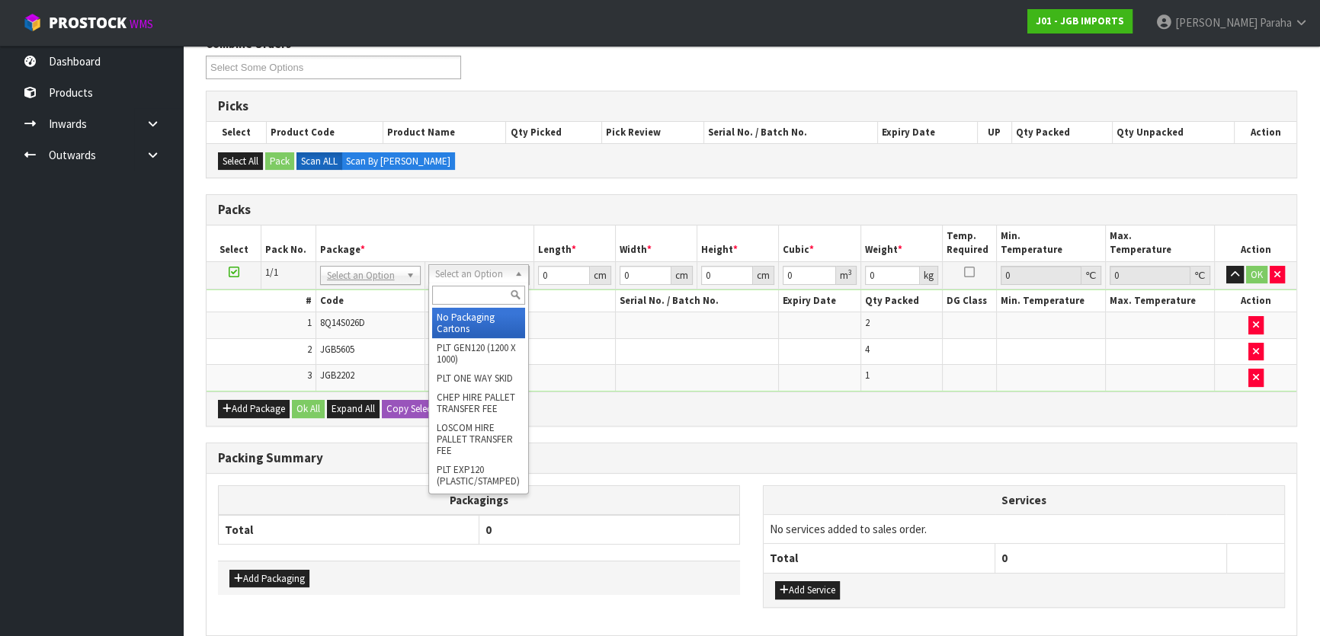
click at [474, 293] on input "text" at bounding box center [478, 295] width 93 height 19
type input "OC"
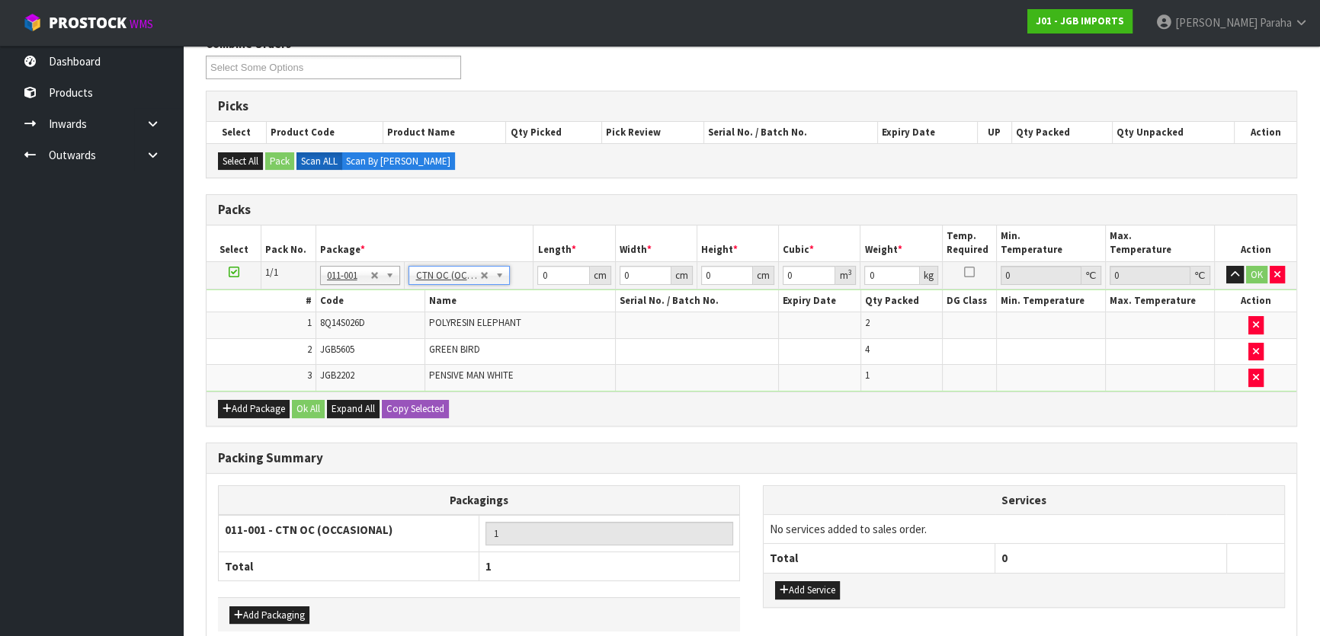
type input "3.6"
click at [544, 273] on input "0" at bounding box center [563, 275] width 52 height 19
type input "60"
type input "27"
type input "3"
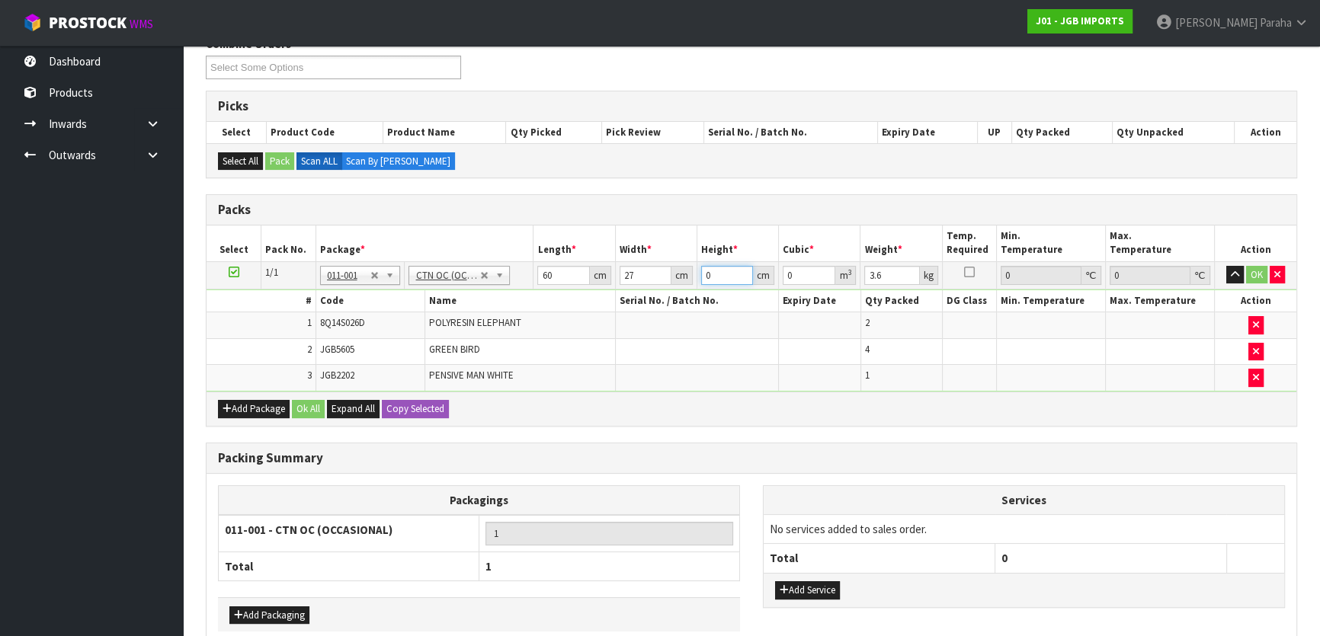
type input "0.00486"
type input "34"
type input "0.05508"
type input "34"
type input "4"
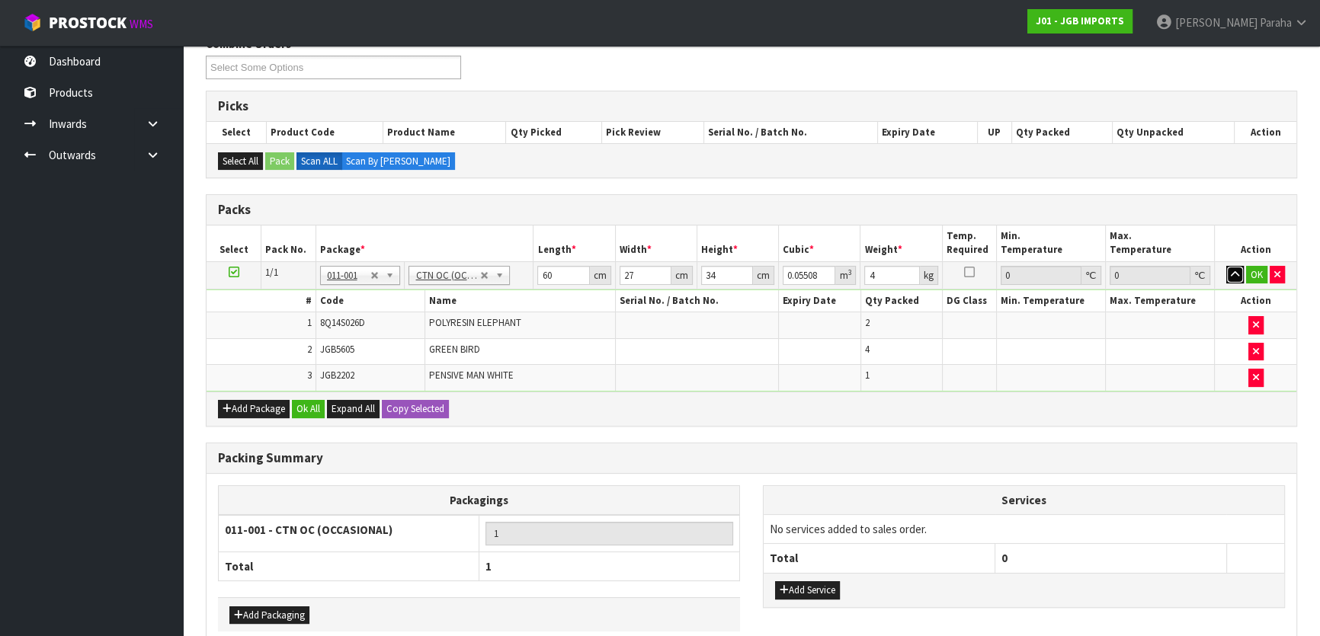
click at [1226, 266] on button "button" at bounding box center [1235, 275] width 18 height 18
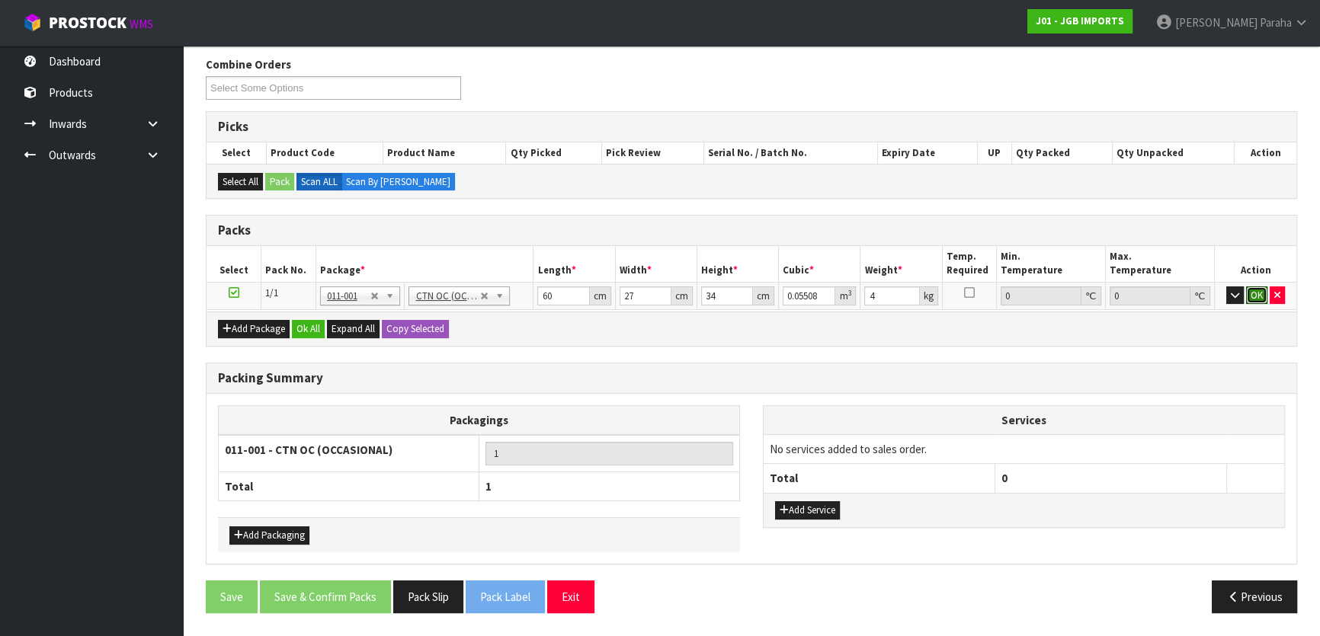
click button "OK" at bounding box center [1256, 296] width 21 height 18
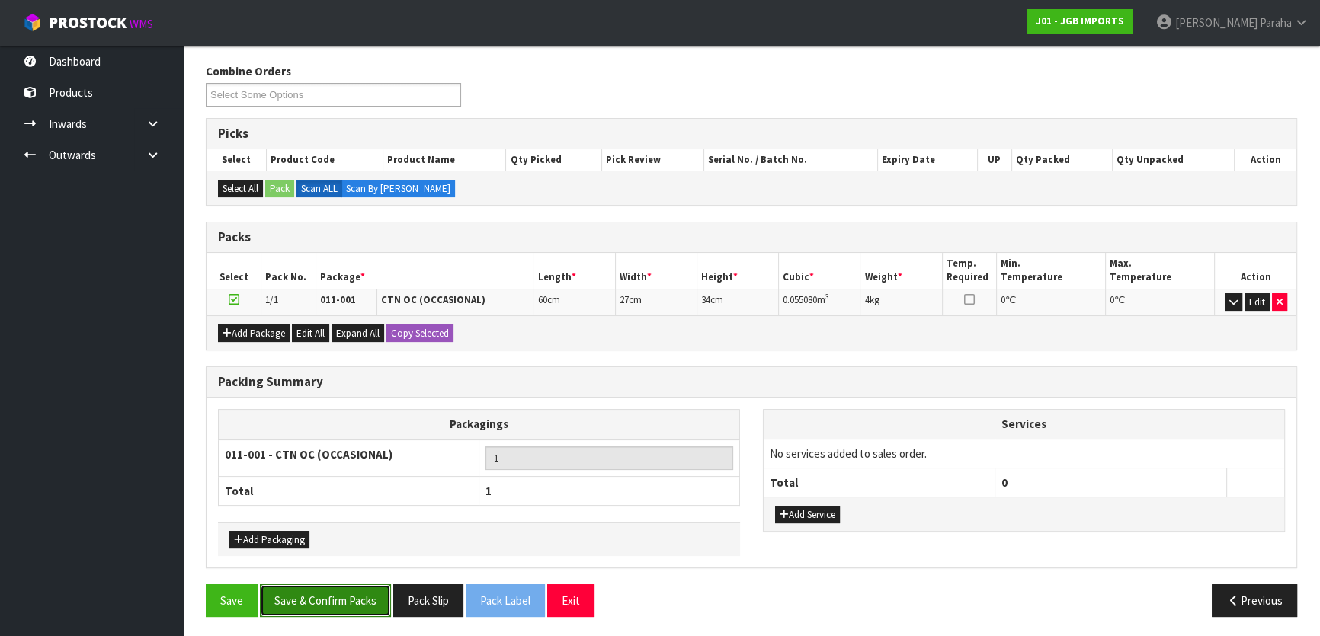
click at [336, 598] on button "Save & Confirm Packs" at bounding box center [325, 601] width 131 height 33
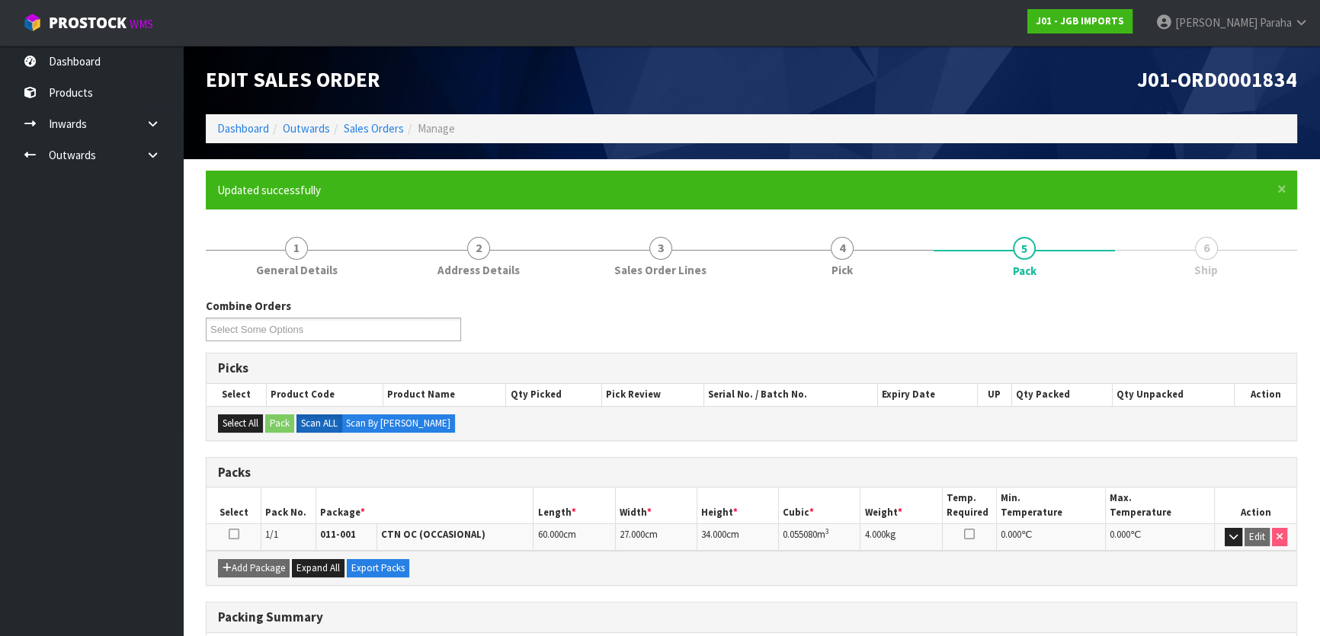
scroll to position [201, 0]
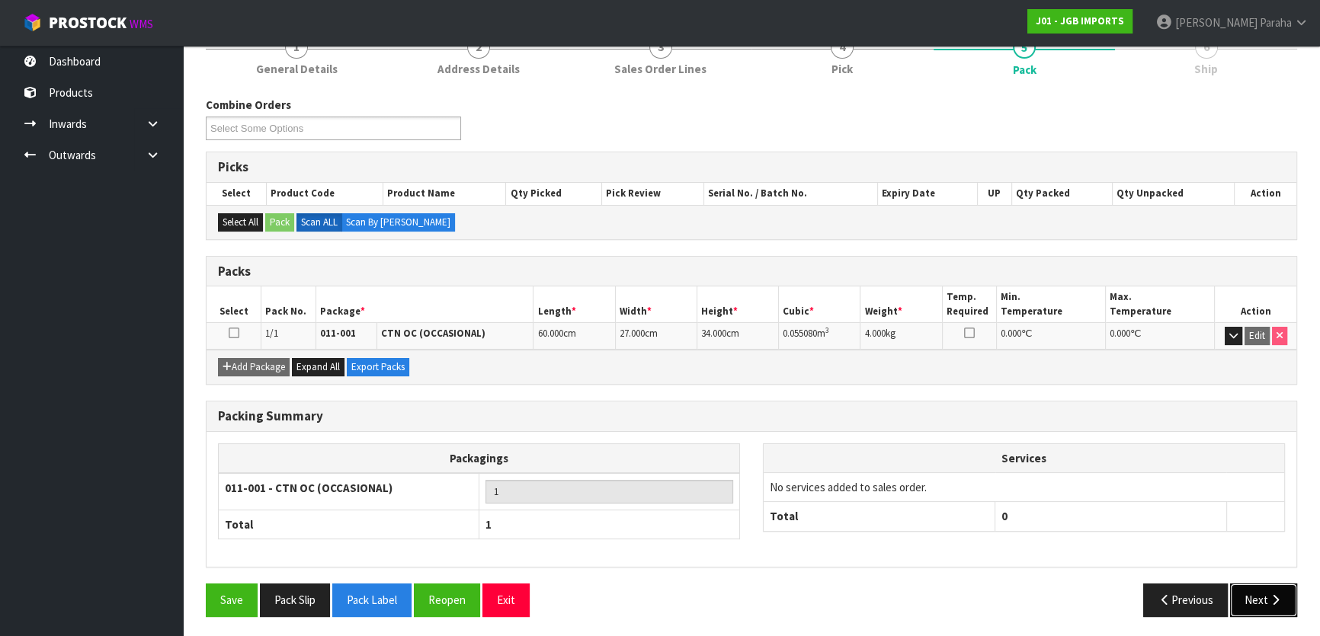
click at [1250, 591] on button "Next" at bounding box center [1263, 600] width 67 height 33
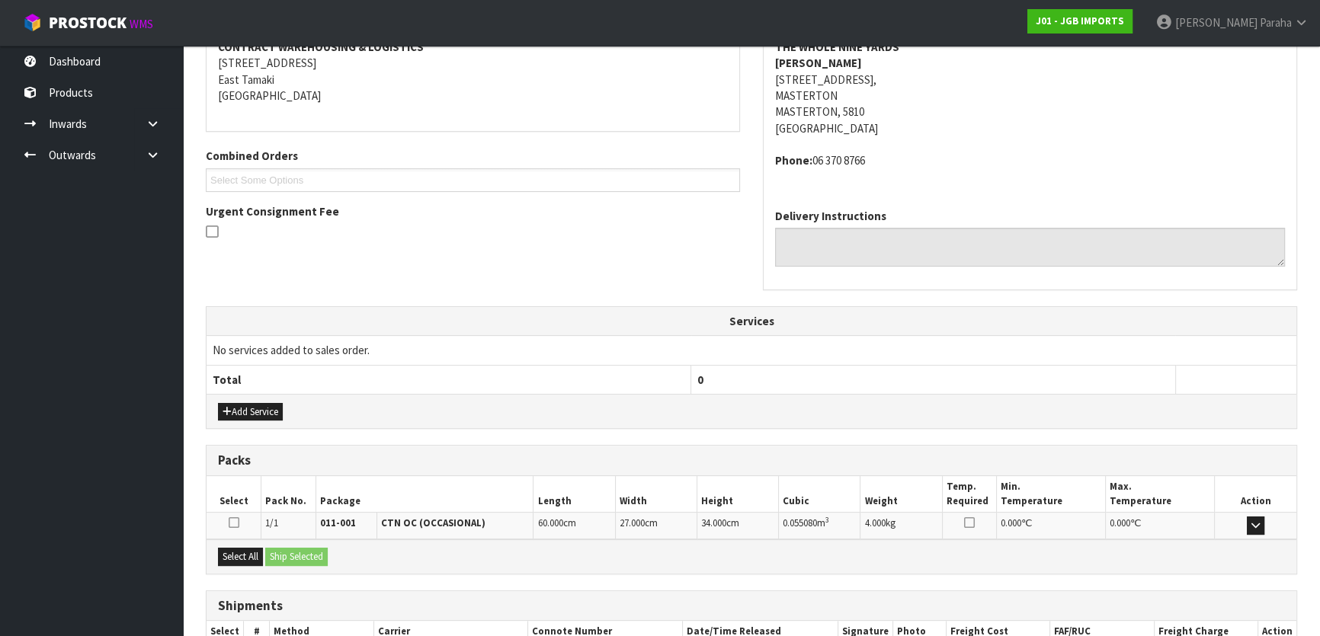
scroll to position [400, 0]
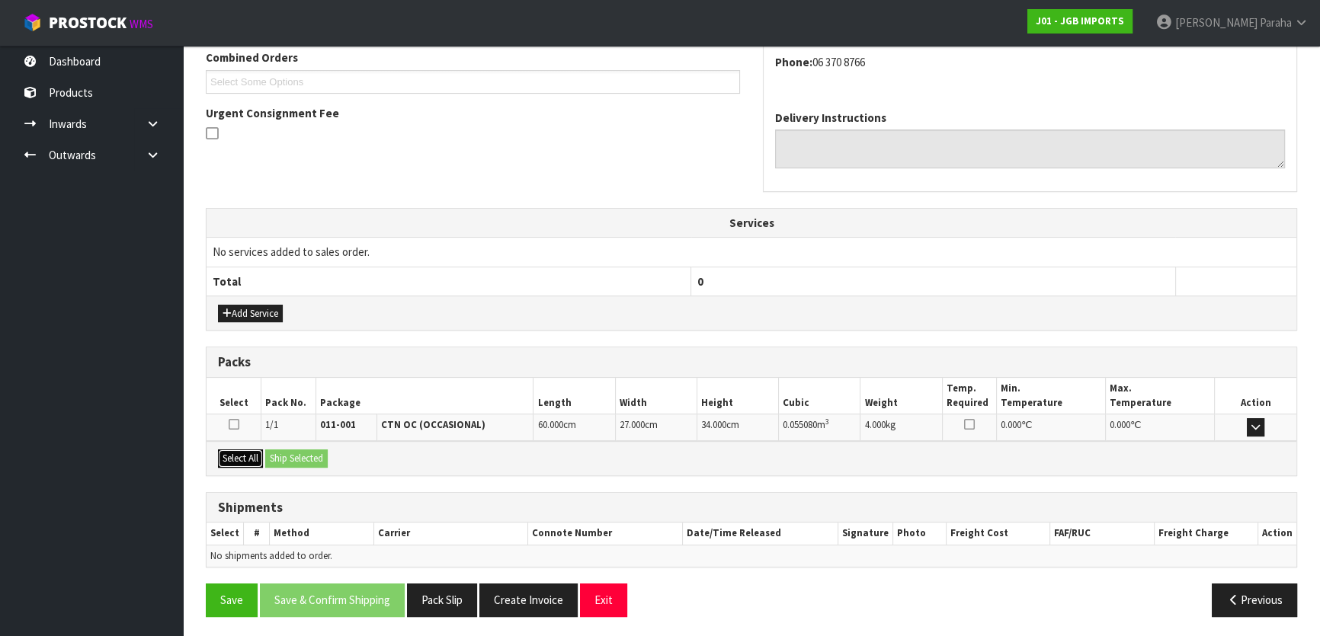
drag, startPoint x: 239, startPoint y: 453, endPoint x: 276, endPoint y: 451, distance: 37.4
click at [248, 451] on button "Select All" at bounding box center [240, 459] width 45 height 18
click at [290, 454] on button "Ship Selected" at bounding box center [296, 459] width 62 height 18
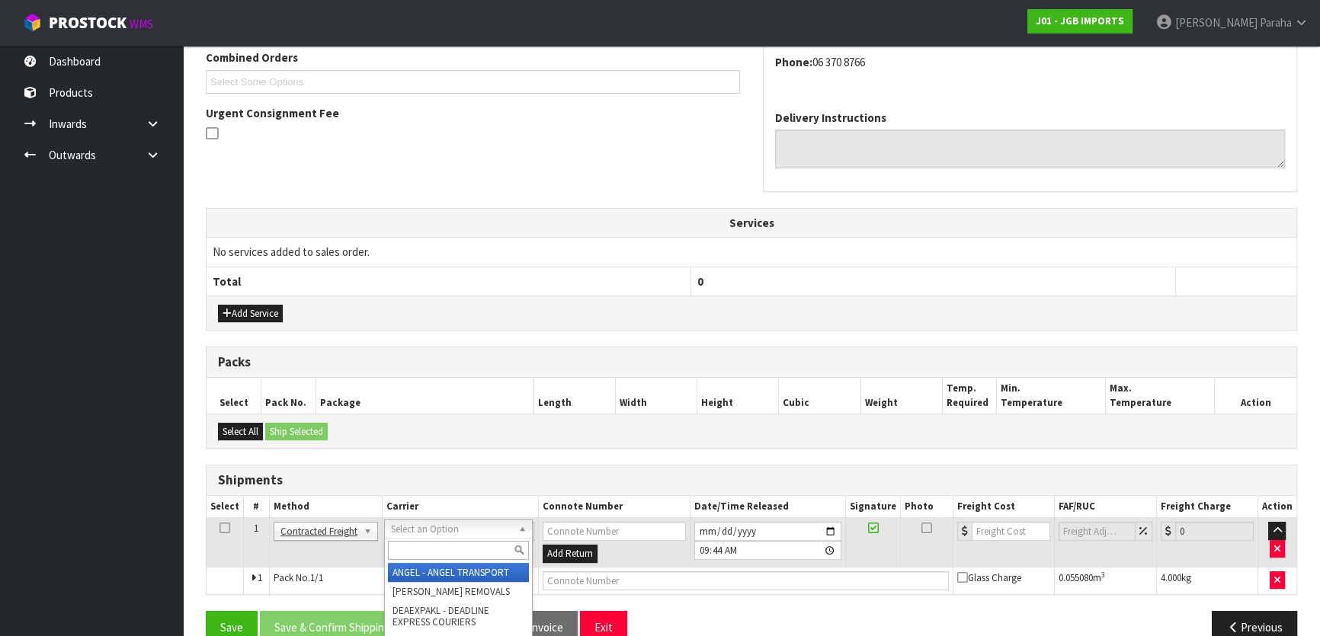
drag, startPoint x: 473, startPoint y: 550, endPoint x: 470, endPoint y: 542, distance: 8.2
click at [472, 542] on input "text" at bounding box center [458, 550] width 141 height 19
type input "NZP"
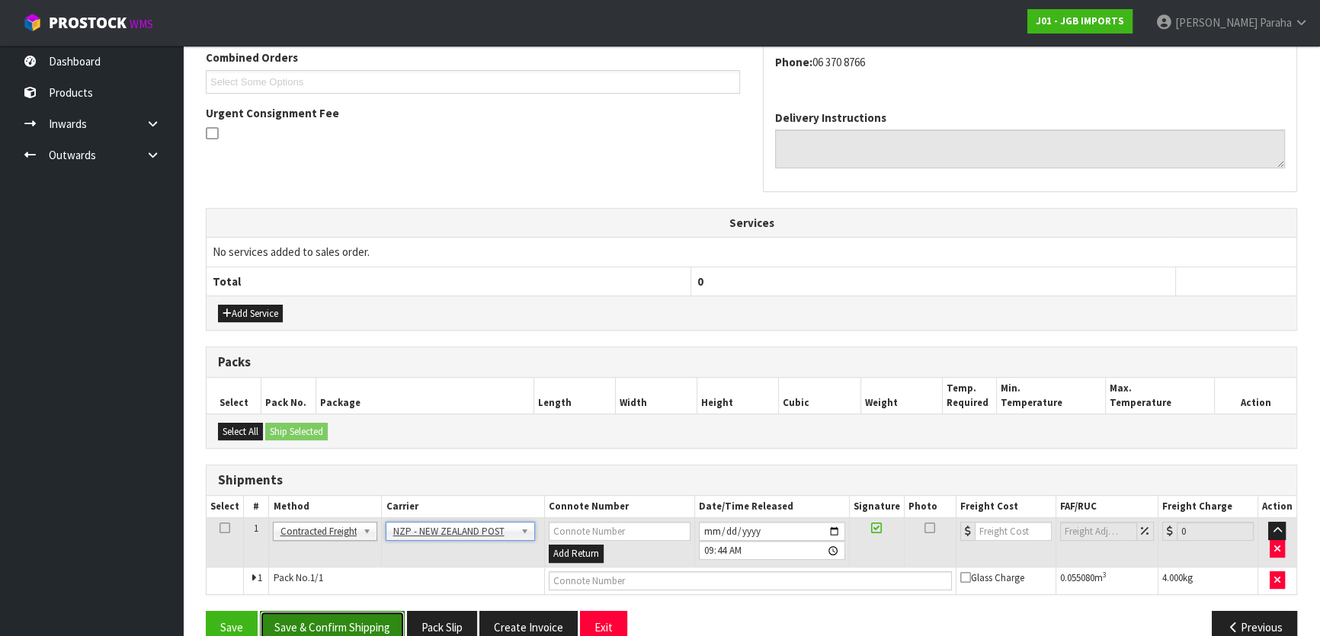
click at [345, 617] on button "Save & Confirm Shipping" at bounding box center [332, 627] width 145 height 33
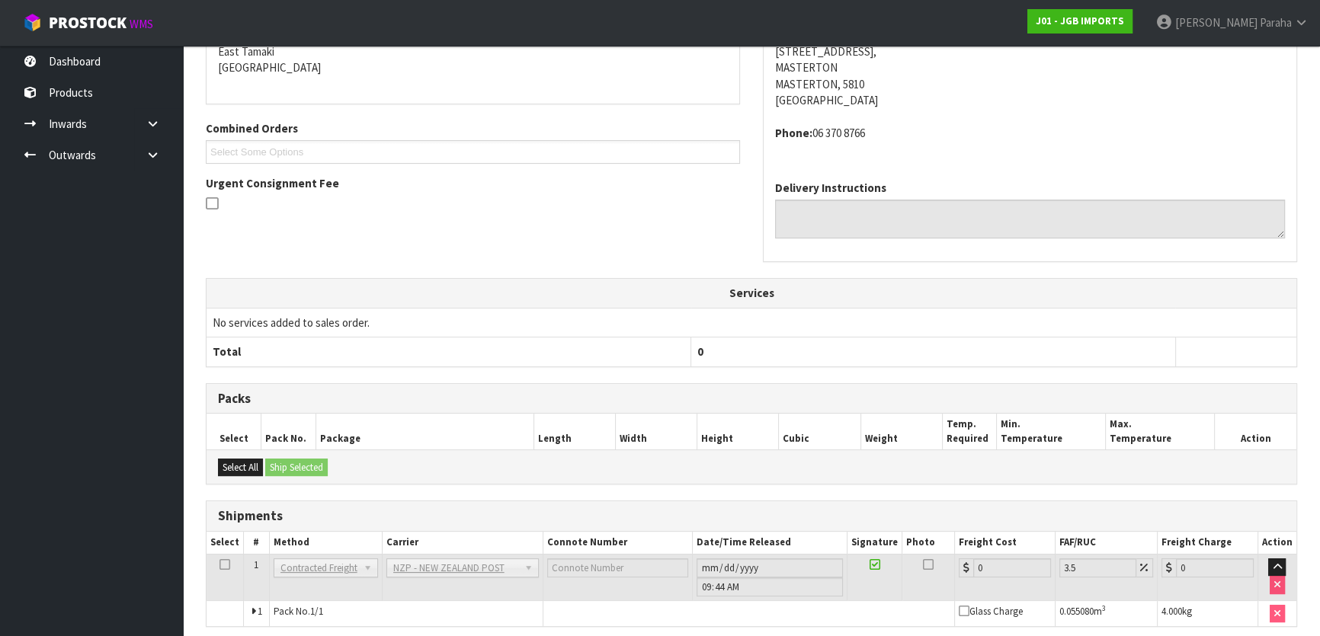
scroll to position [405, 0]
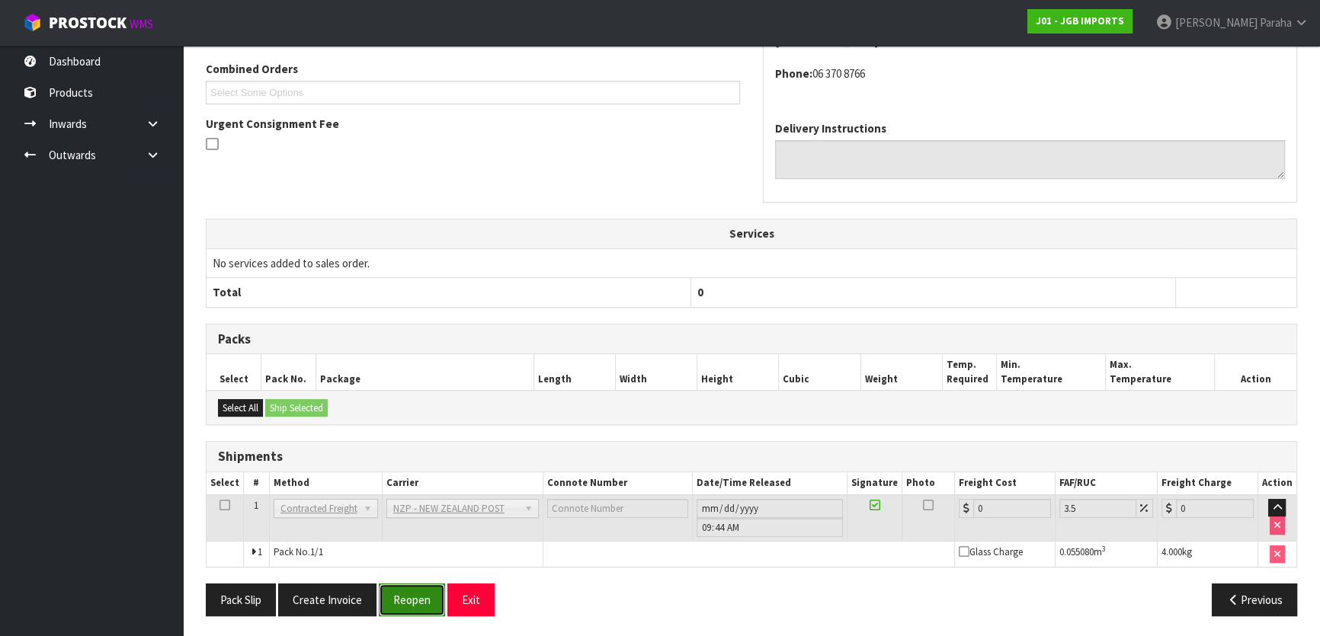
click at [427, 601] on button "Reopen" at bounding box center [412, 600] width 66 height 33
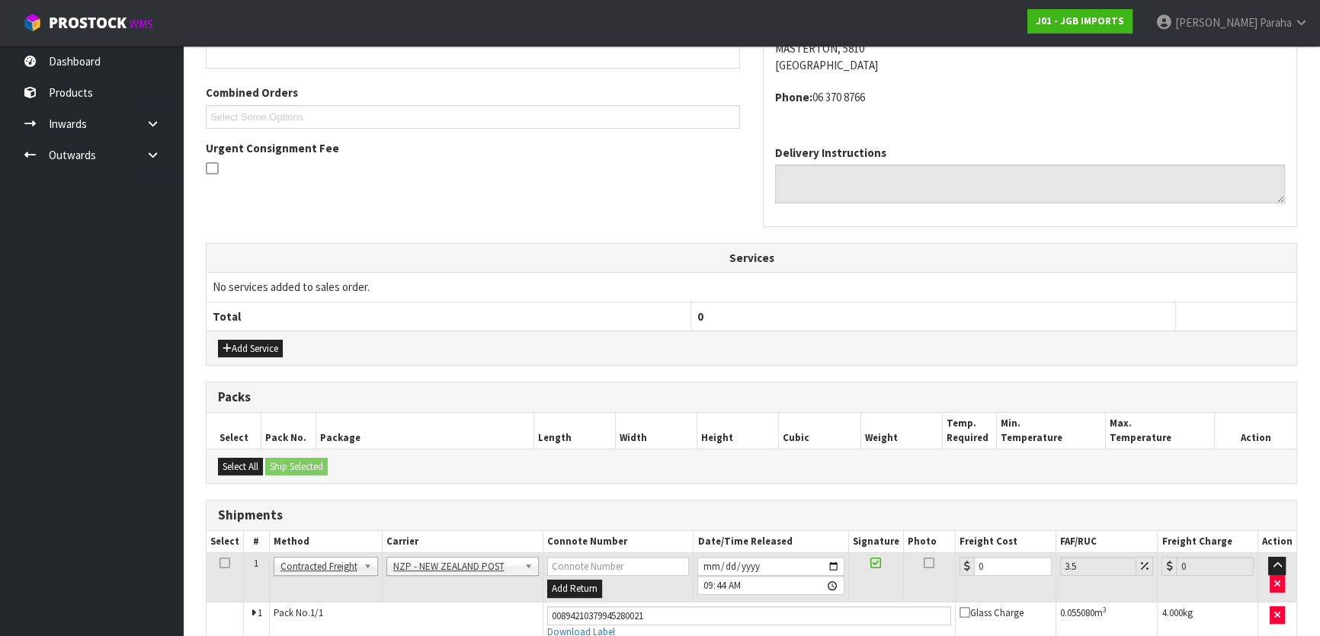
scroll to position [441, 0]
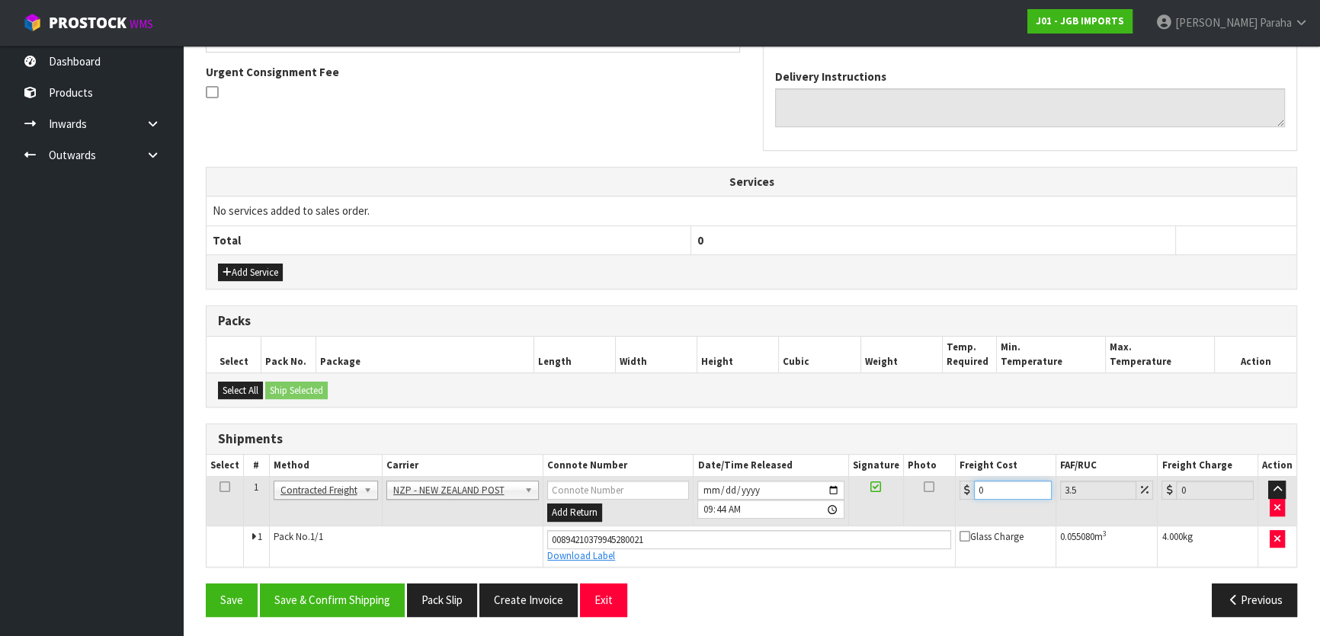
click at [998, 488] on input "0" at bounding box center [1013, 490] width 78 height 19
type input "9"
type input "9.31"
type input "9.2"
type input "9.52"
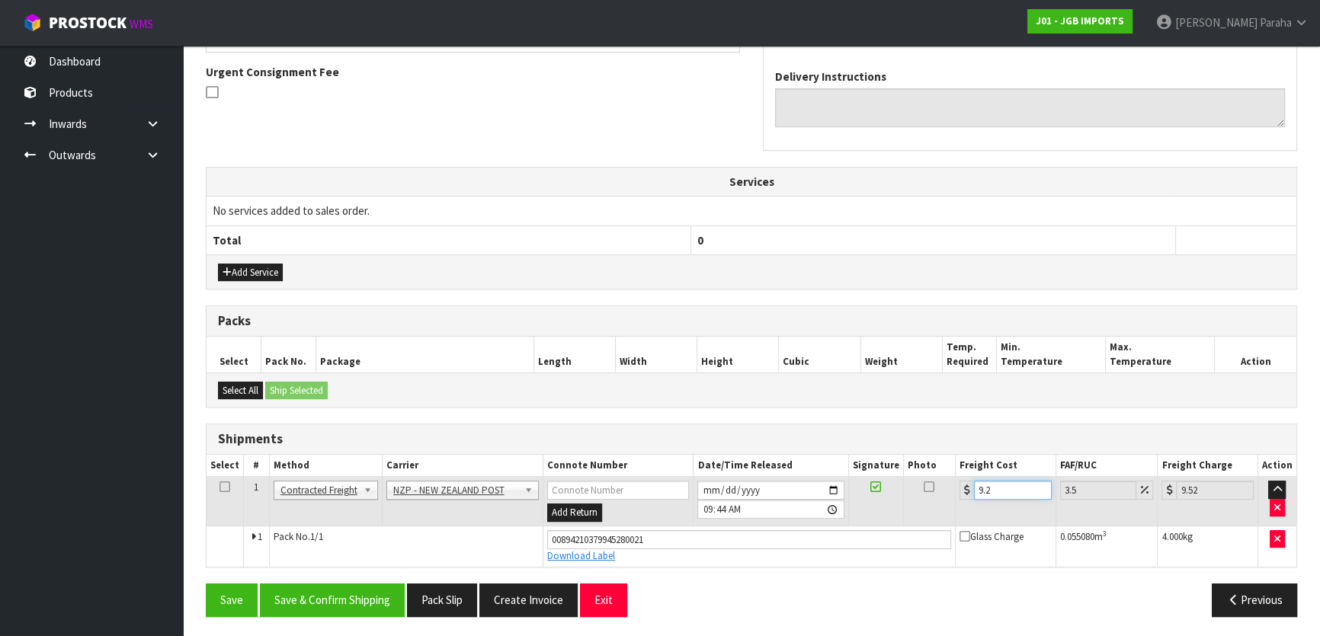
type input "9.26"
type input "9.58"
type input "9.26"
click at [345, 594] on button "Save & Confirm Shipping" at bounding box center [332, 600] width 145 height 33
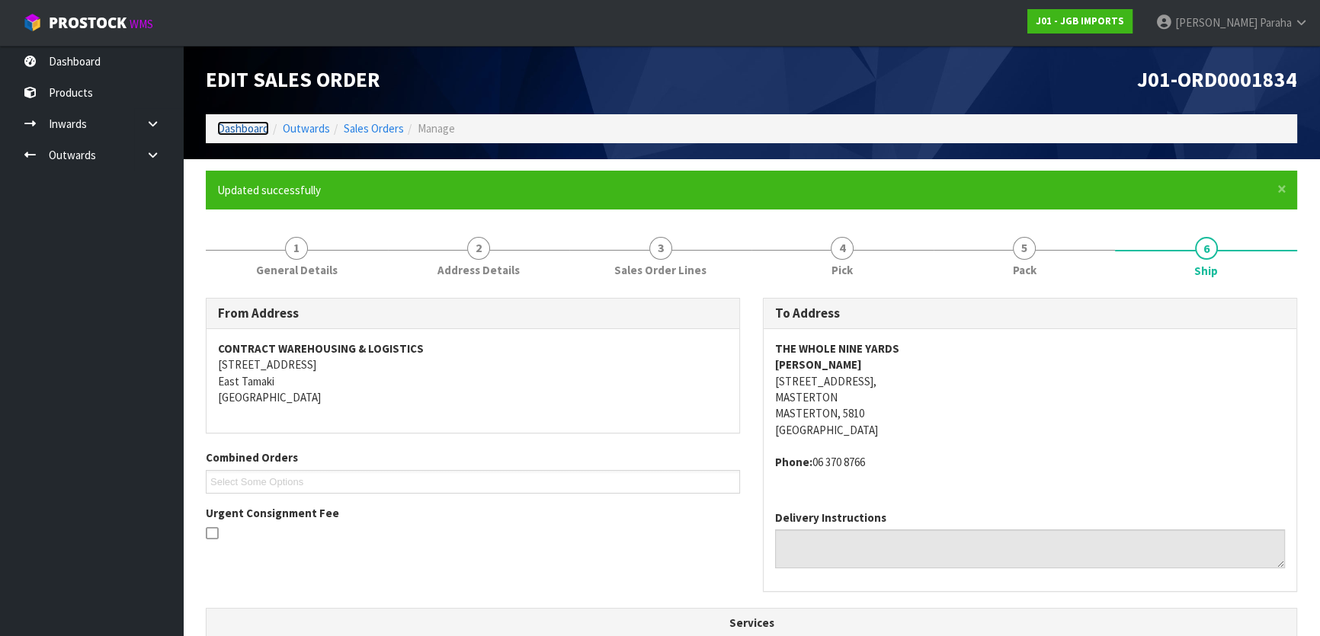
click at [252, 127] on link "Dashboard" at bounding box center [243, 128] width 52 height 14
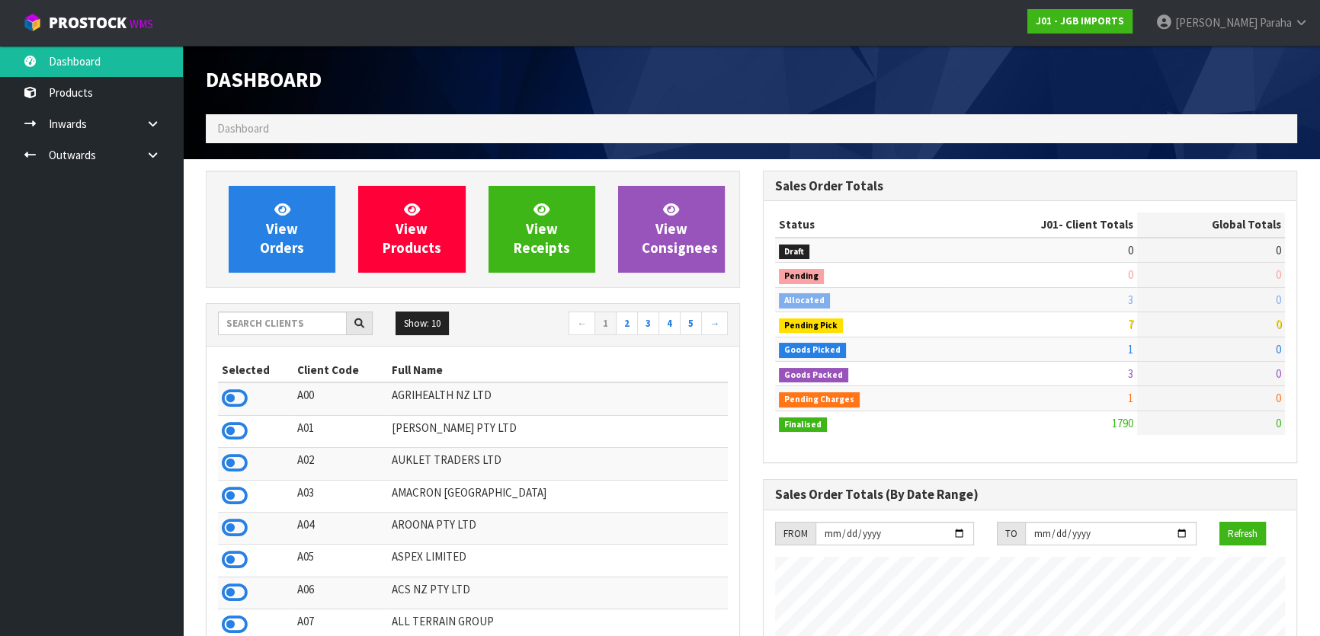
scroll to position [1152, 556]
click at [288, 322] on input "text" at bounding box center [282, 324] width 129 height 24
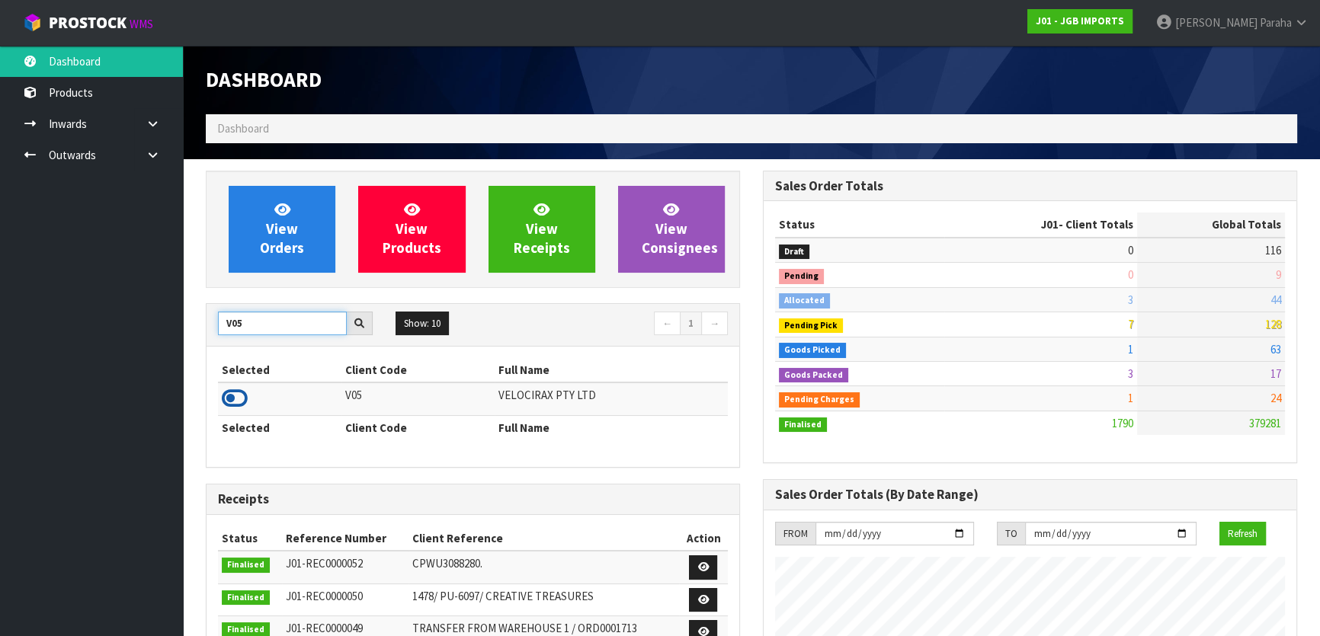
type input "V05"
click at [237, 396] on icon at bounding box center [235, 398] width 26 height 23
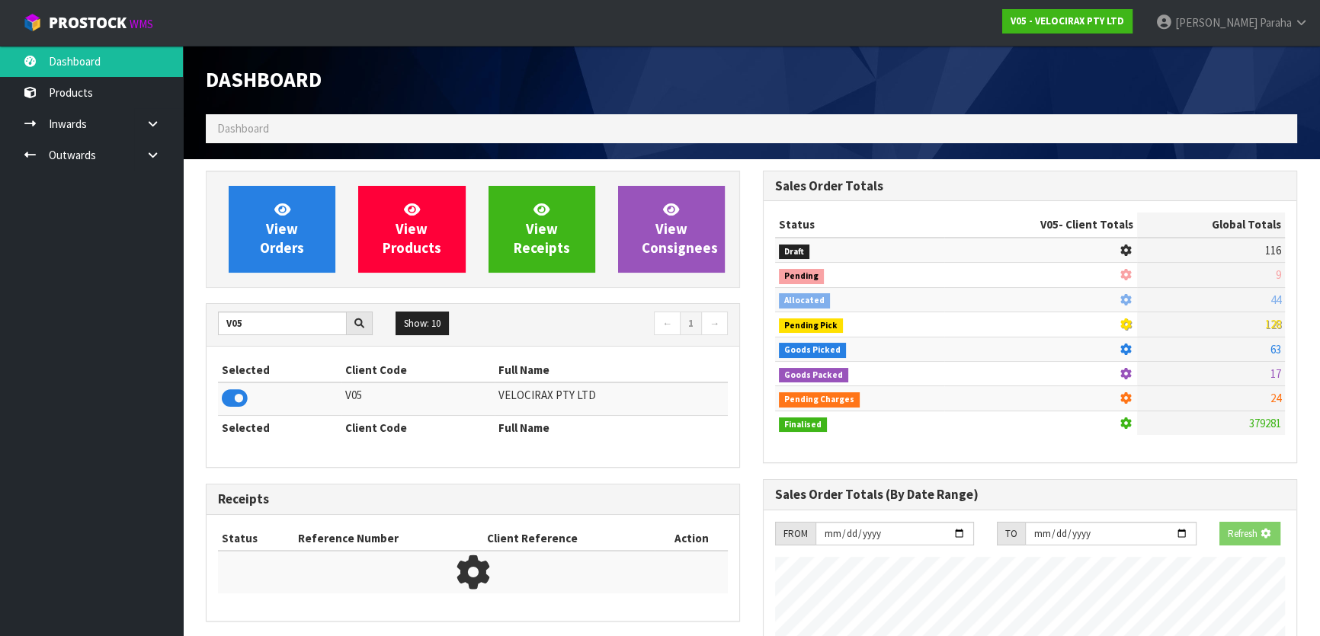
scroll to position [1185, 556]
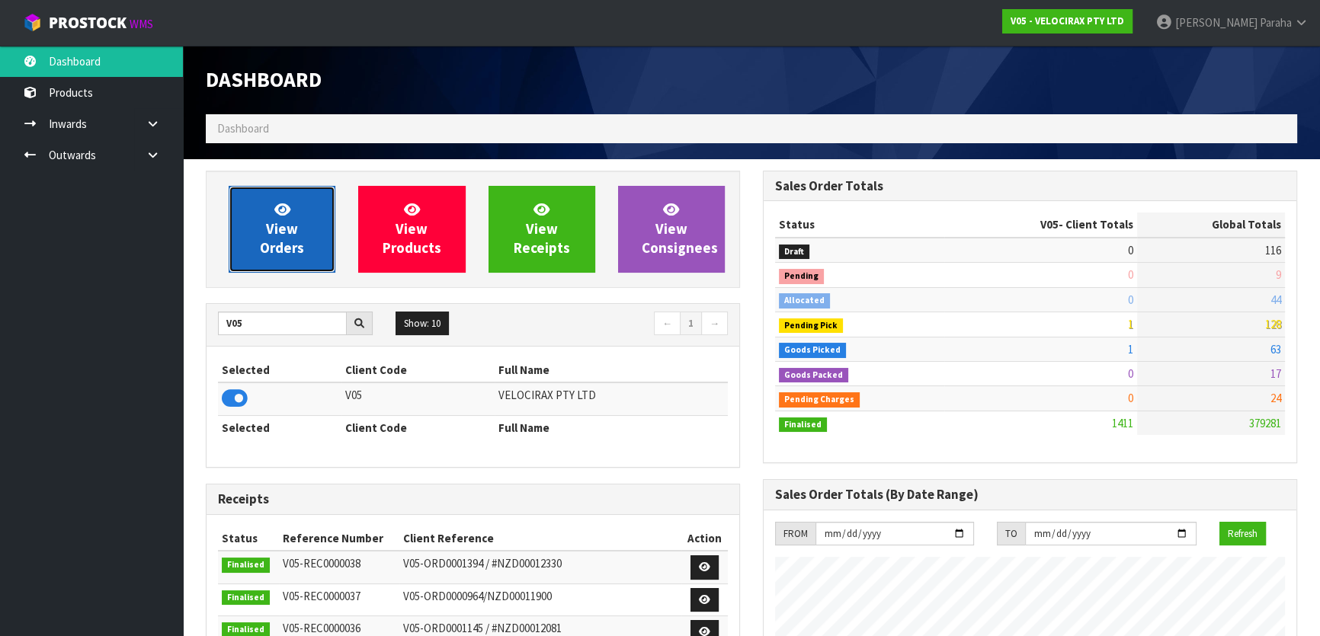
click at [292, 248] on span "View Orders" at bounding box center [282, 228] width 44 height 57
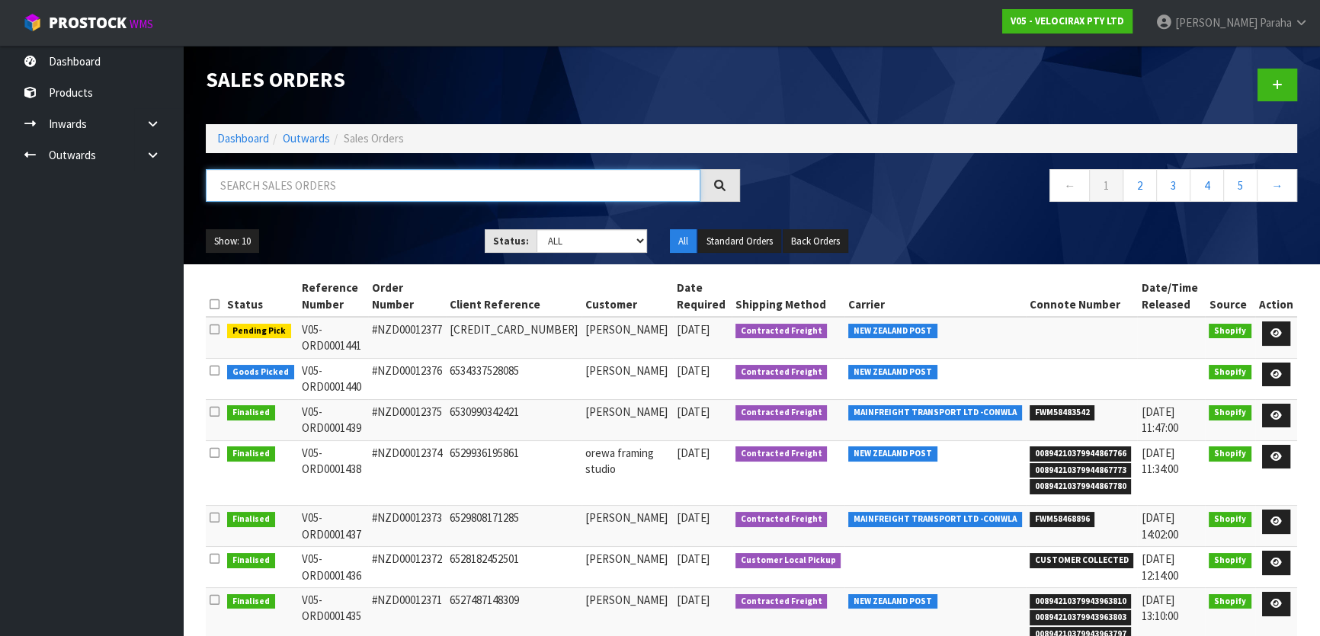
click at [306, 182] on input "text" at bounding box center [453, 185] width 495 height 33
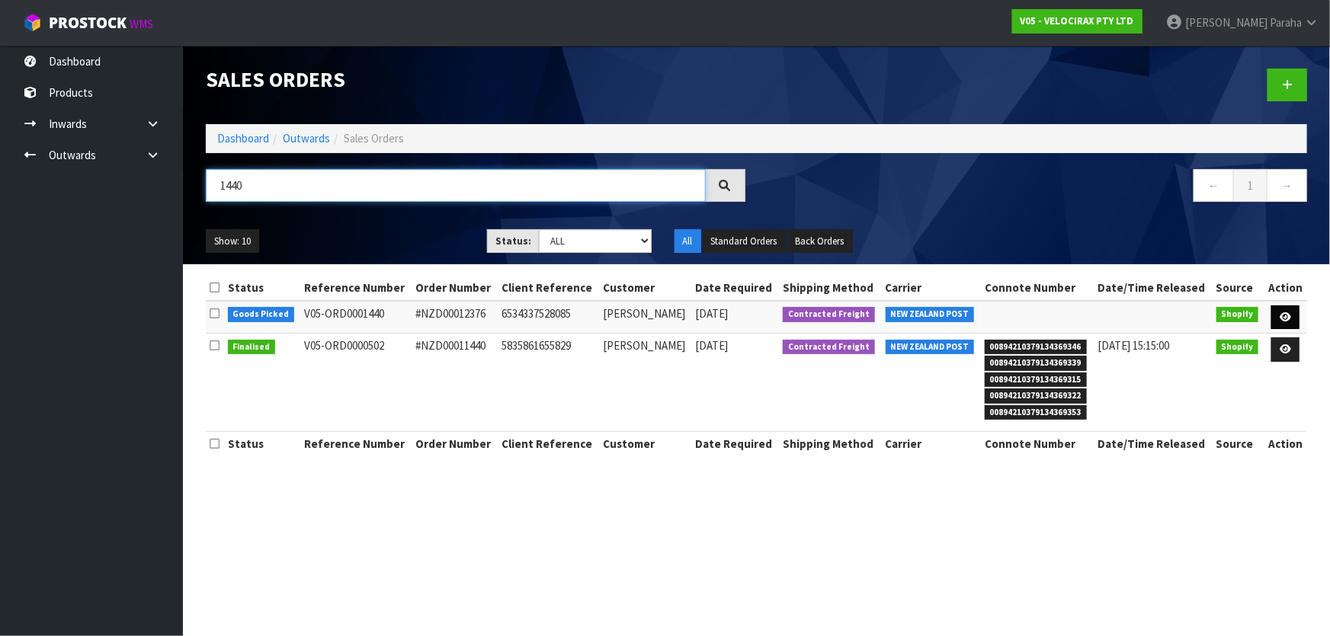
type input "1440"
click at [1295, 316] on link at bounding box center [1285, 318] width 28 height 24
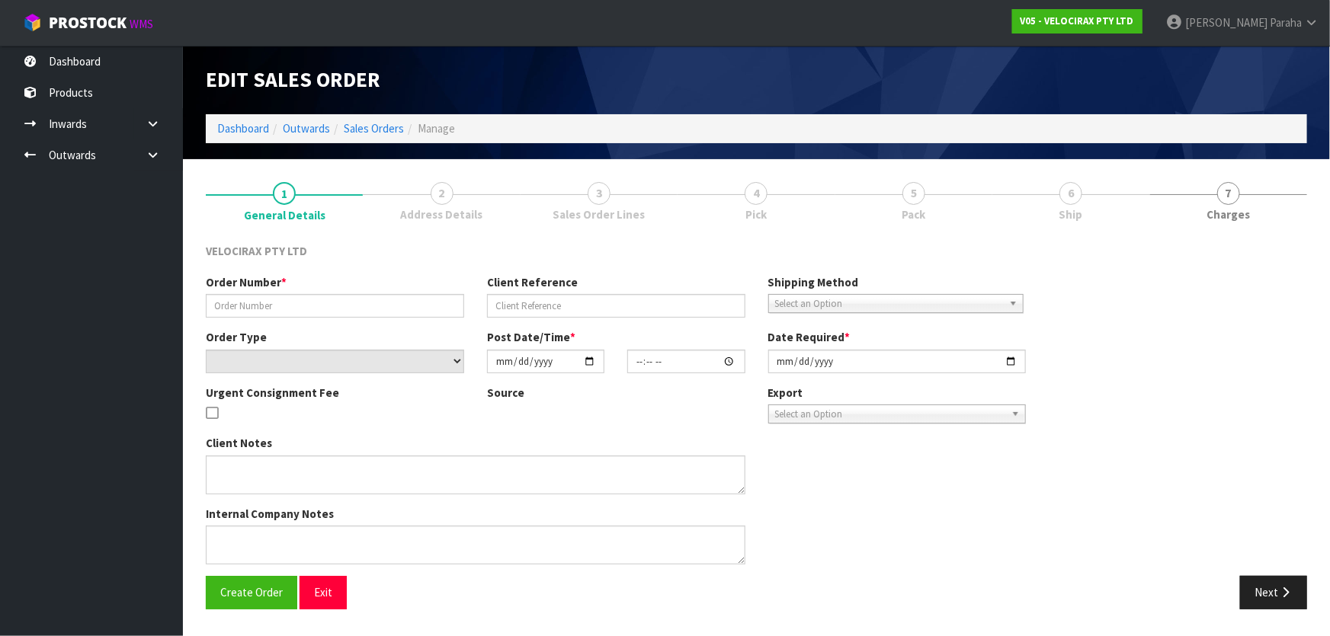
type input "#NZD00012376"
type input "6534337528085"
select select "number:0"
type input "[DATE]"
type input "12:02:42.000"
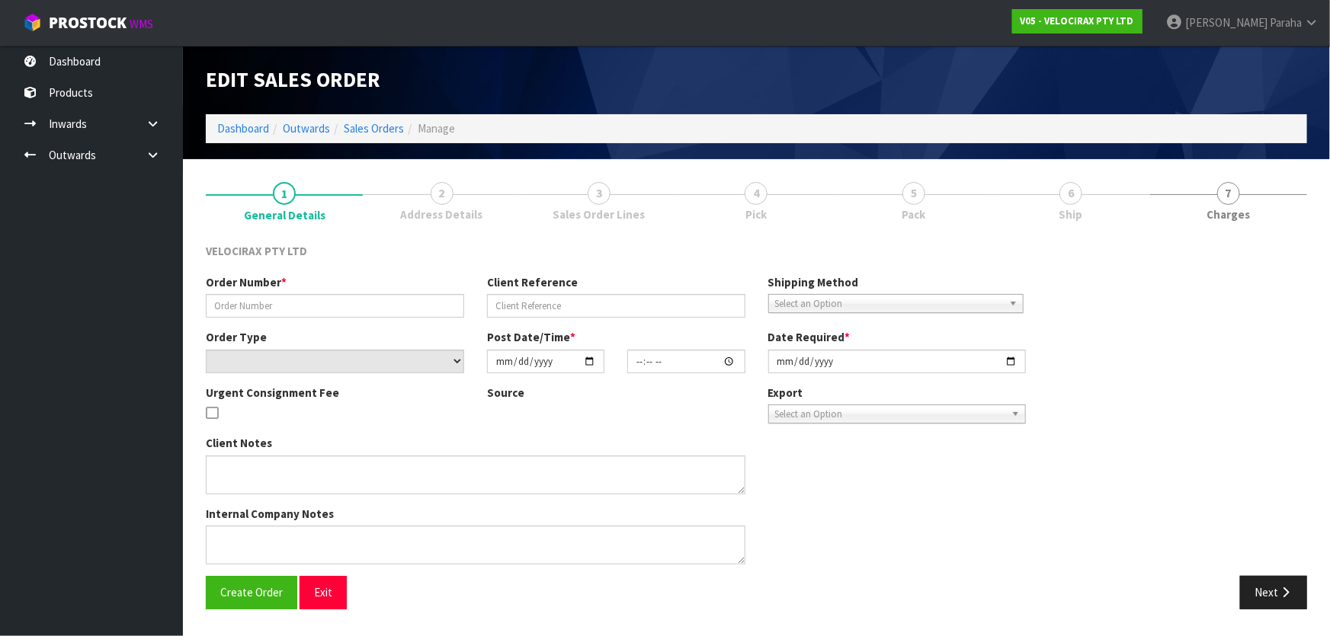
type input "[DATE]"
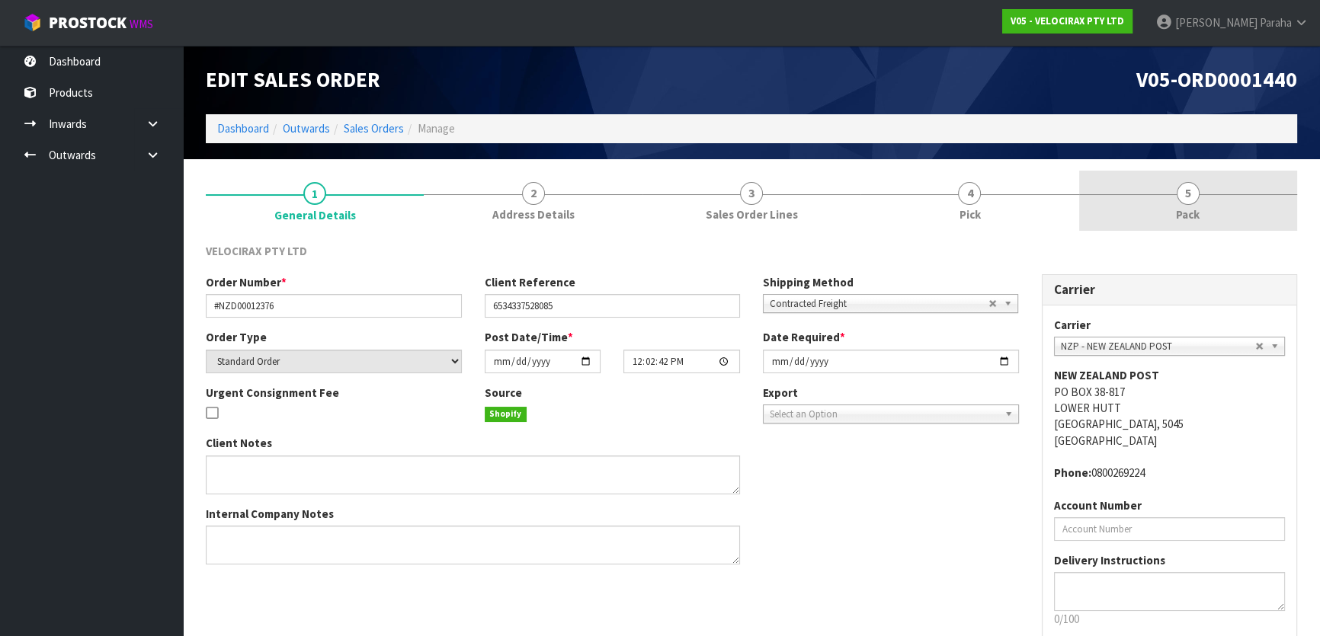
click at [1185, 197] on span "5" at bounding box center [1188, 193] width 23 height 23
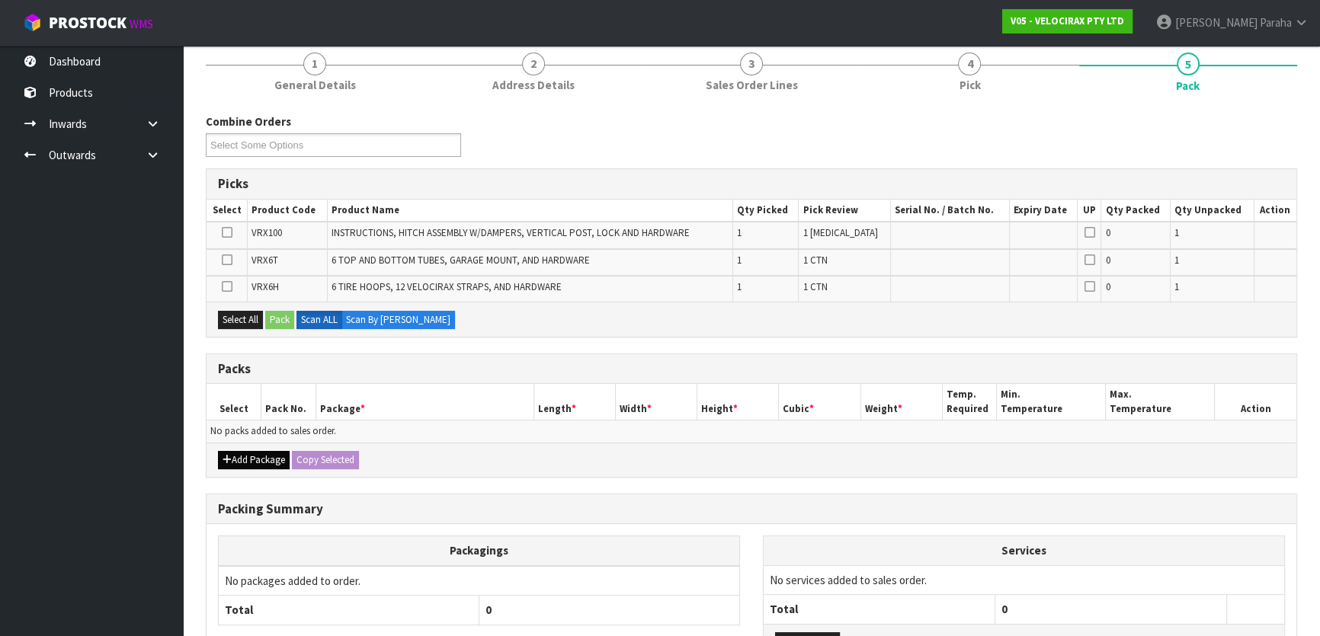
scroll to position [138, 0]
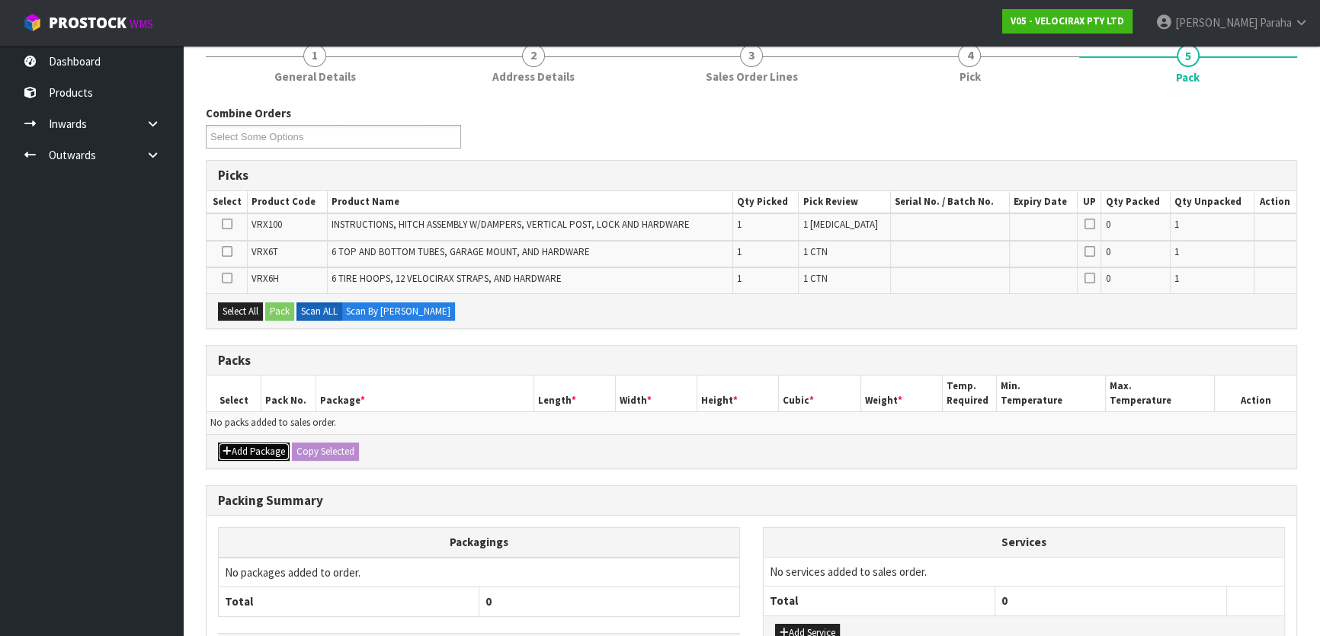
click at [245, 450] on button "Add Package" at bounding box center [254, 452] width 72 height 18
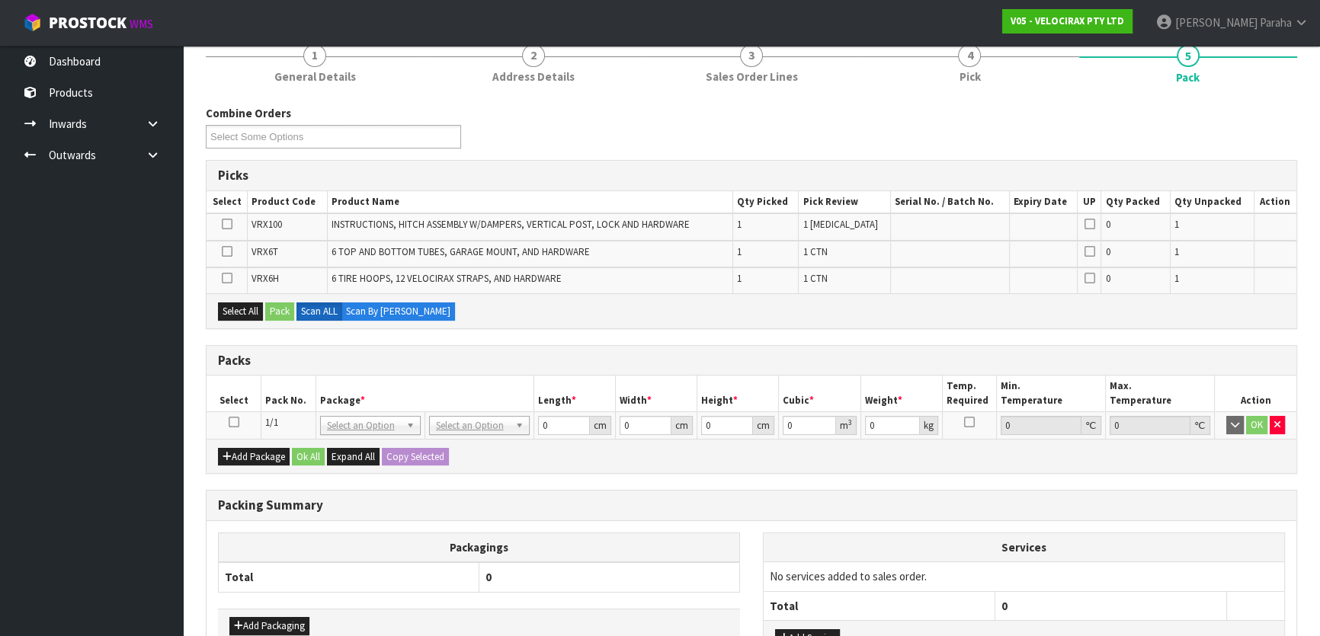
click at [236, 422] on icon at bounding box center [234, 422] width 11 height 1
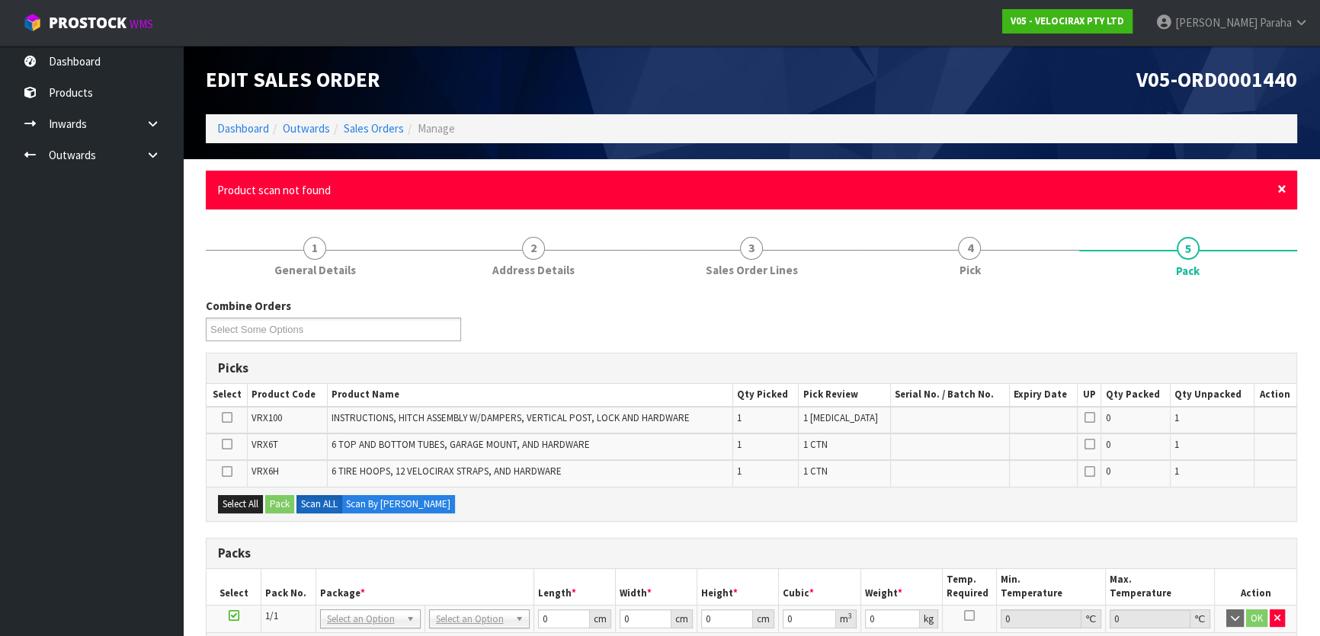
click at [1281, 188] on span "×" at bounding box center [1281, 188] width 9 height 21
click at [1284, 191] on span "×" at bounding box center [1281, 188] width 9 height 21
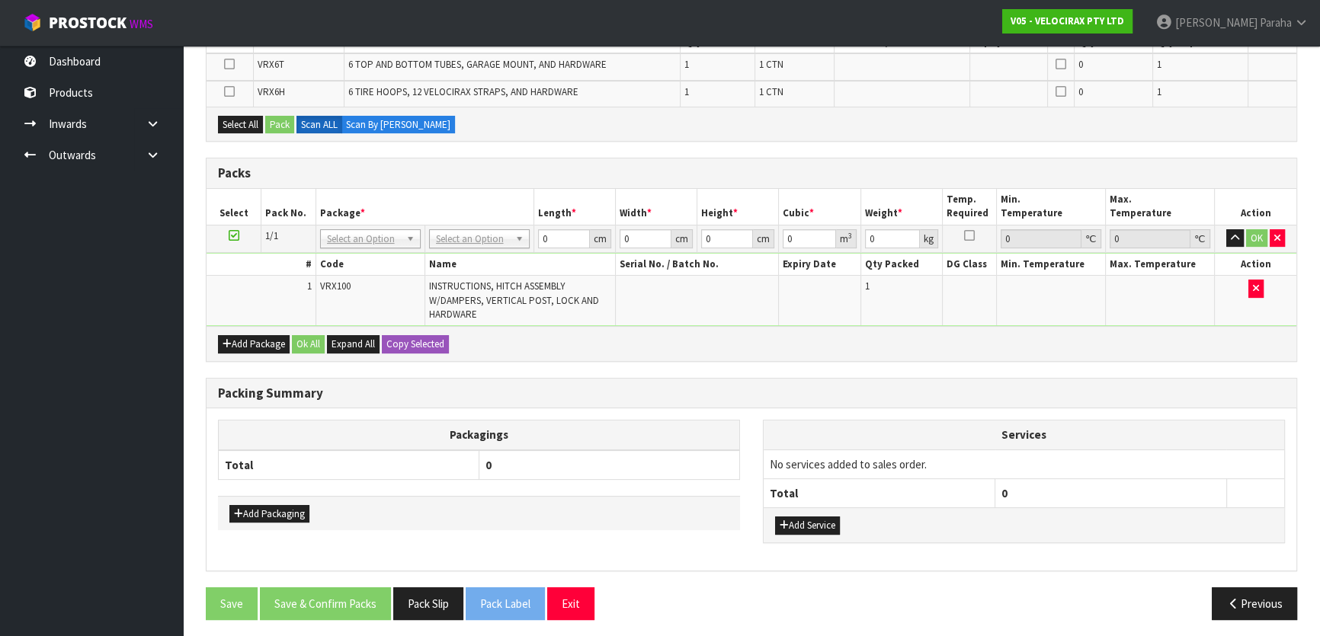
scroll to position [300, 0]
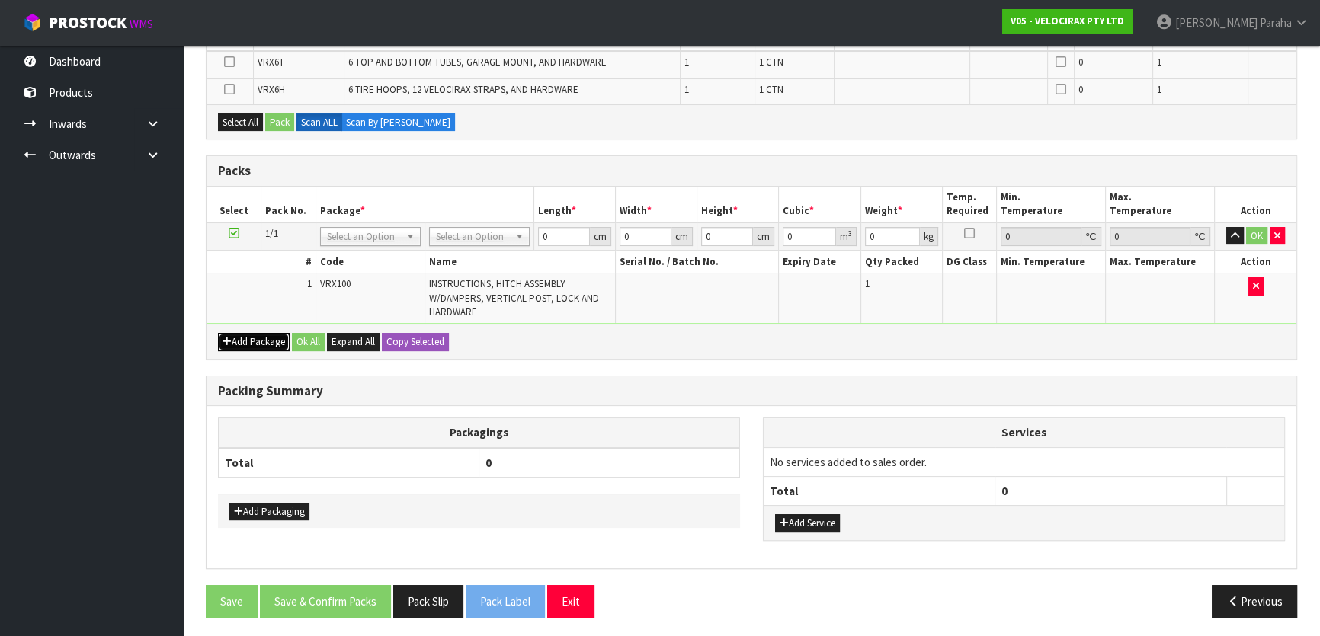
click at [243, 334] on button "Add Package" at bounding box center [254, 342] width 72 height 18
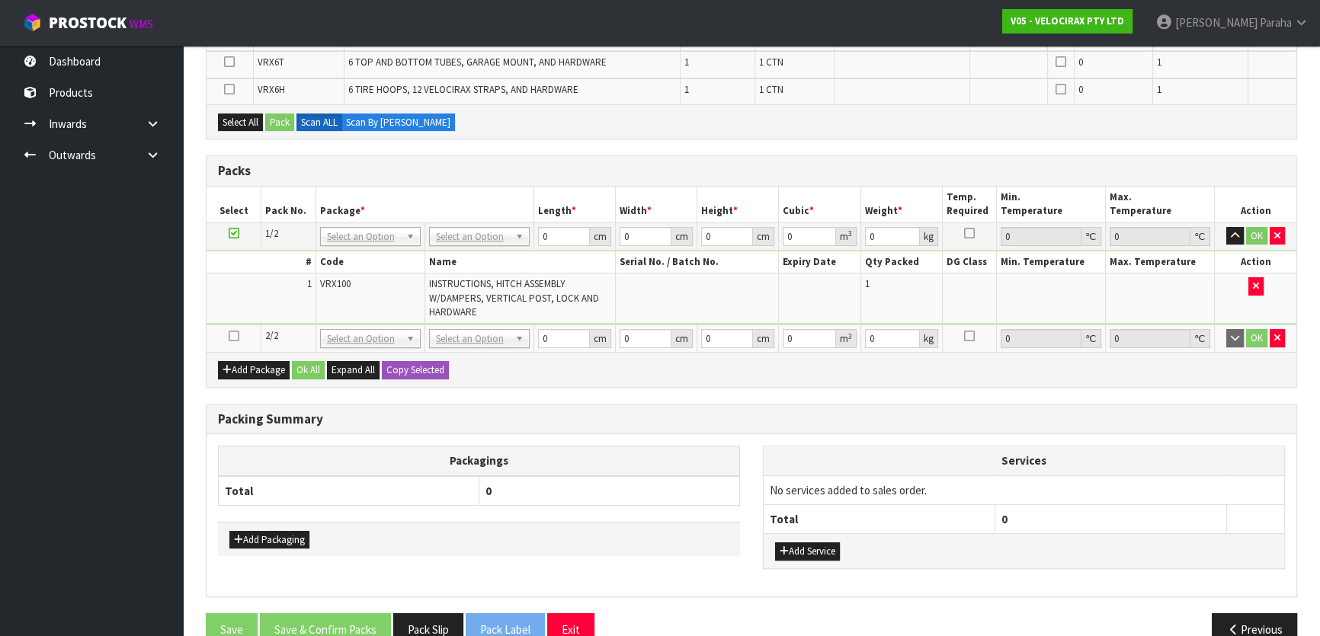
click at [236, 336] on icon at bounding box center [234, 336] width 11 height 1
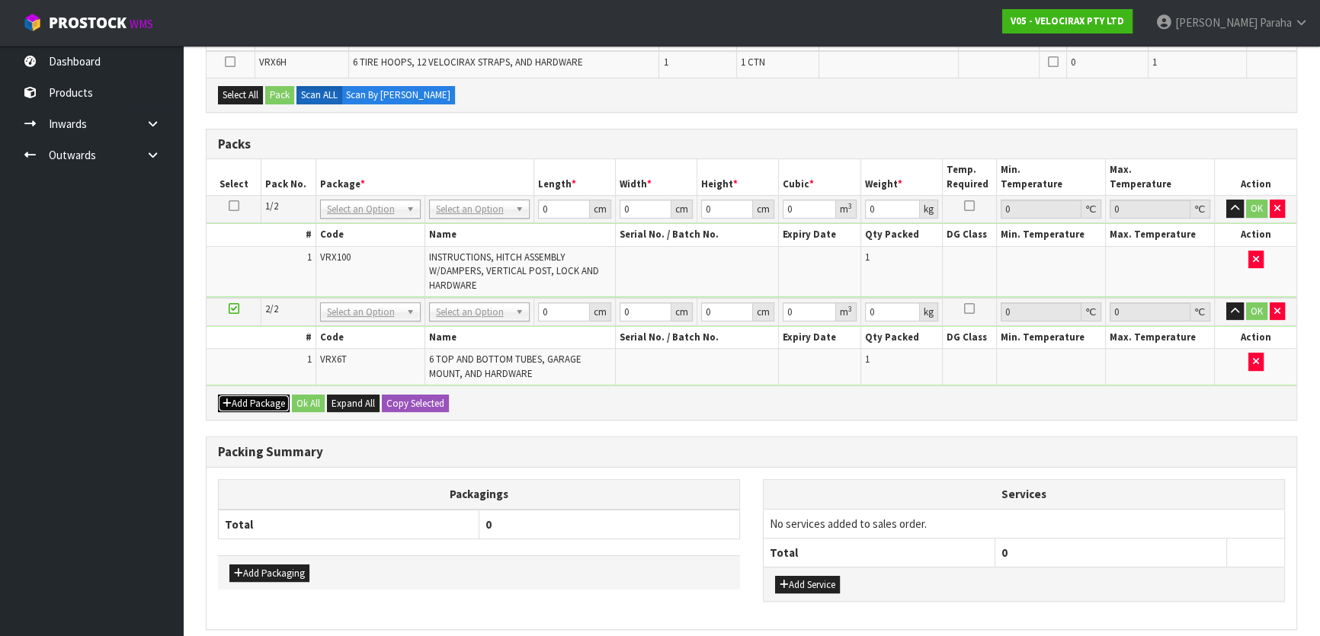
click at [252, 395] on button "Add Package" at bounding box center [254, 404] width 72 height 18
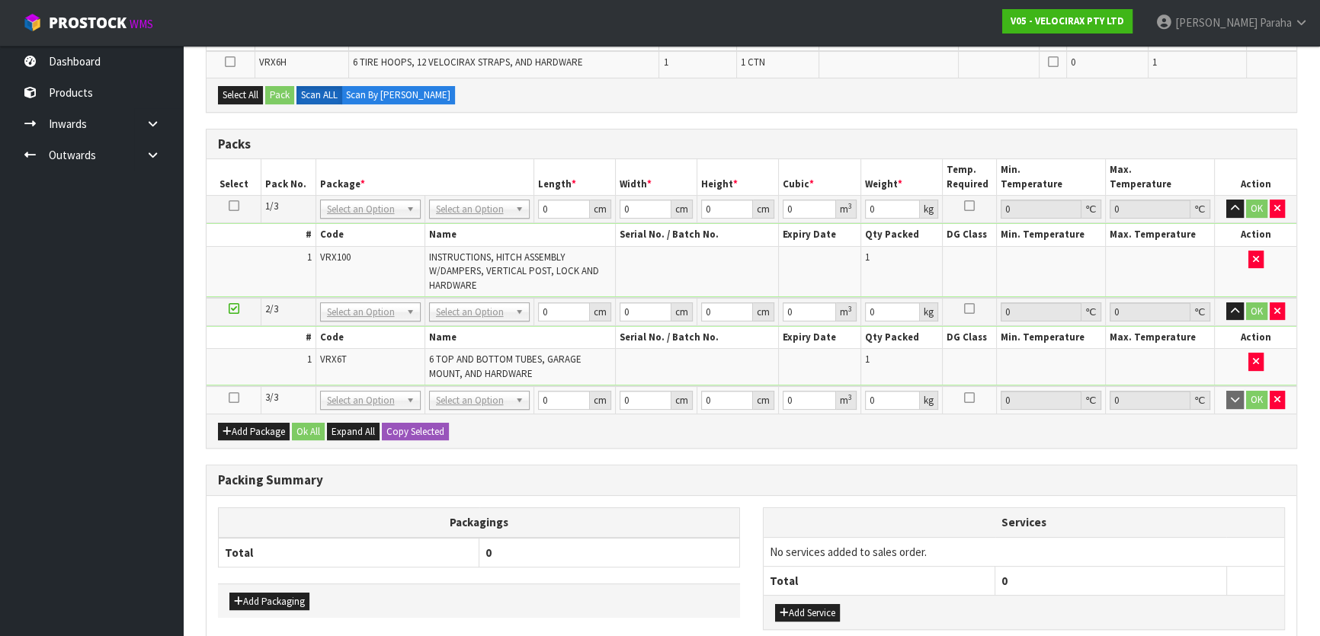
click at [236, 398] on icon at bounding box center [234, 398] width 11 height 1
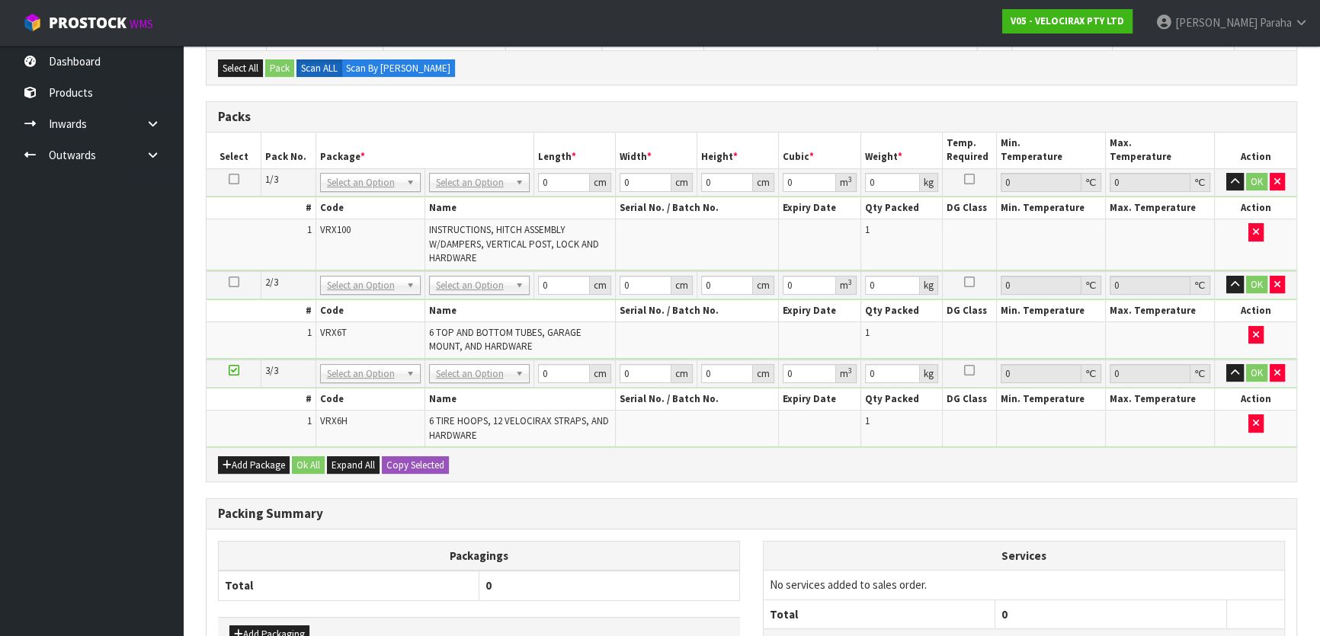
click at [233, 179] on icon at bounding box center [234, 179] width 11 height 1
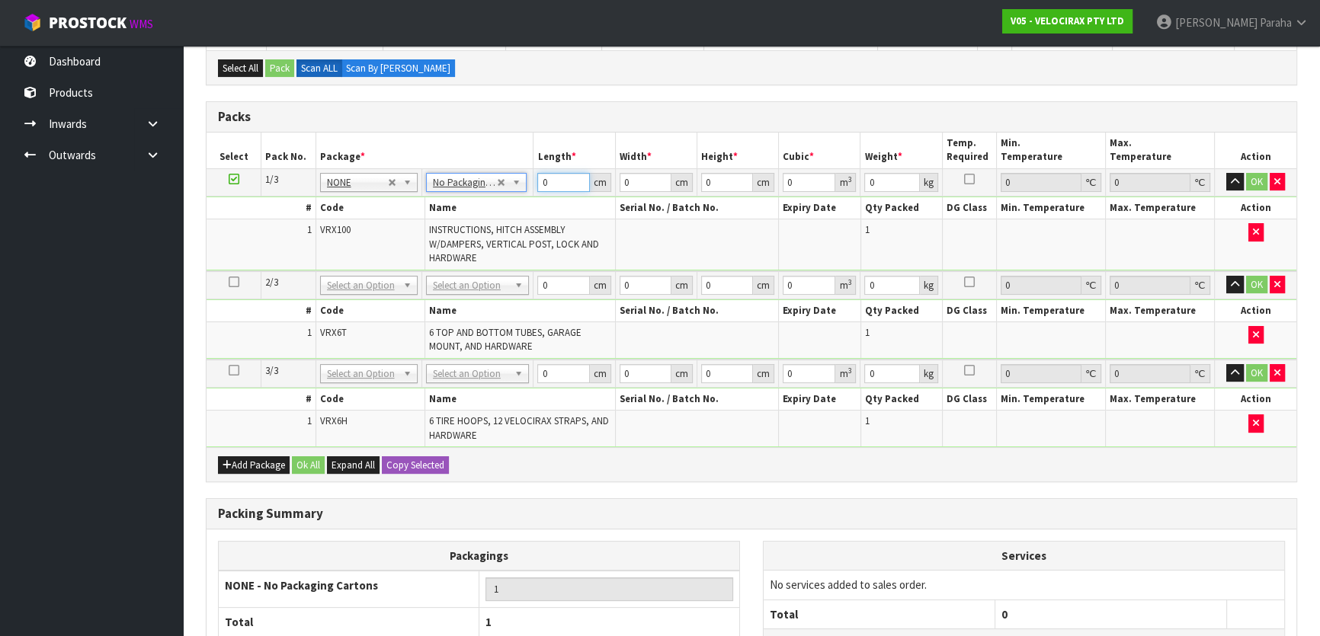
click at [559, 183] on input "0" at bounding box center [563, 182] width 52 height 19
type input "149"
type input "31"
type input "1"
type input "0.004619"
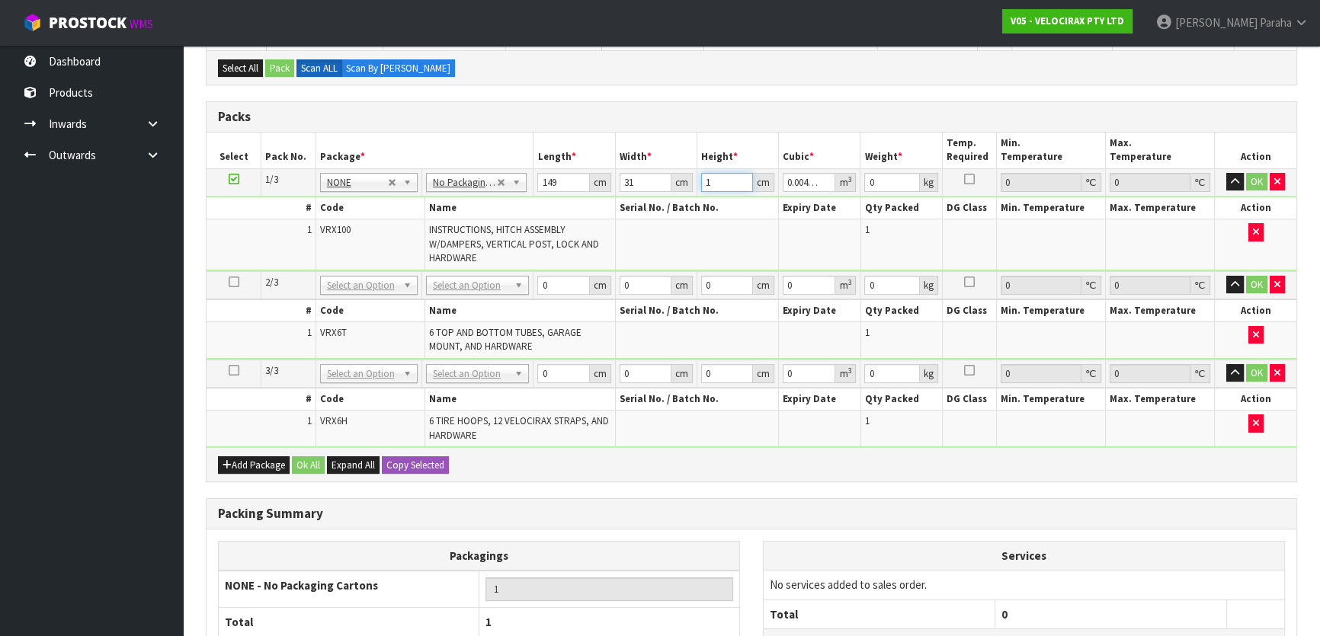
type input "17"
type input "0.078523"
type input "17"
type input "24"
click at [1226, 173] on button "button" at bounding box center [1235, 182] width 18 height 18
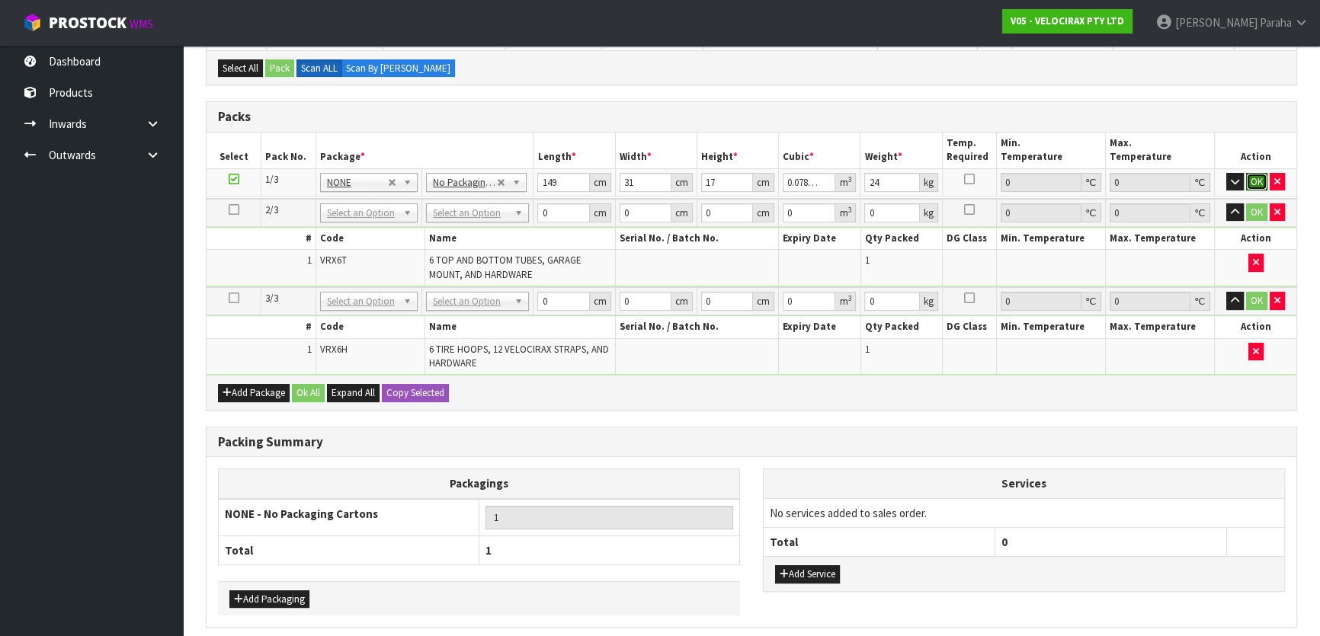
click button "OK" at bounding box center [1256, 182] width 21 height 18
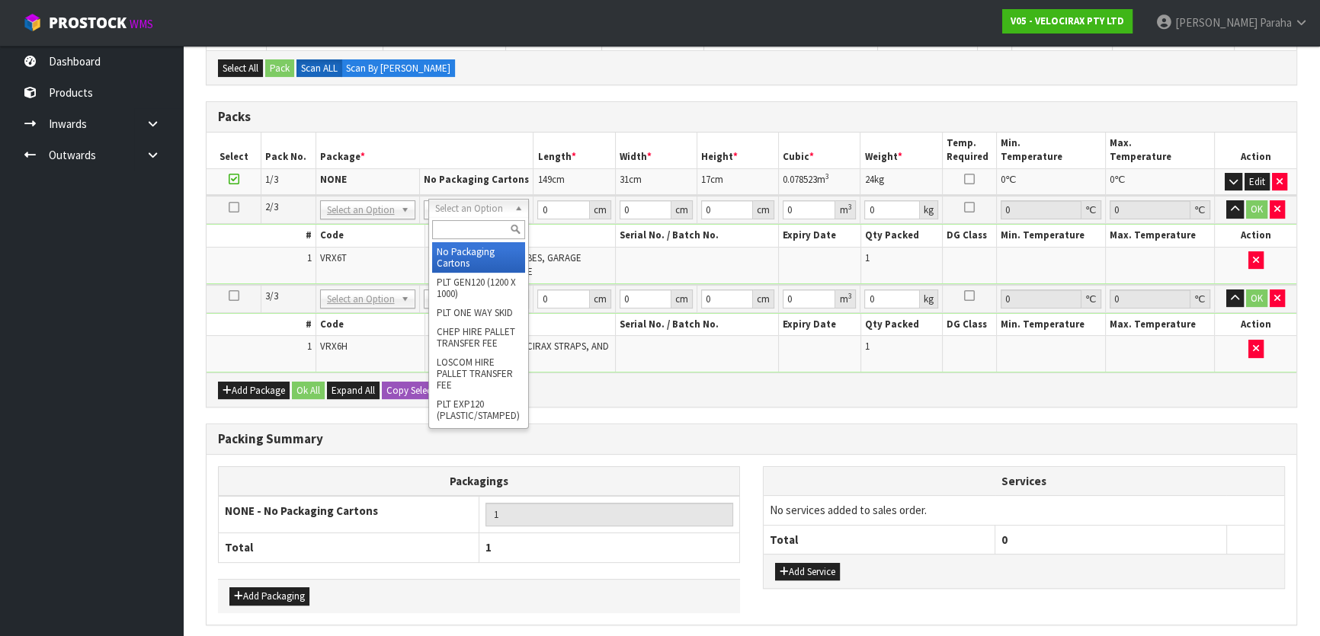
drag, startPoint x: 489, startPoint y: 252, endPoint x: 517, endPoint y: 244, distance: 29.4
type input "2"
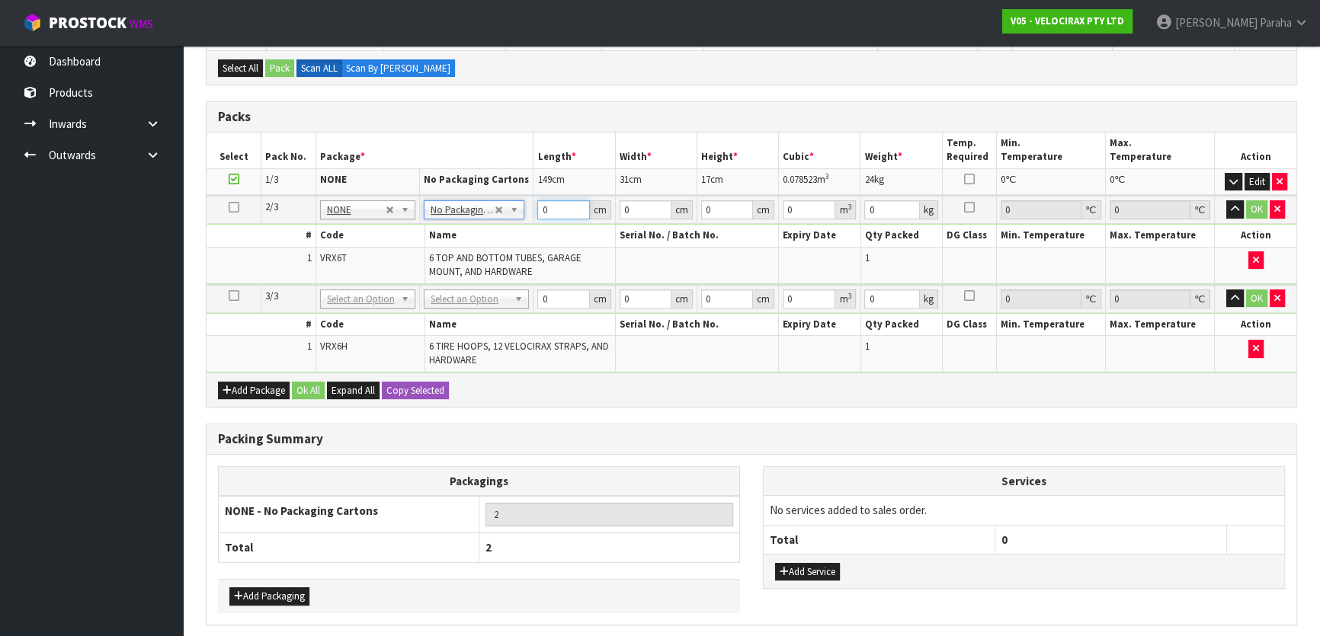
click at [549, 204] on input "0" at bounding box center [563, 209] width 52 height 19
type input "160"
type input "14"
type input "1"
type input "0.00224"
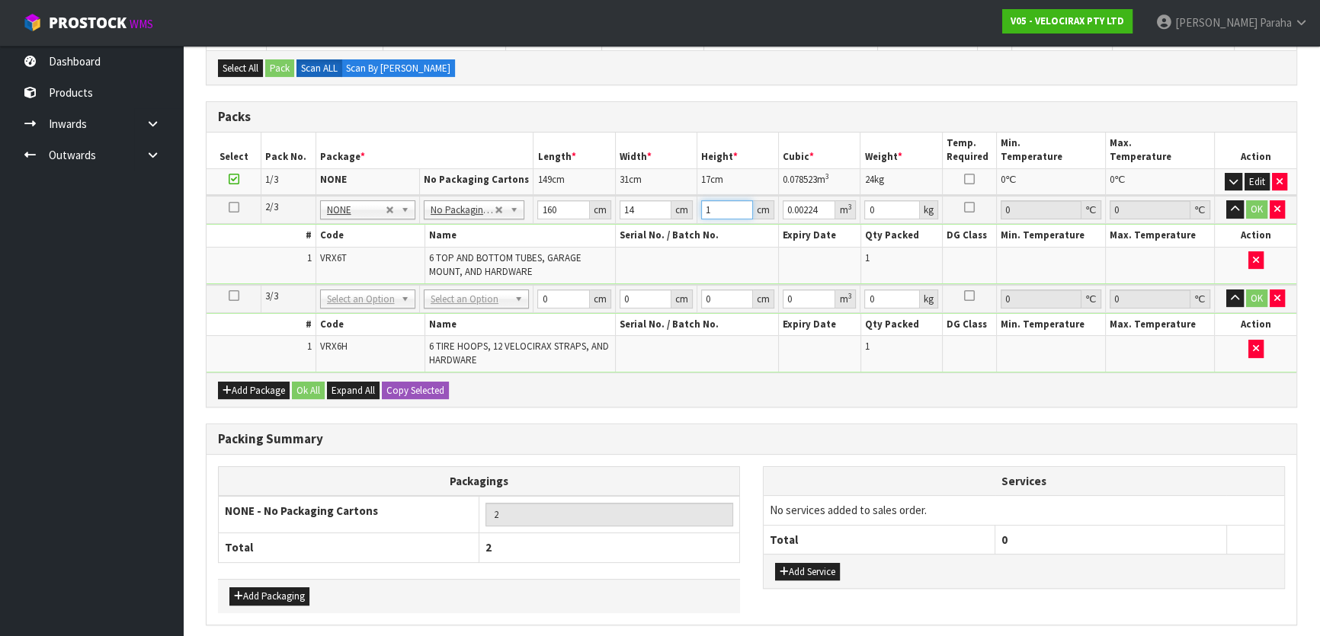
type input "16"
type input "0.03584"
type input "16"
type input "13"
click at [1226, 200] on button "button" at bounding box center [1235, 209] width 18 height 18
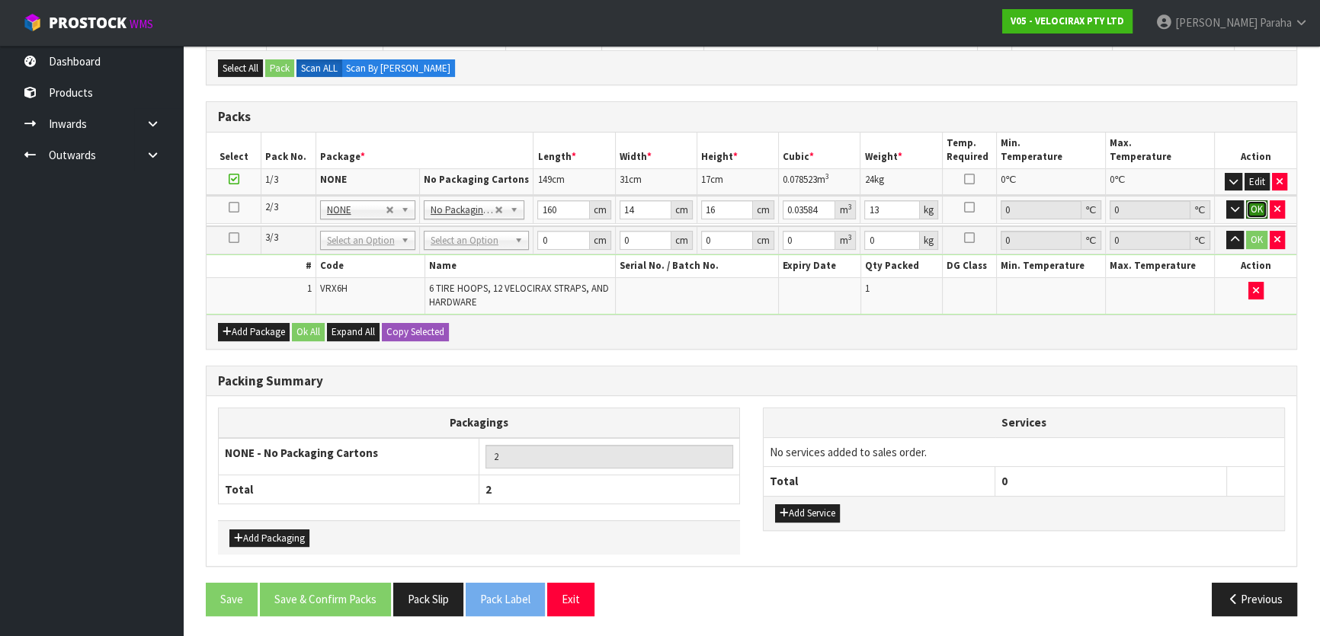
click button "OK" at bounding box center [1256, 209] width 21 height 18
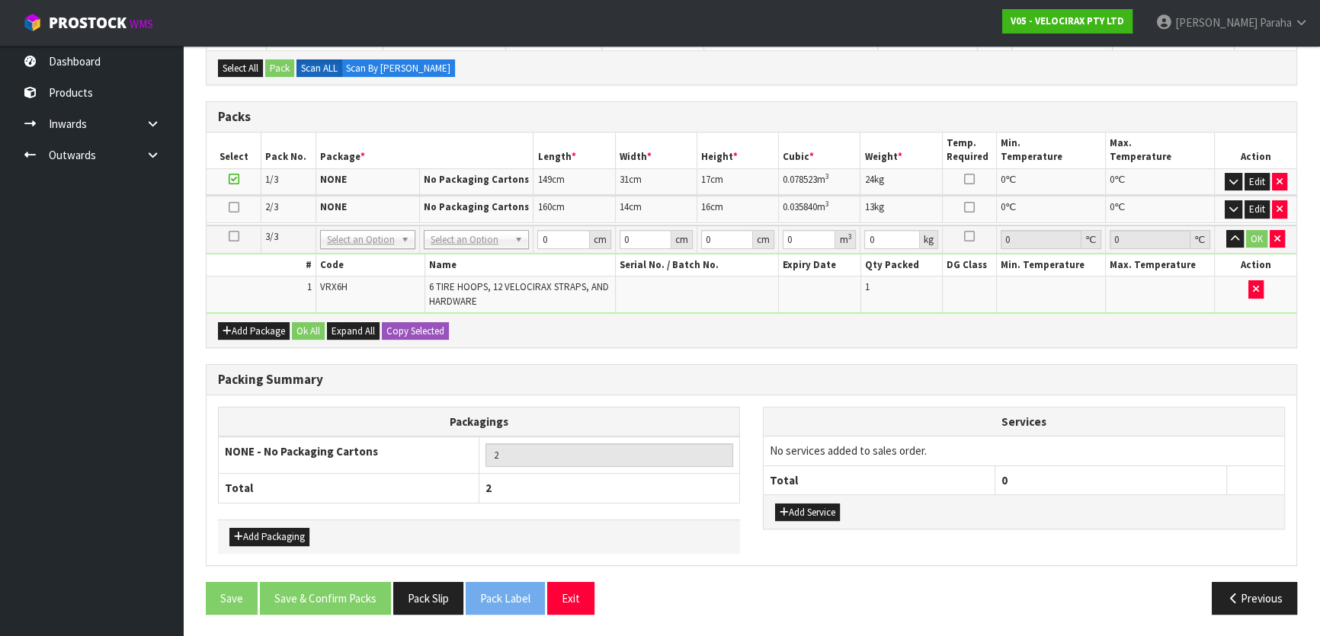
scroll to position [296, 0]
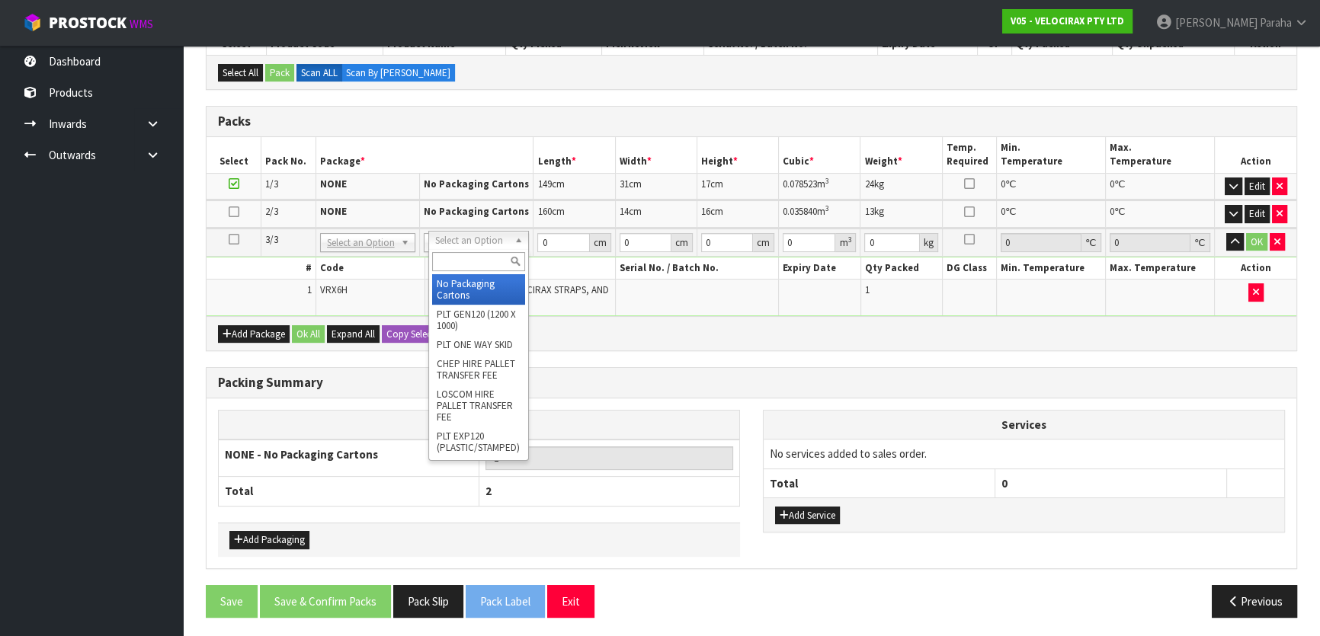
type input "3"
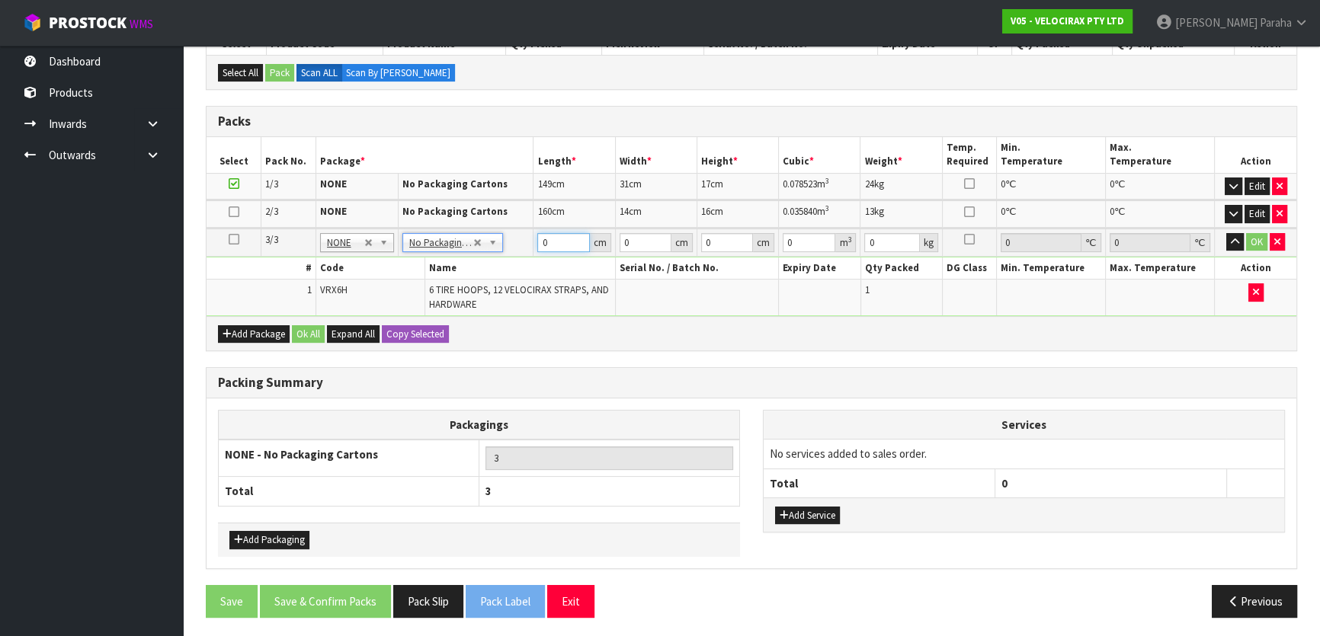
click at [551, 242] on input "0" at bounding box center [563, 242] width 52 height 19
type input "69"
type input "33"
type input "2"
type input "0.004554"
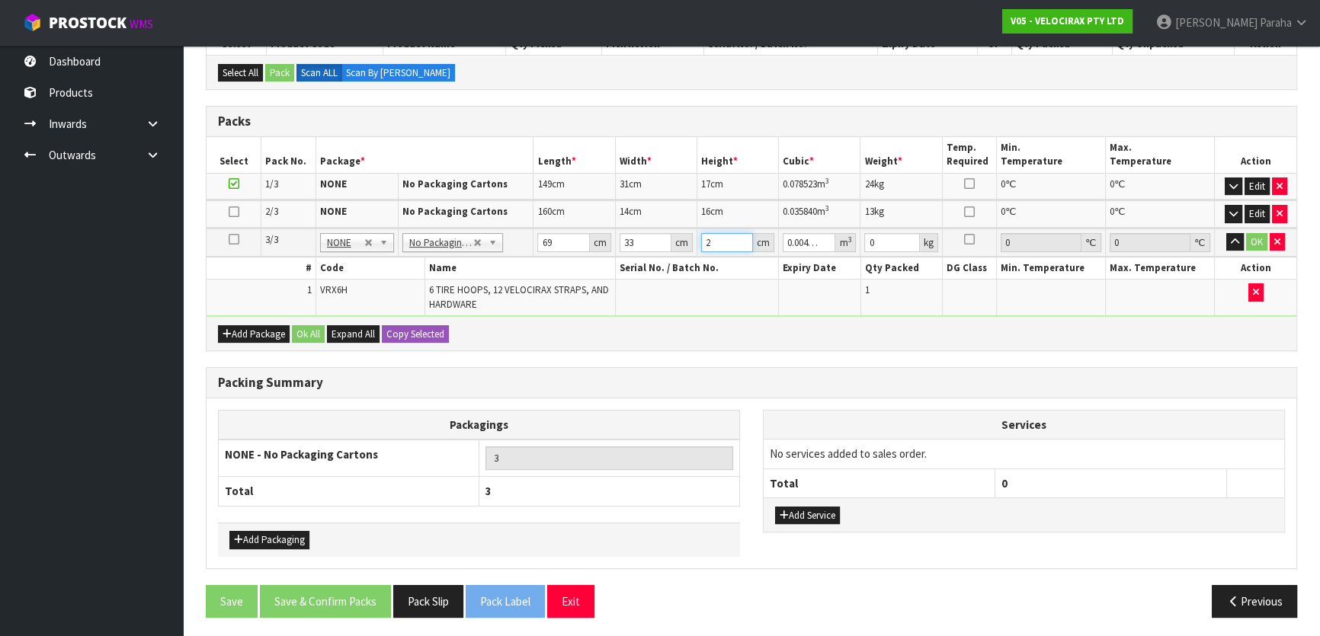
type input "25"
type input "0.056925"
type input "25"
type input "19"
click at [1226, 233] on button "button" at bounding box center [1235, 242] width 18 height 18
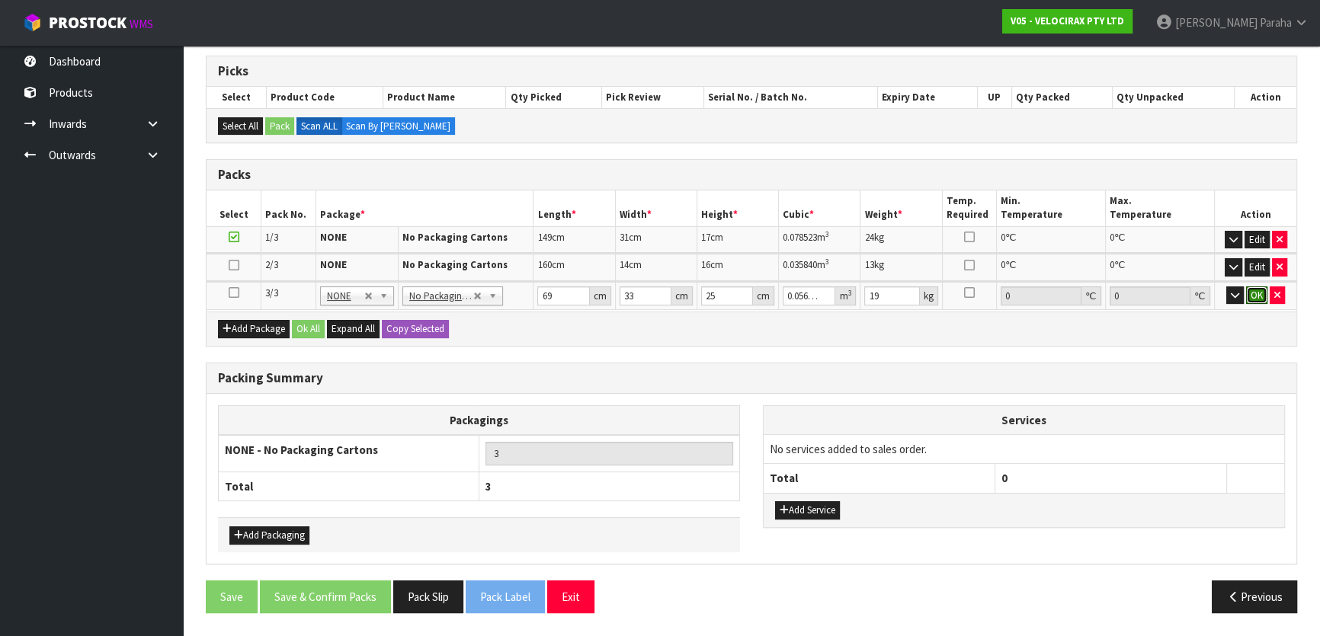
click button "OK" at bounding box center [1256, 296] width 21 height 18
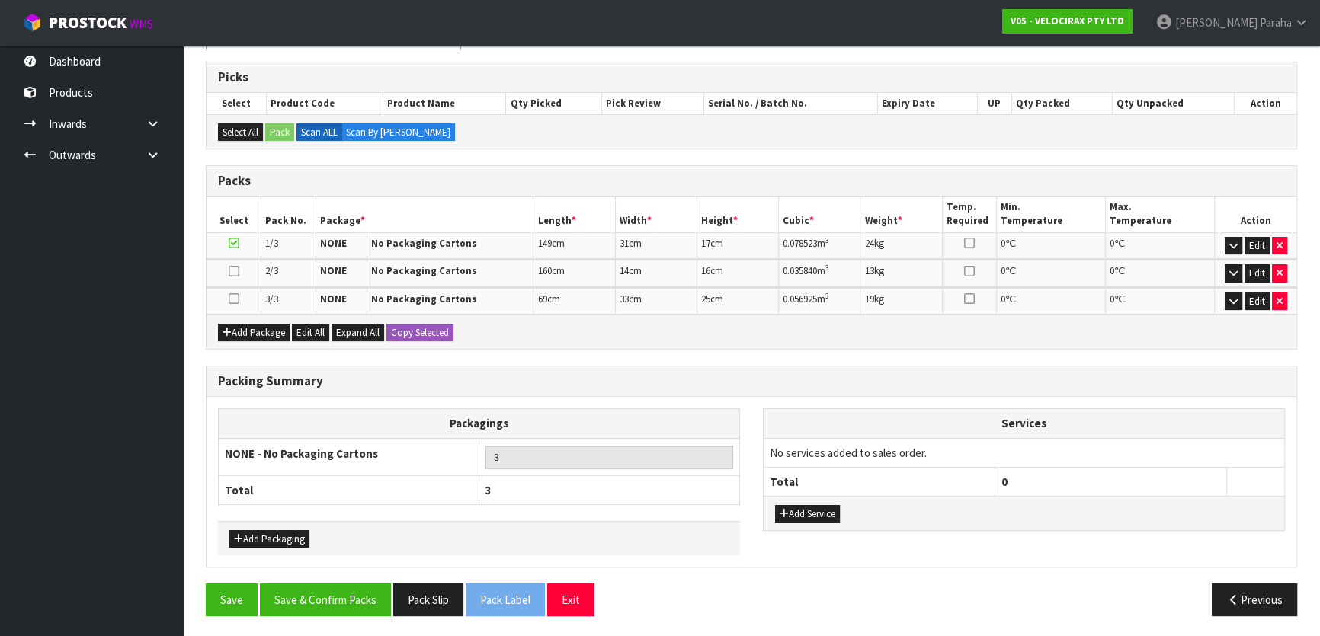
scroll to position [236, 0]
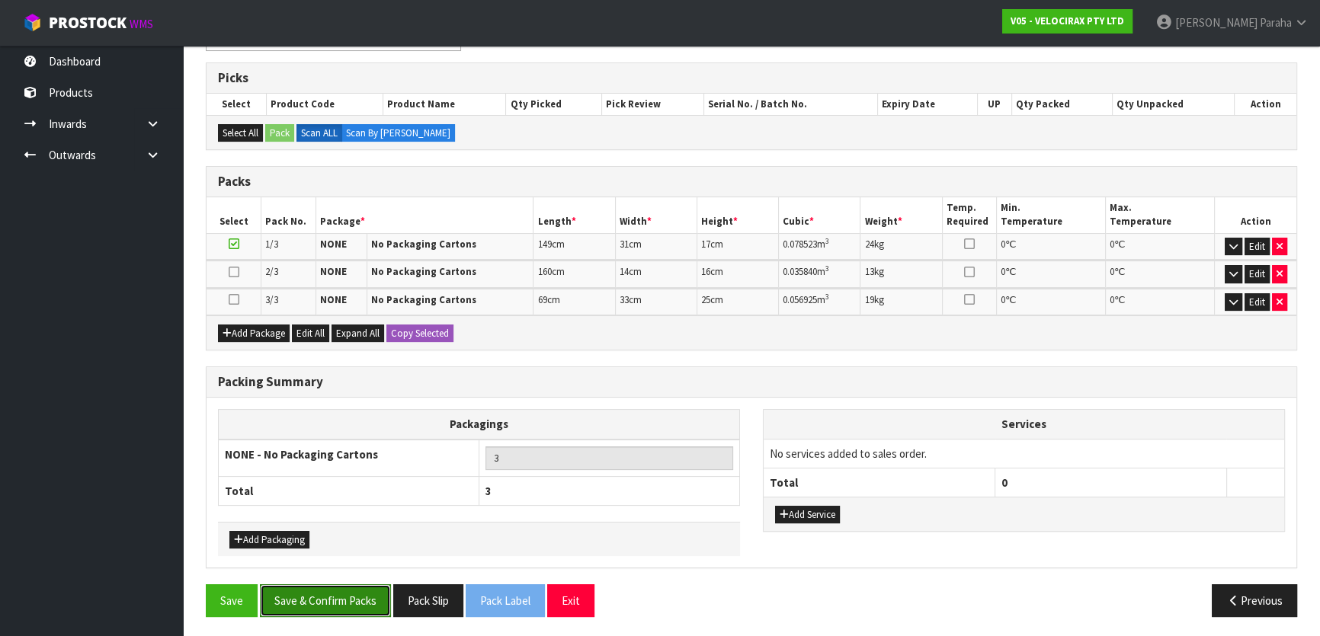
click at [329, 595] on button "Save & Confirm Packs" at bounding box center [325, 601] width 131 height 33
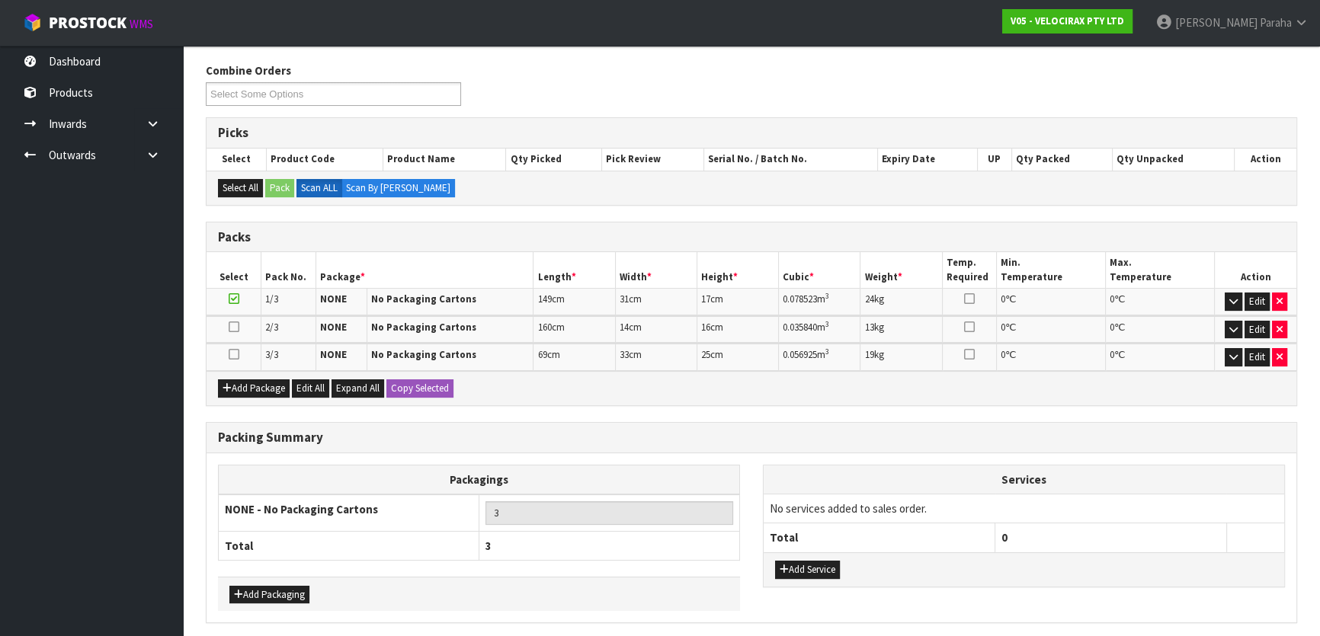
scroll to position [0, 0]
